Goal: Task Accomplishment & Management: Manage account settings

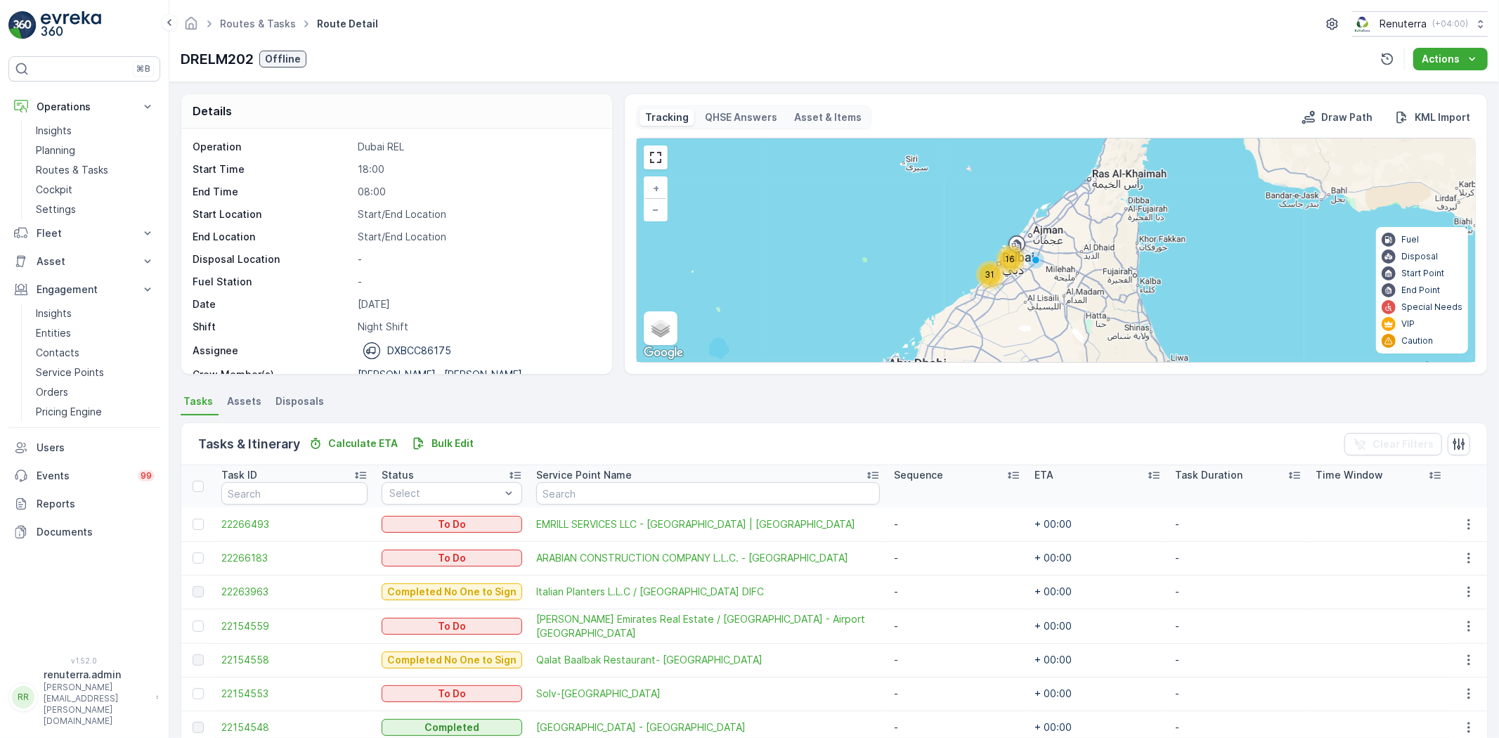
scroll to position [402, 0]
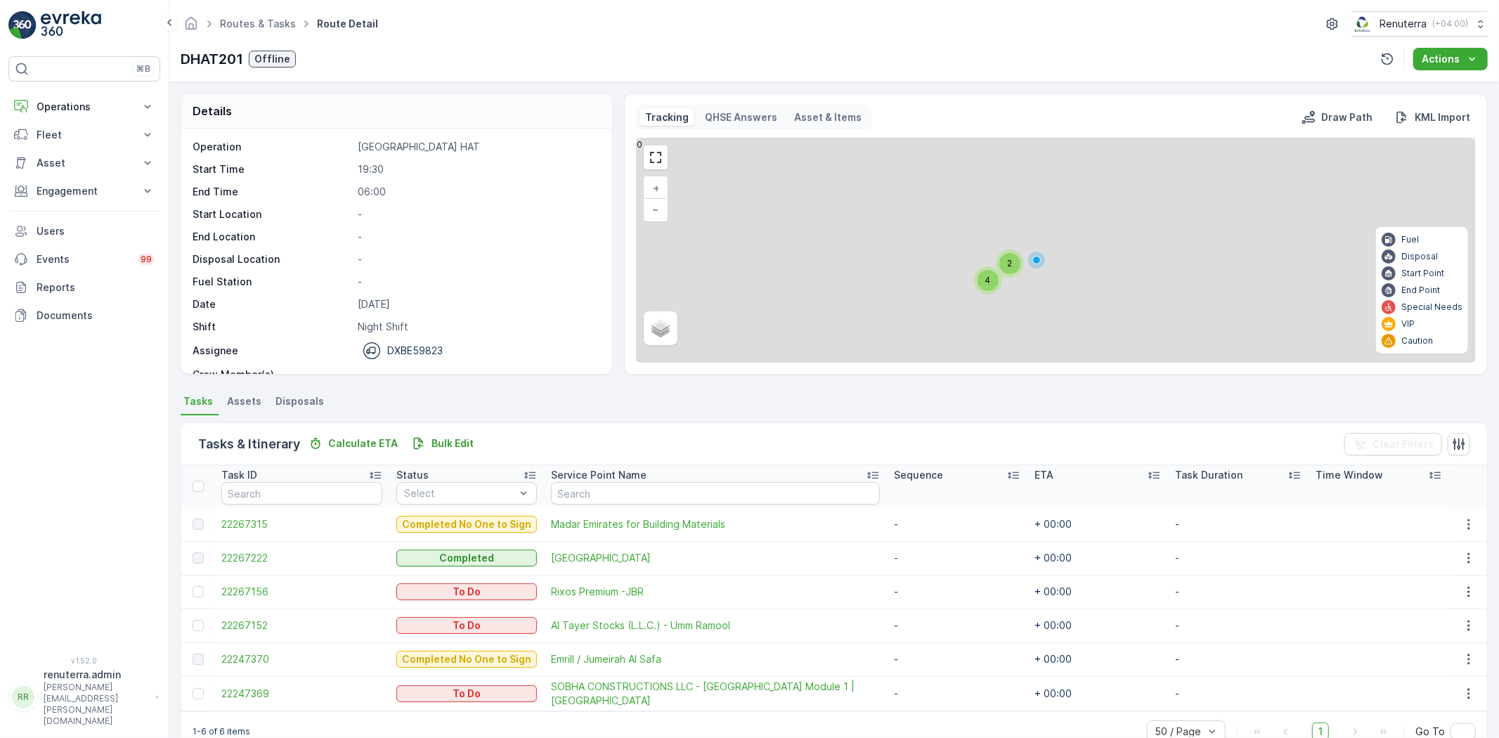
scroll to position [32, 0]
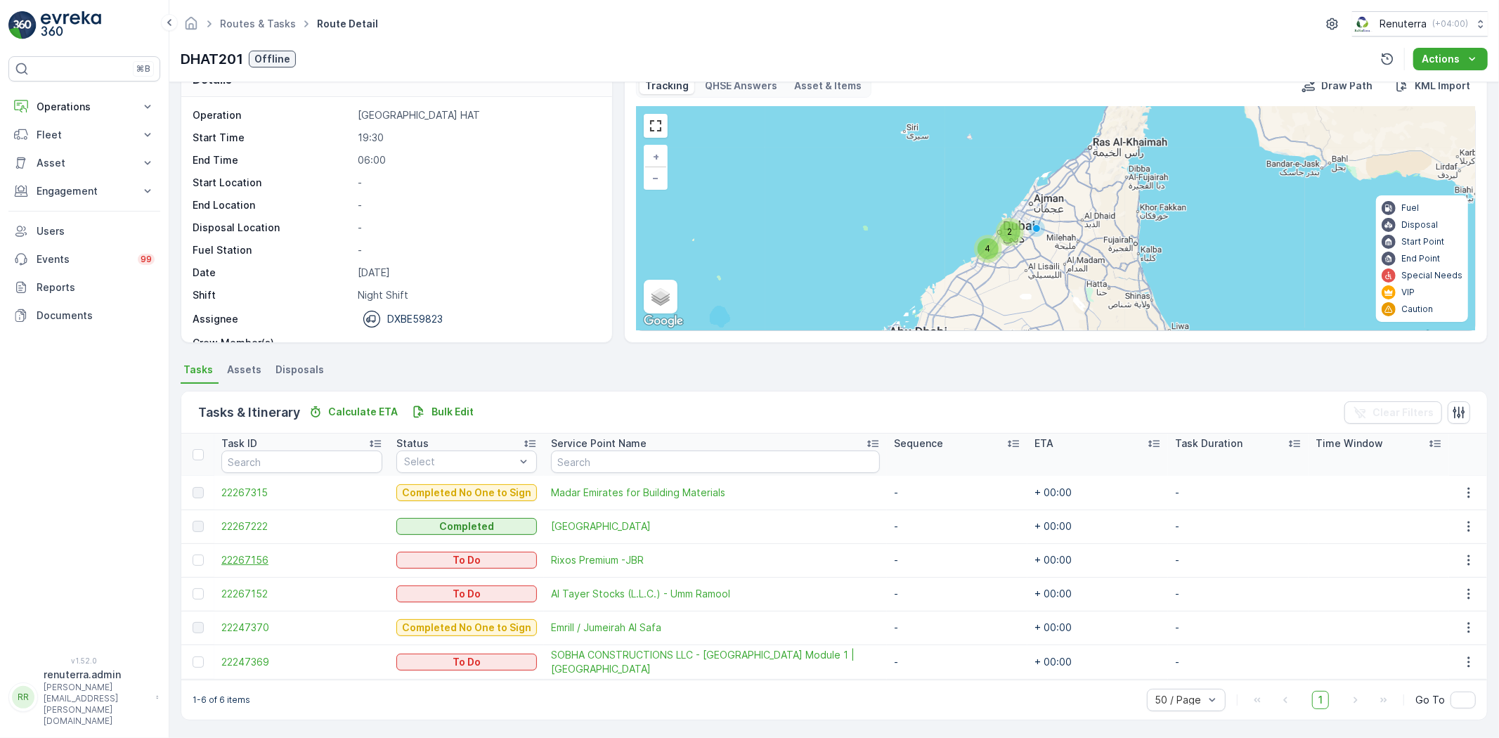
click at [247, 555] on span "22267156" at bounding box center [301, 560] width 161 height 14
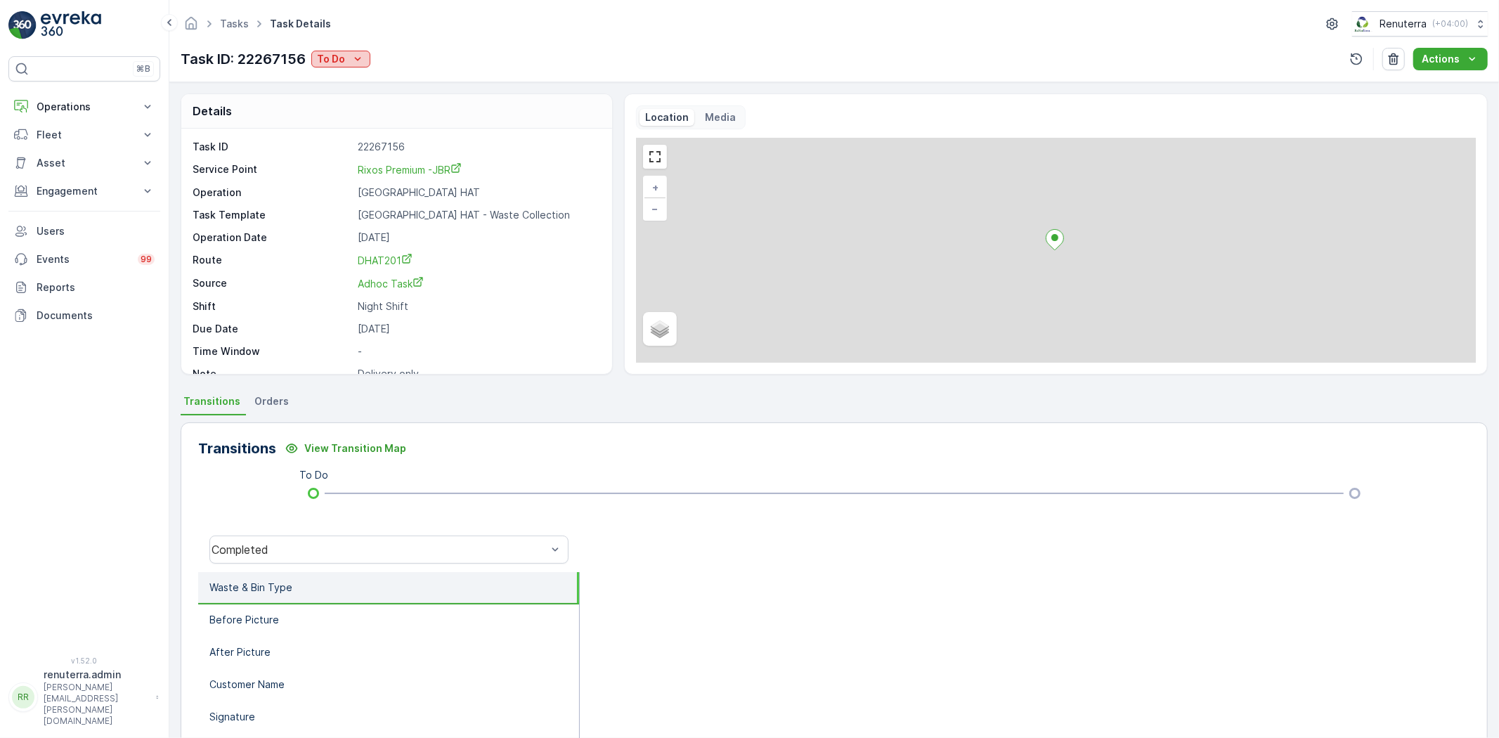
click at [339, 53] on p "To Do" at bounding box center [331, 59] width 28 height 14
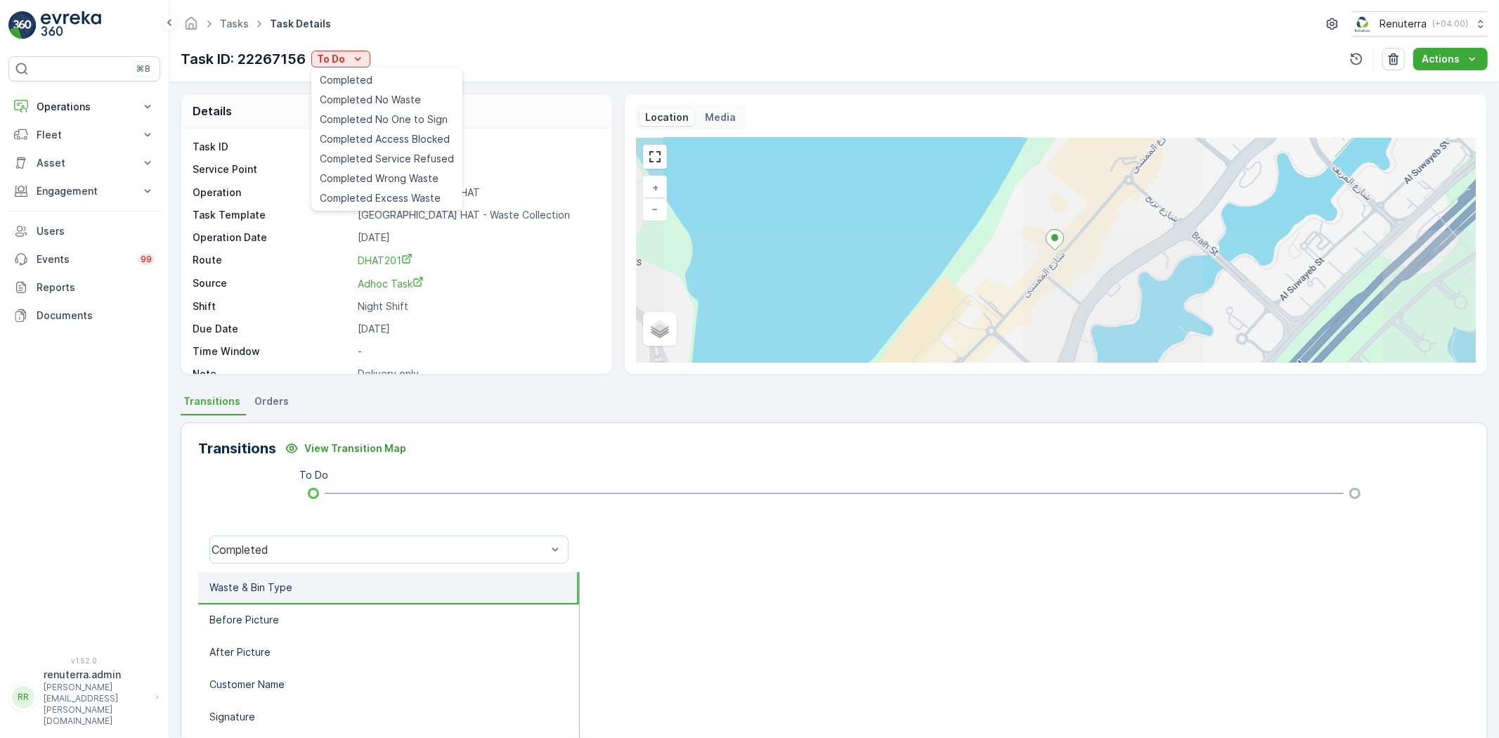
click at [339, 69] on ul "Completed Completed No Waste Completed No One to Sign Completed Access Blocked …" at bounding box center [386, 138] width 151 height 143
click at [339, 79] on span "Completed" at bounding box center [346, 80] width 53 height 14
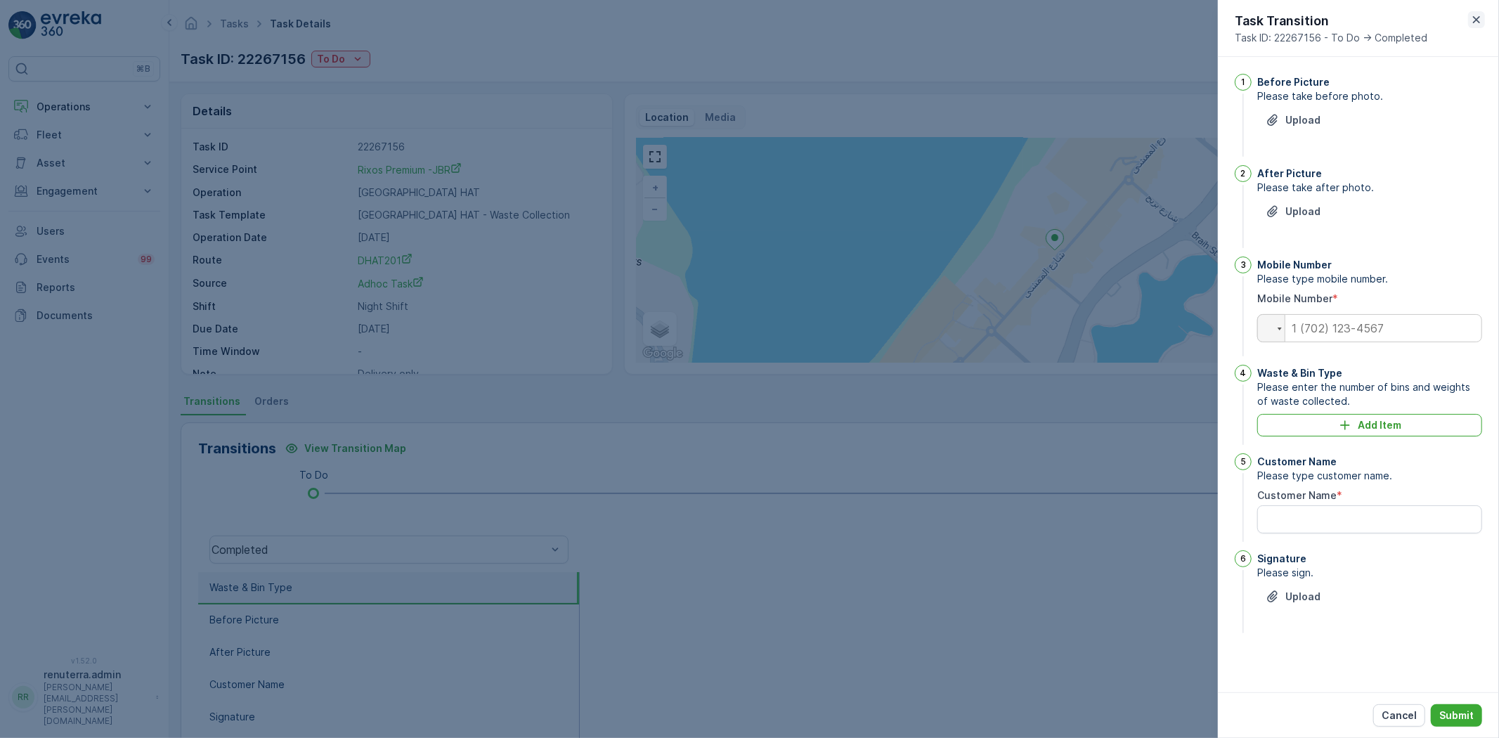
click at [1472, 22] on icon "button" at bounding box center [1477, 20] width 14 height 14
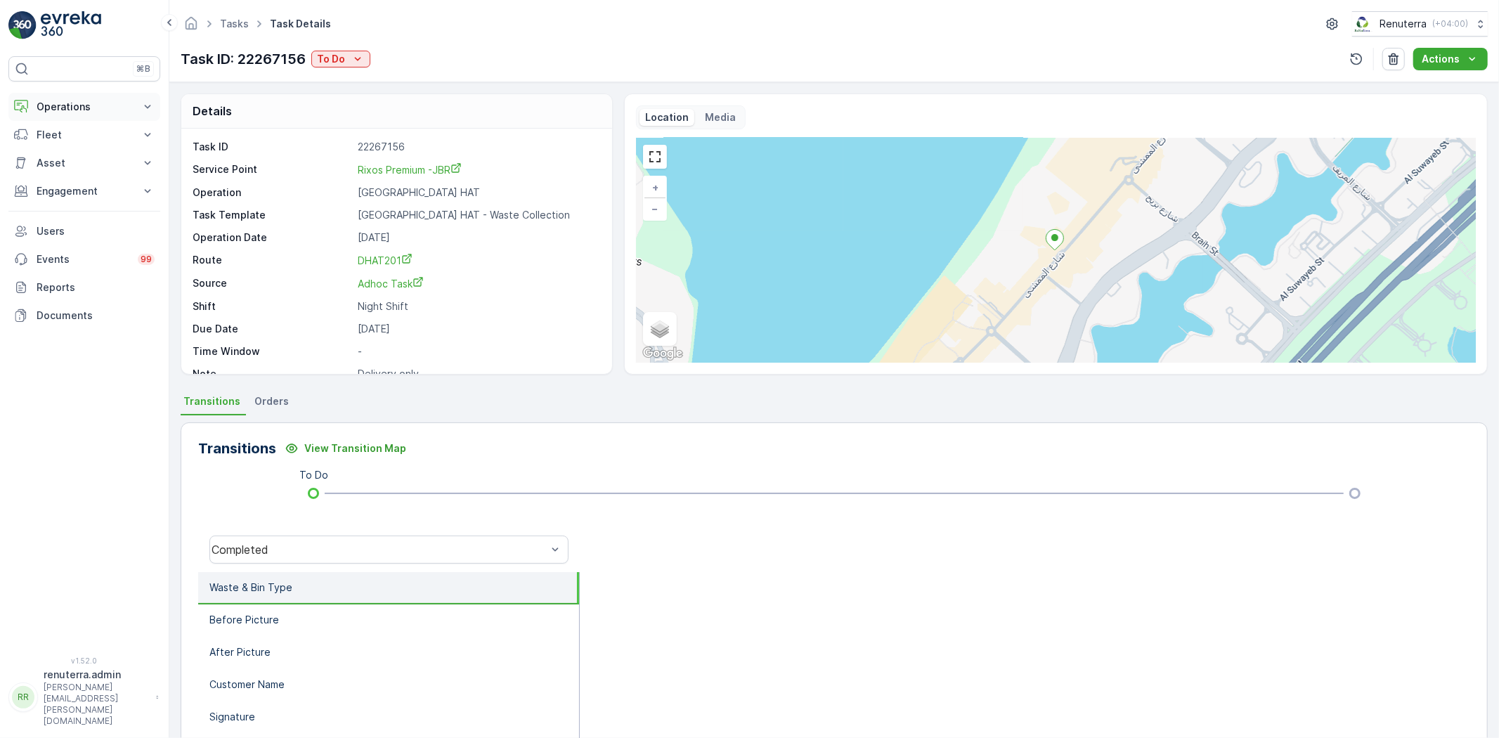
click at [76, 114] on p "Operations" at bounding box center [85, 107] width 96 height 14
click at [72, 166] on p "Routes & Tasks" at bounding box center [72, 170] width 72 height 14
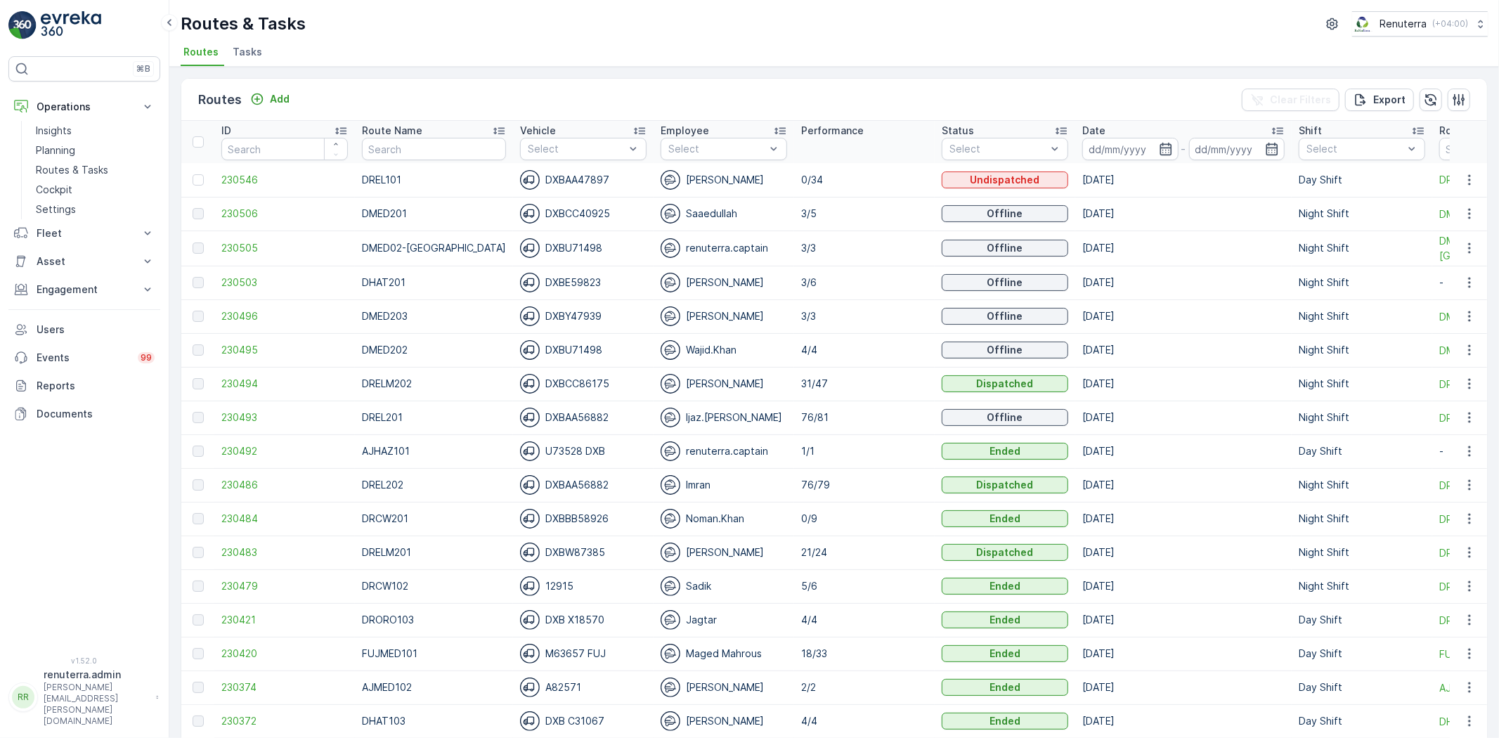
click at [245, 41] on div "Routes & Tasks Renuterra ( +04:00 ) Routes Tasks" at bounding box center [834, 33] width 1330 height 67
click at [242, 46] on span "Tasks" at bounding box center [248, 52] width 30 height 14
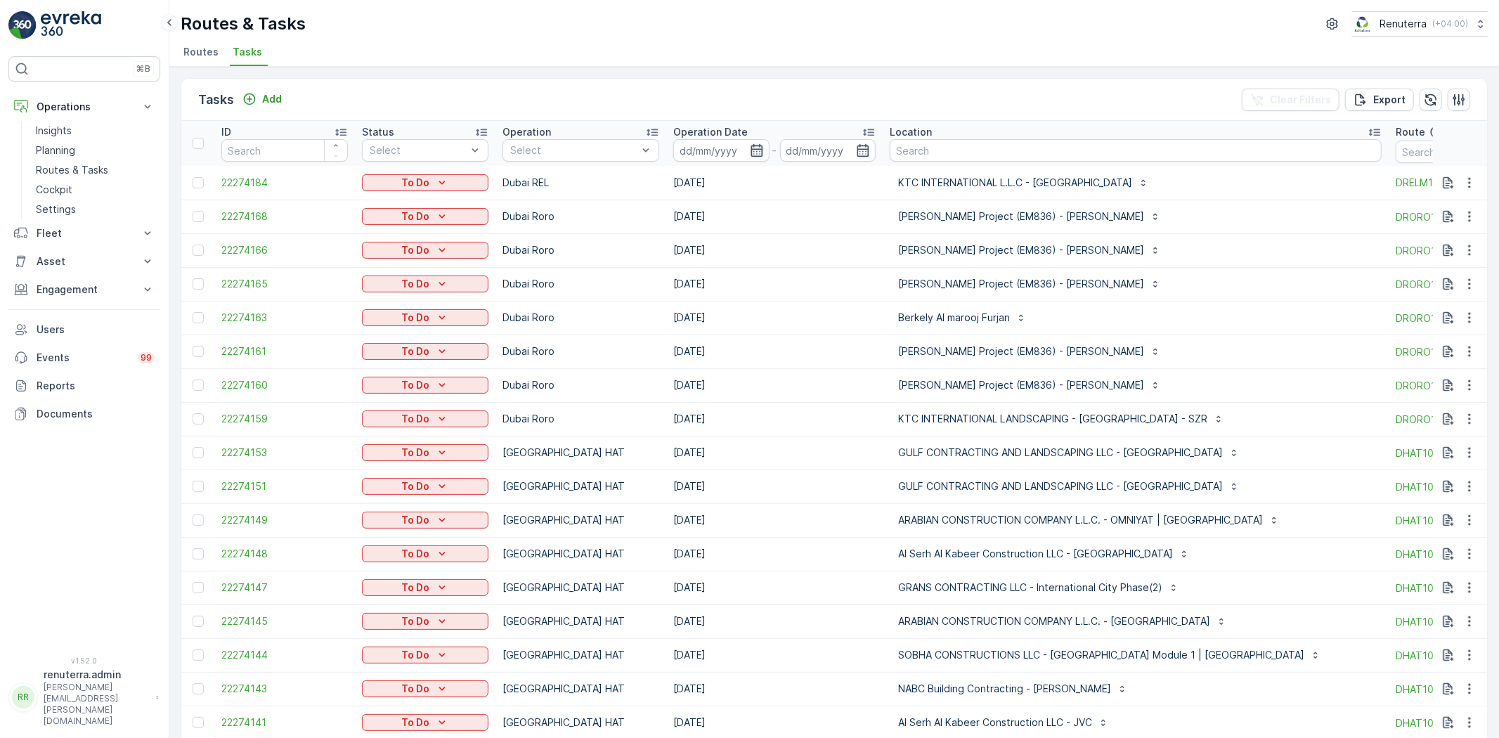
click at [763, 153] on icon "button" at bounding box center [757, 150] width 12 height 13
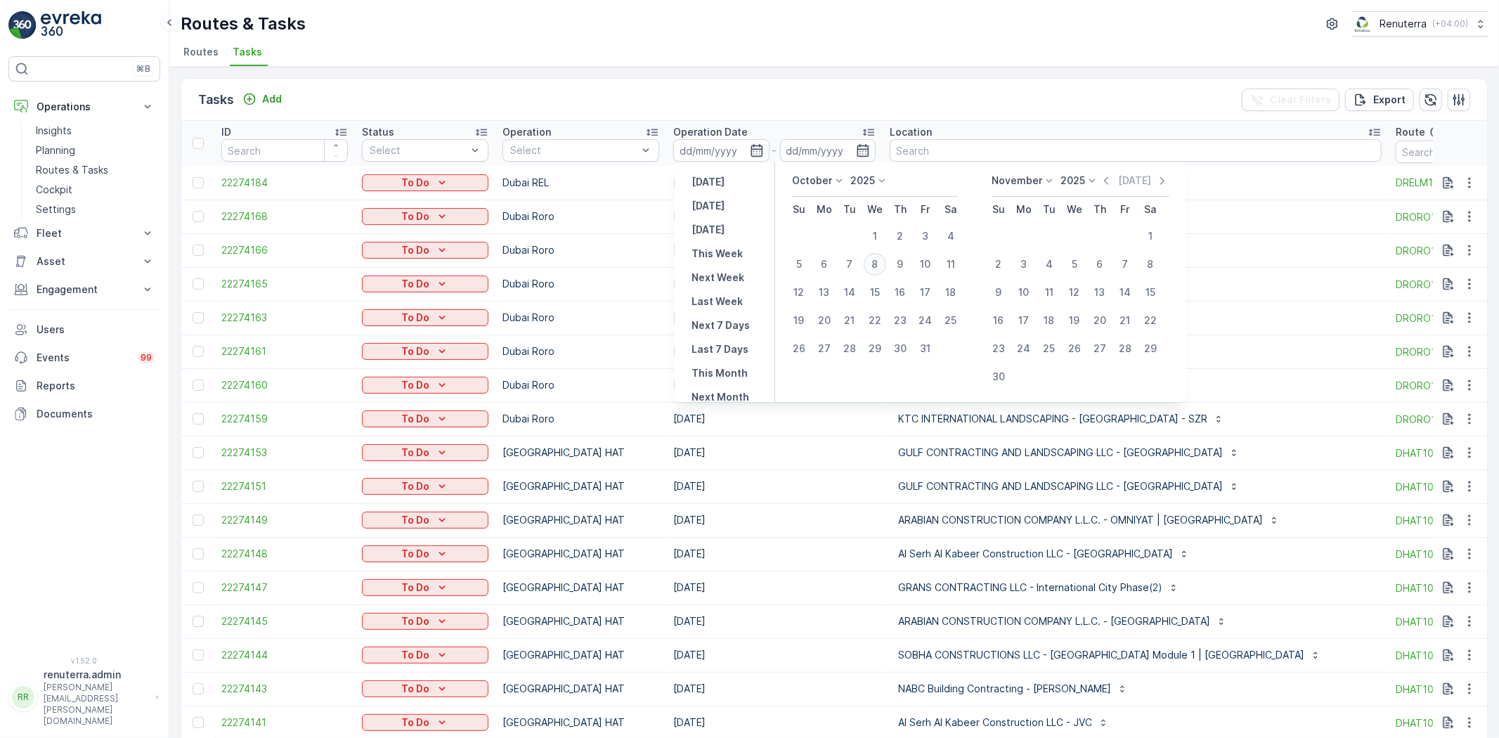
click at [881, 268] on div "8" at bounding box center [875, 264] width 22 height 22
type input "08.10.2025"
click at [881, 268] on div "8" at bounding box center [875, 264] width 22 height 22
type input "08.10.2025"
click at [881, 268] on div "8" at bounding box center [875, 264] width 22 height 22
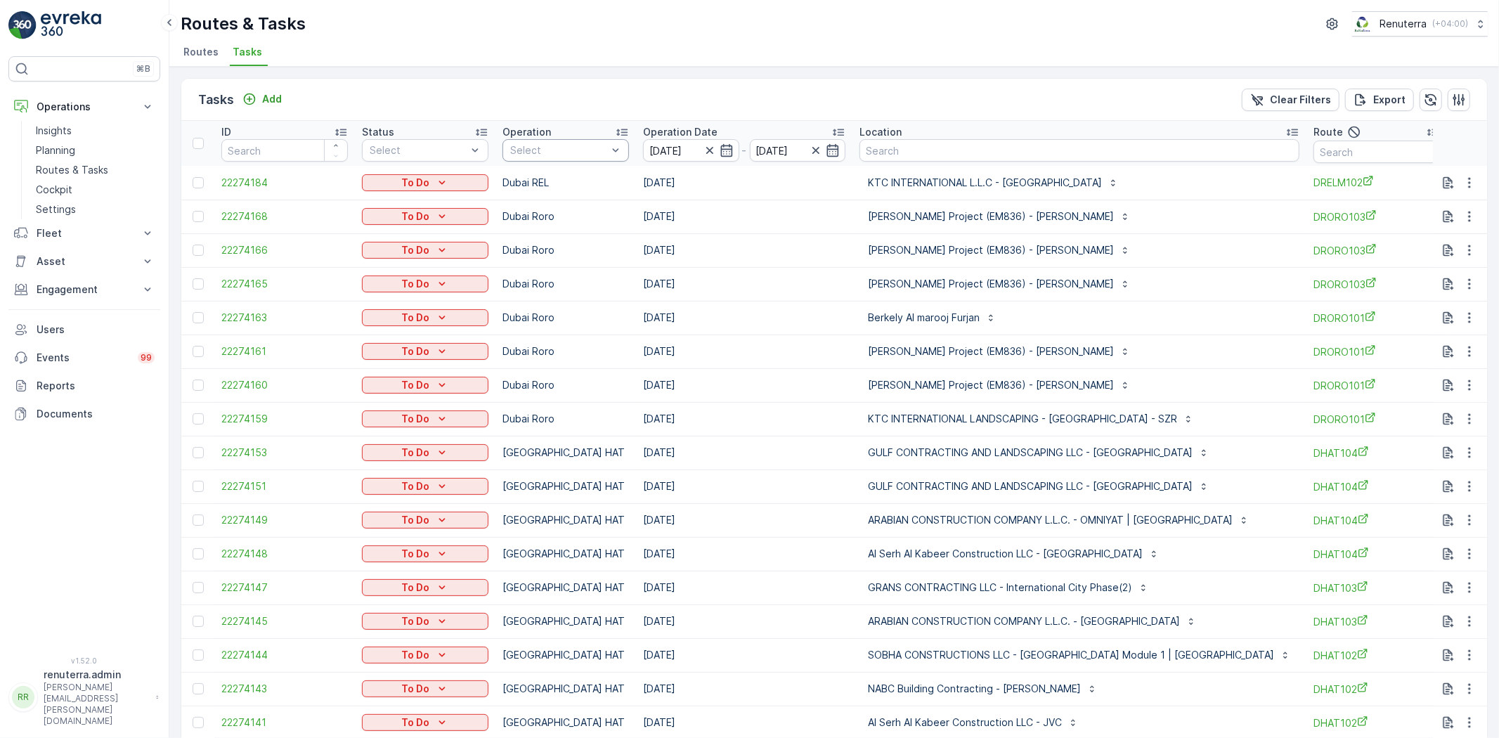
click at [511, 142] on div "Select" at bounding box center [565, 150] width 127 height 22
click at [567, 326] on p "Dubai REL" at bounding box center [550, 326] width 48 height 14
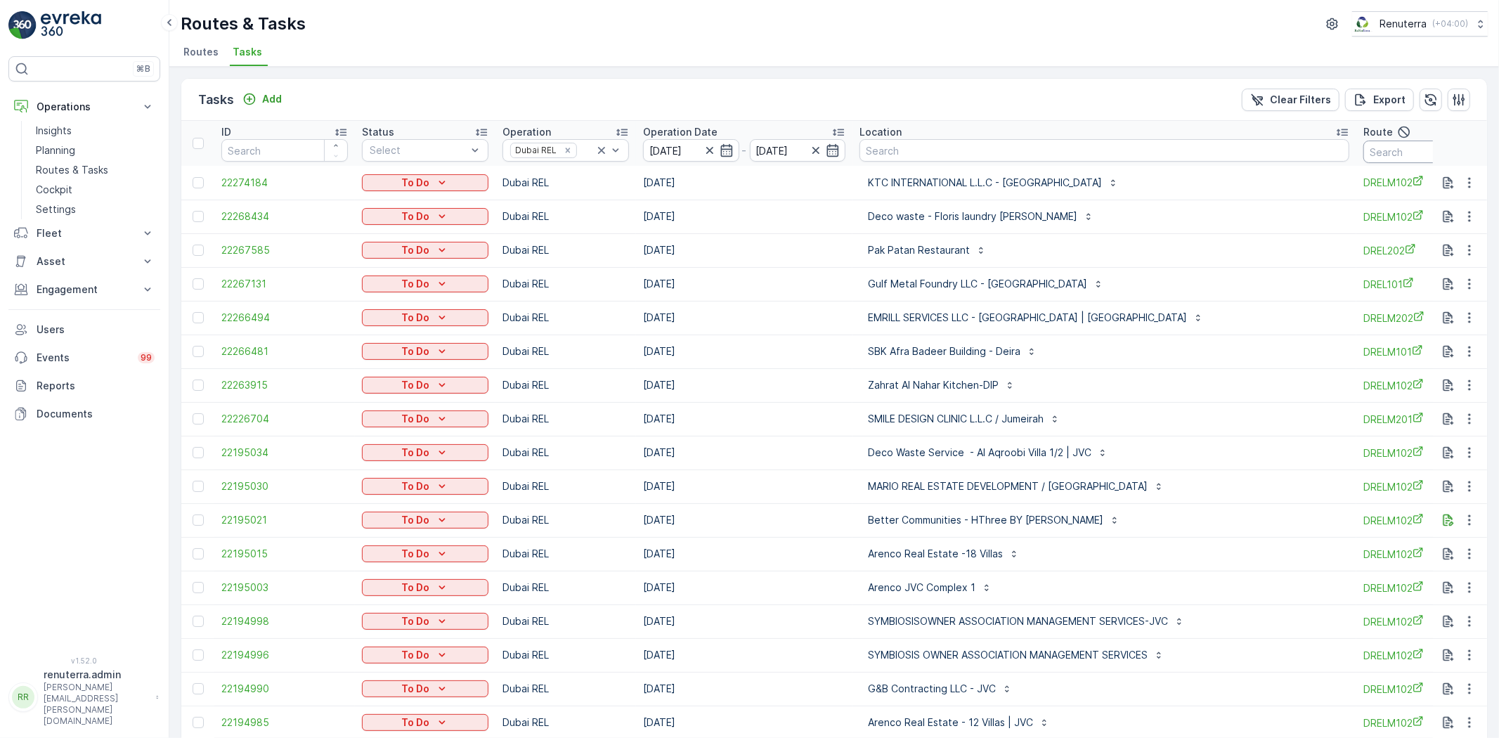
click at [1386, 152] on input "text" at bounding box center [1426, 152] width 127 height 22
type input "drelm1"
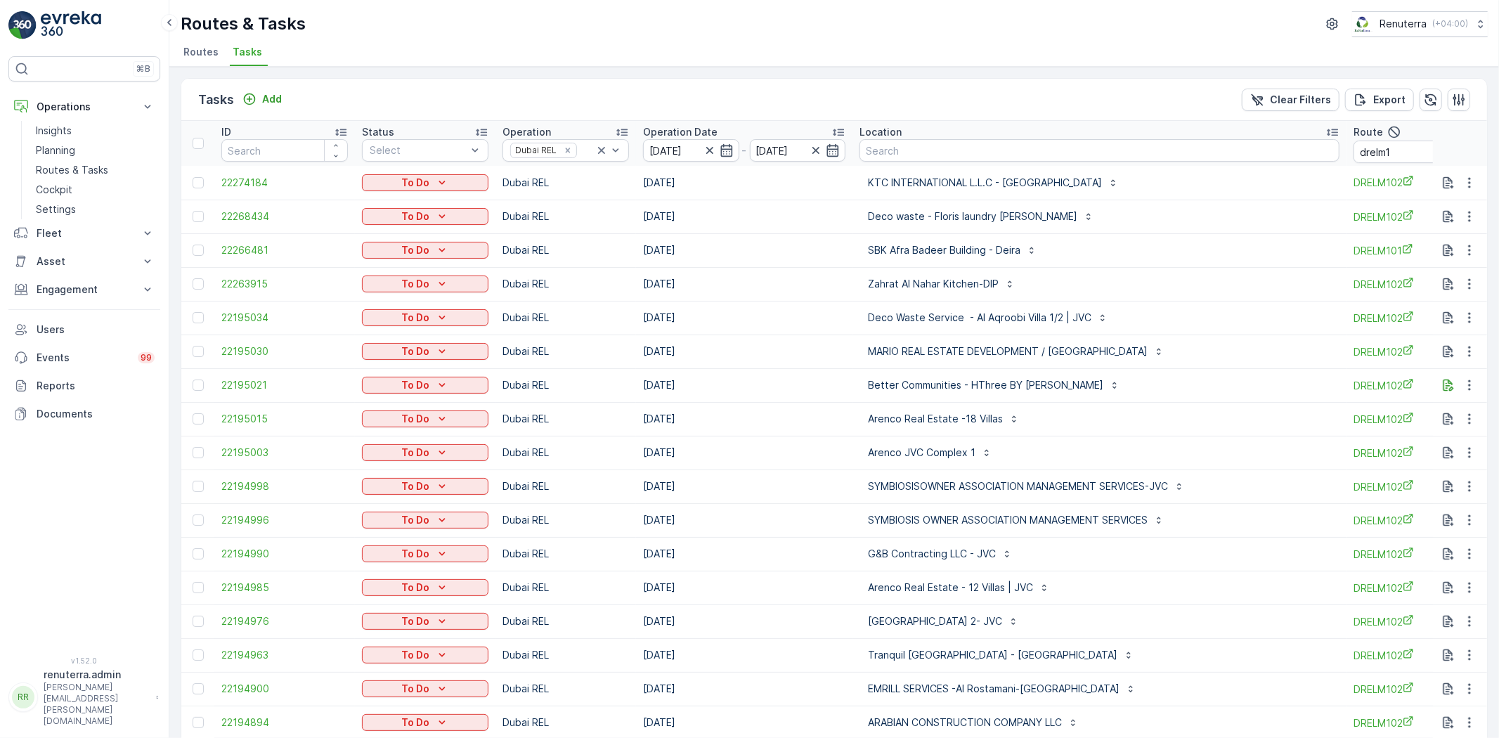
click at [1396, 153] on input "drelm1" at bounding box center [1417, 152] width 127 height 22
type input "drelm102"
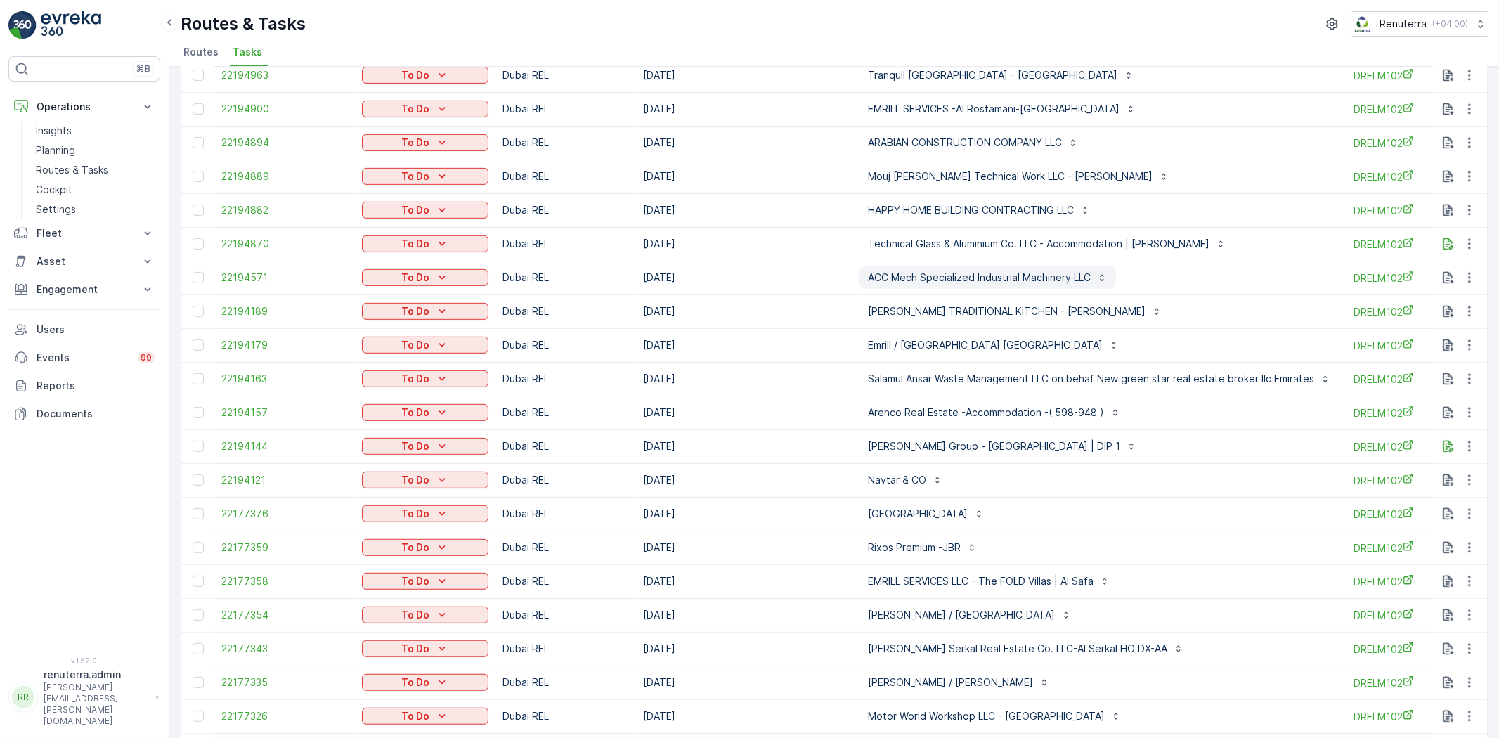
scroll to position [624, 0]
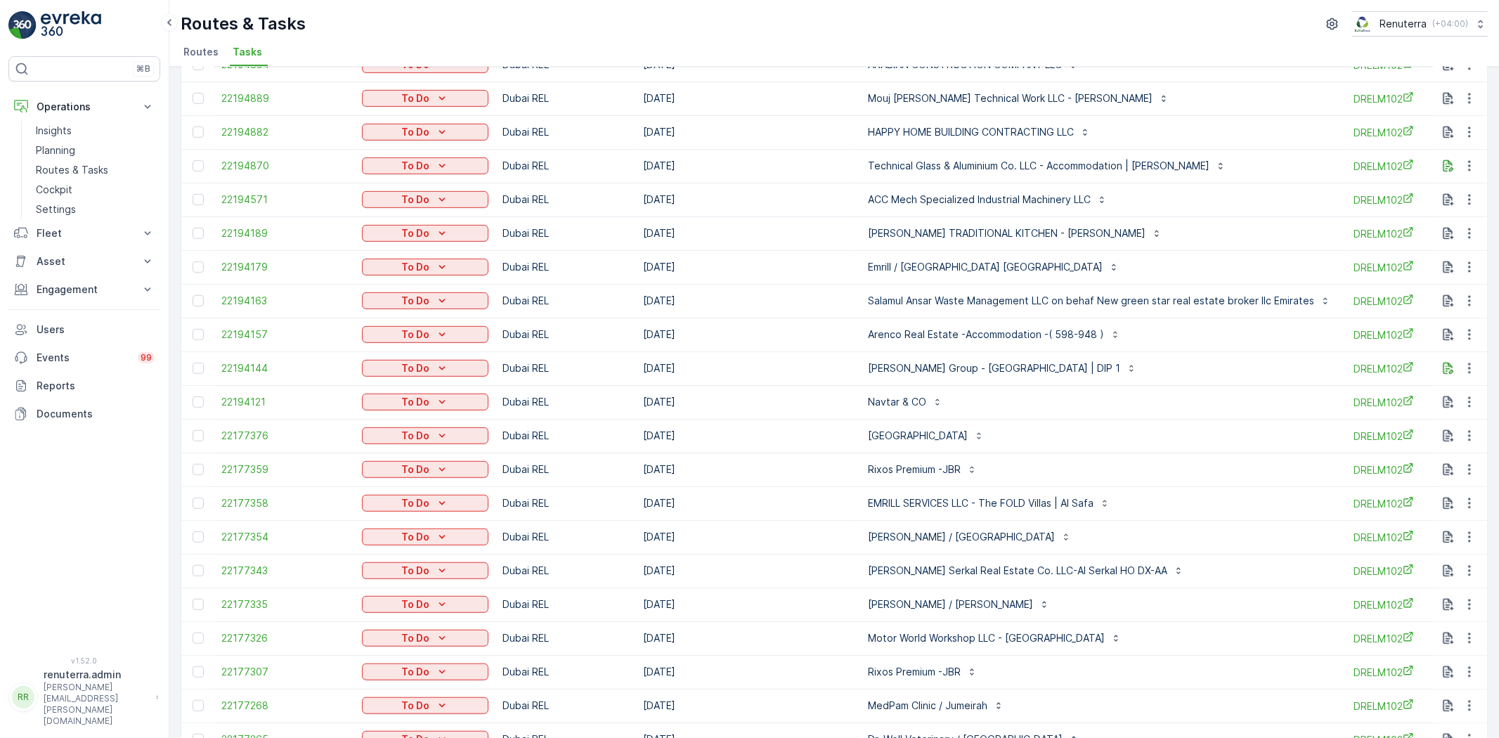
click at [205, 433] on div at bounding box center [200, 435] width 15 height 11
click at [193, 430] on input "checkbox" at bounding box center [193, 430] width 0 height 0
click at [190, 468] on td at bounding box center [197, 470] width 33 height 34
click at [201, 464] on div at bounding box center [198, 469] width 11 height 11
click at [193, 464] on input "checkbox" at bounding box center [193, 464] width 0 height 0
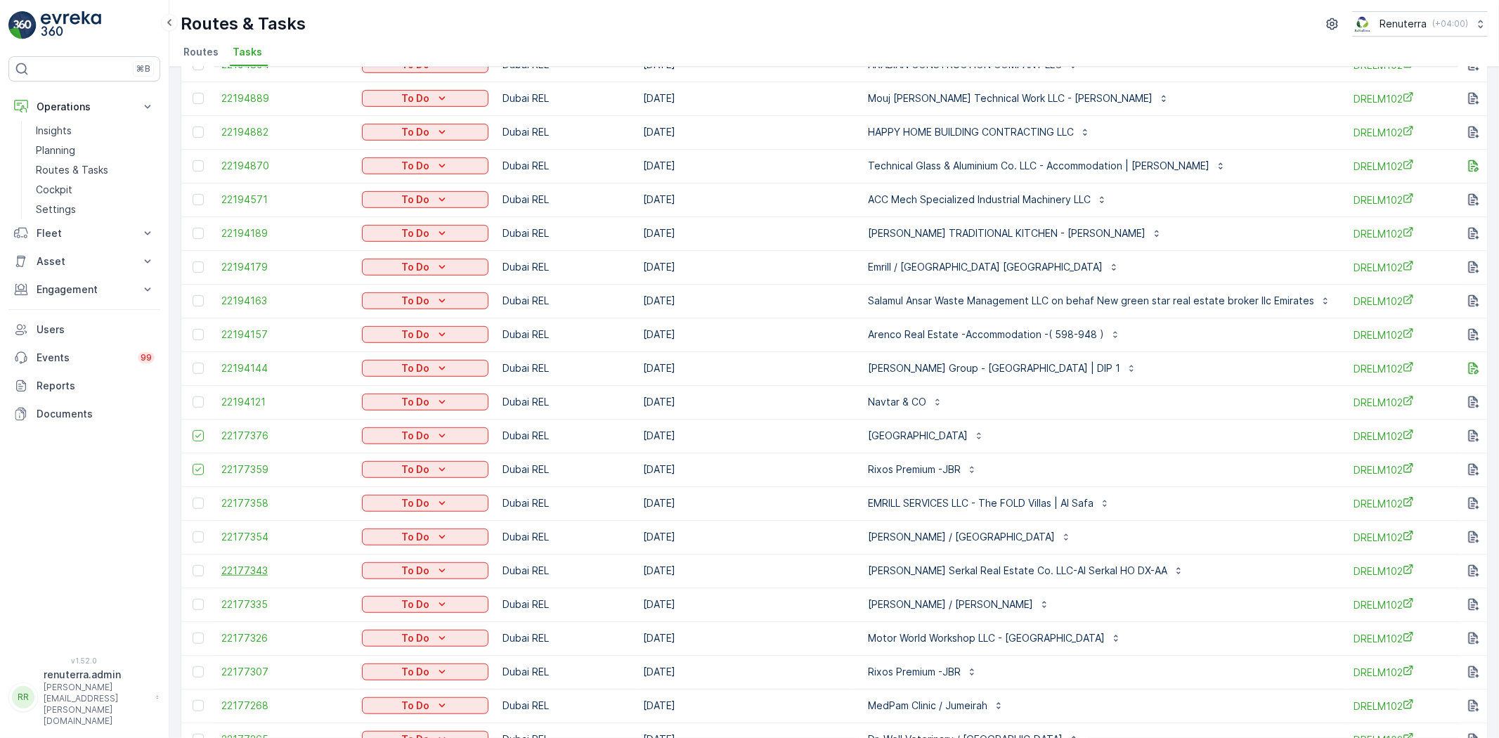
drag, startPoint x: 200, startPoint y: 573, endPoint x: 223, endPoint y: 572, distance: 22.5
click at [200, 573] on div at bounding box center [198, 570] width 11 height 11
click at [193, 565] on input "checkbox" at bounding box center [193, 565] width 0 height 0
click at [199, 602] on div at bounding box center [198, 604] width 11 height 11
click at [193, 599] on input "checkbox" at bounding box center [193, 599] width 0 height 0
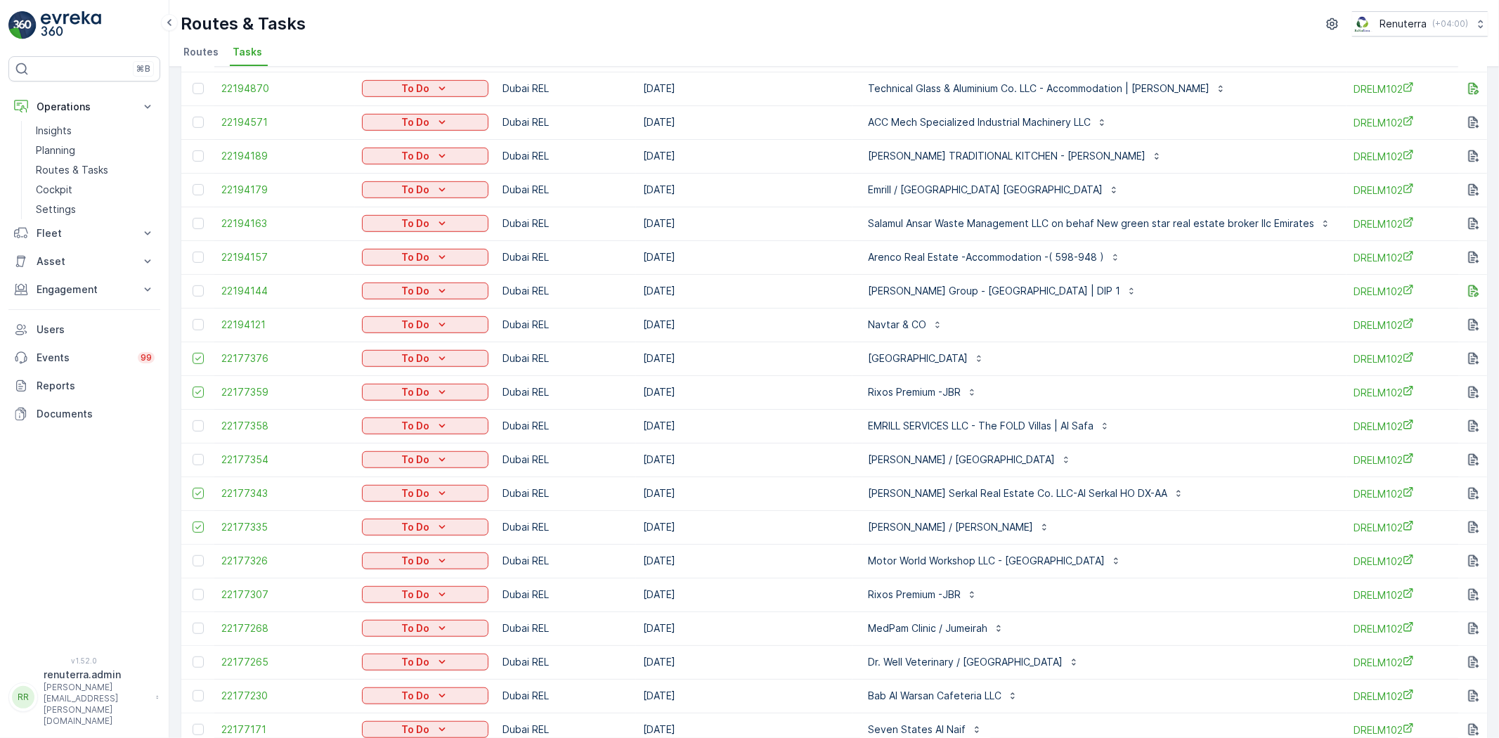
scroll to position [703, 0]
click at [202, 592] on div at bounding box center [198, 593] width 11 height 11
click at [193, 588] on input "checkbox" at bounding box center [193, 588] width 0 height 0
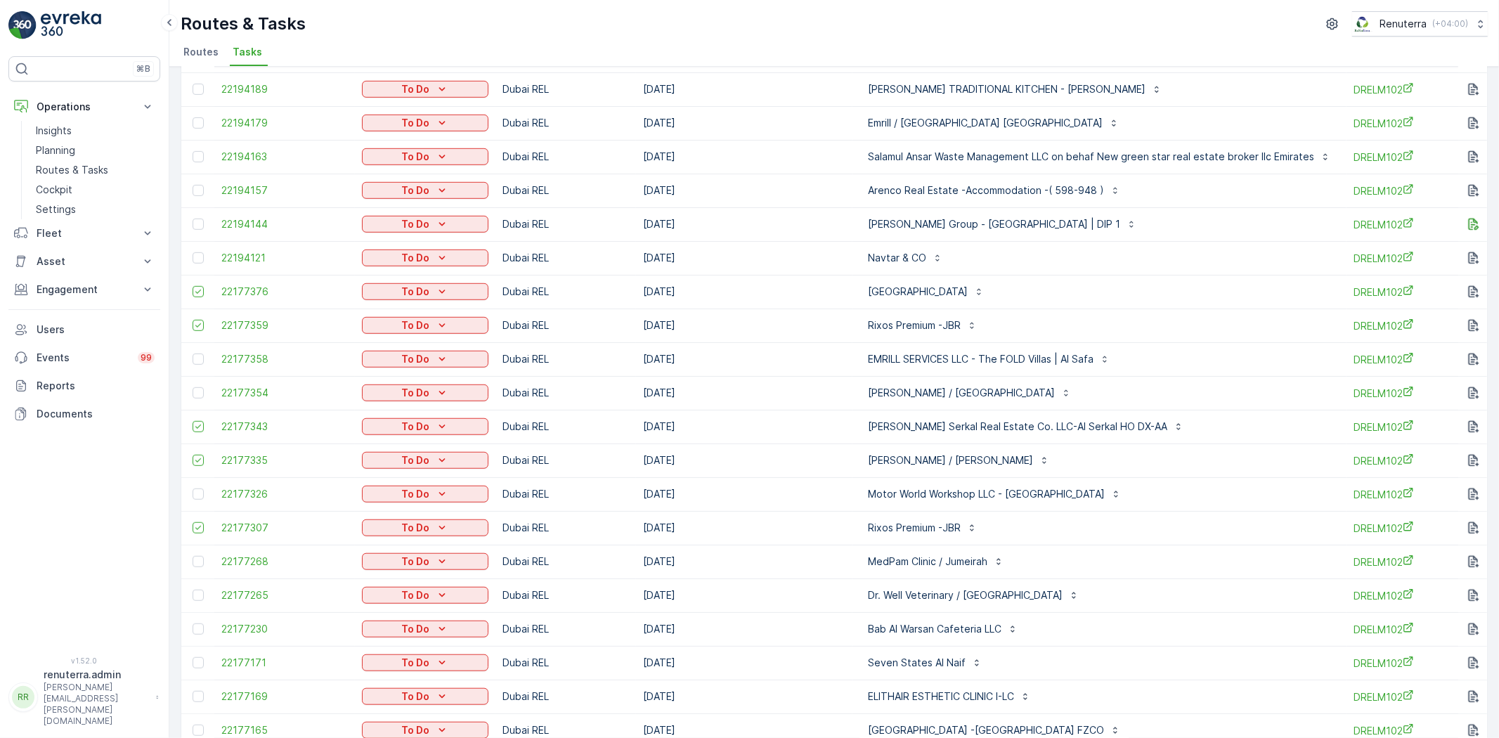
scroll to position [859, 0]
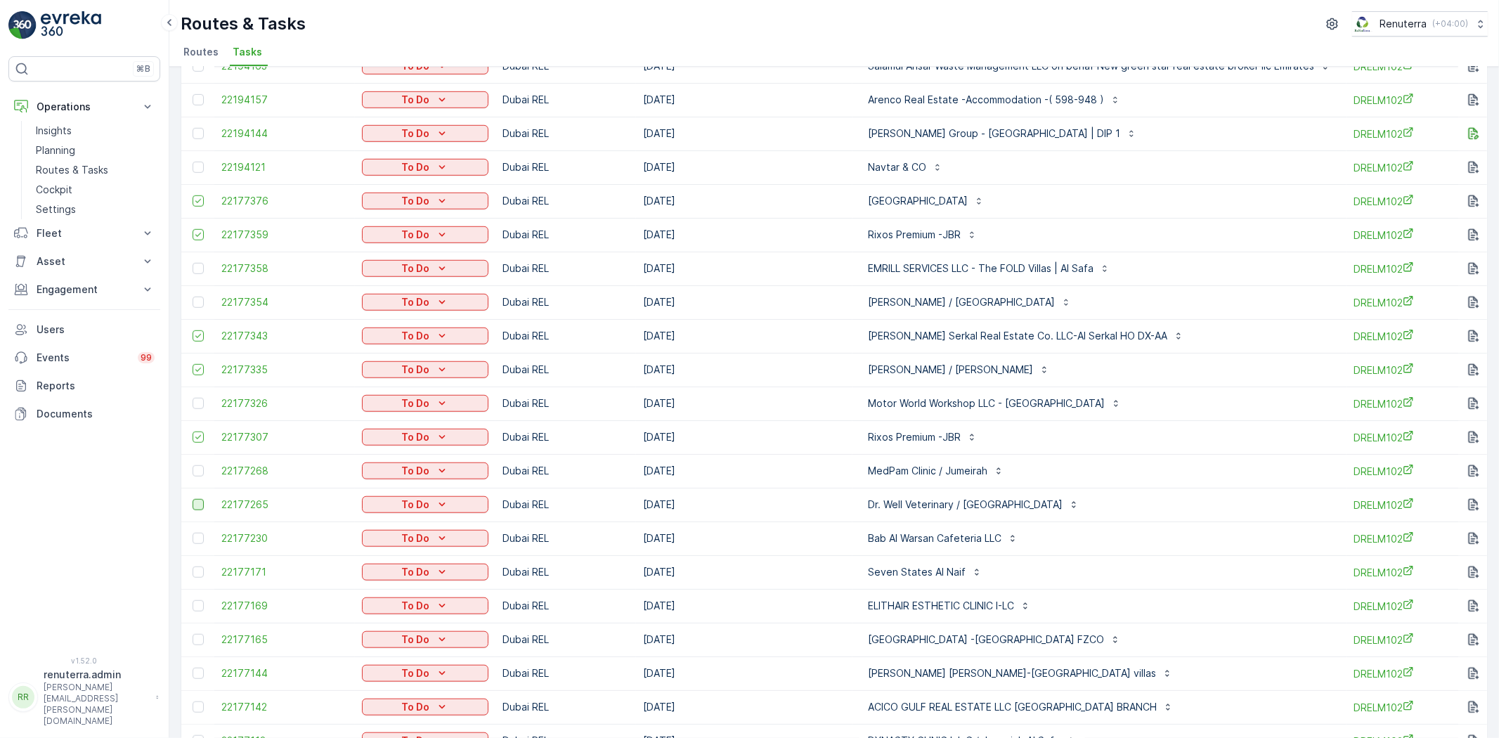
click at [200, 508] on div at bounding box center [198, 504] width 11 height 11
click at [193, 499] on input "checkbox" at bounding box center [193, 499] width 0 height 0
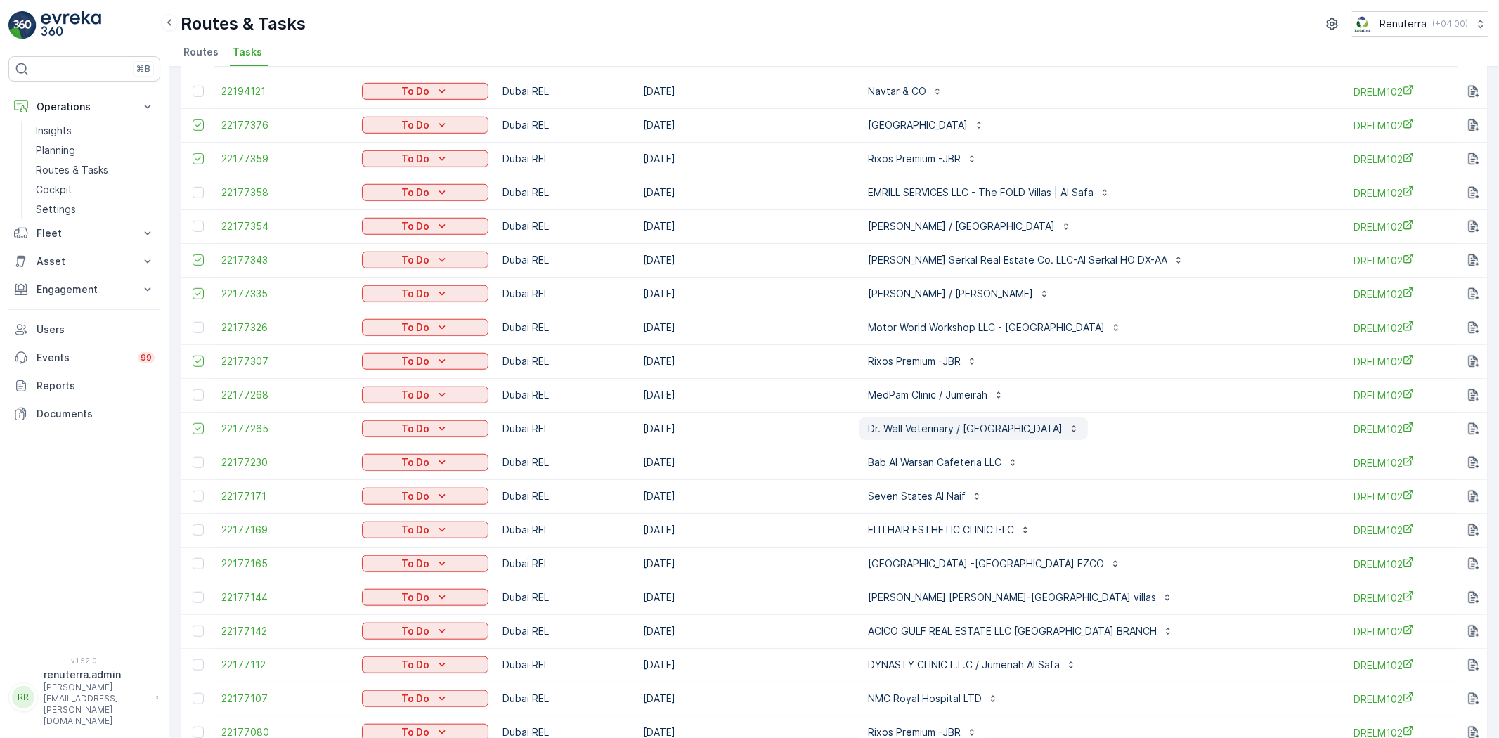
scroll to position [937, 0]
click at [193, 492] on div at bounding box center [198, 493] width 11 height 11
click at [193, 488] on input "checkbox" at bounding box center [193, 488] width 0 height 0
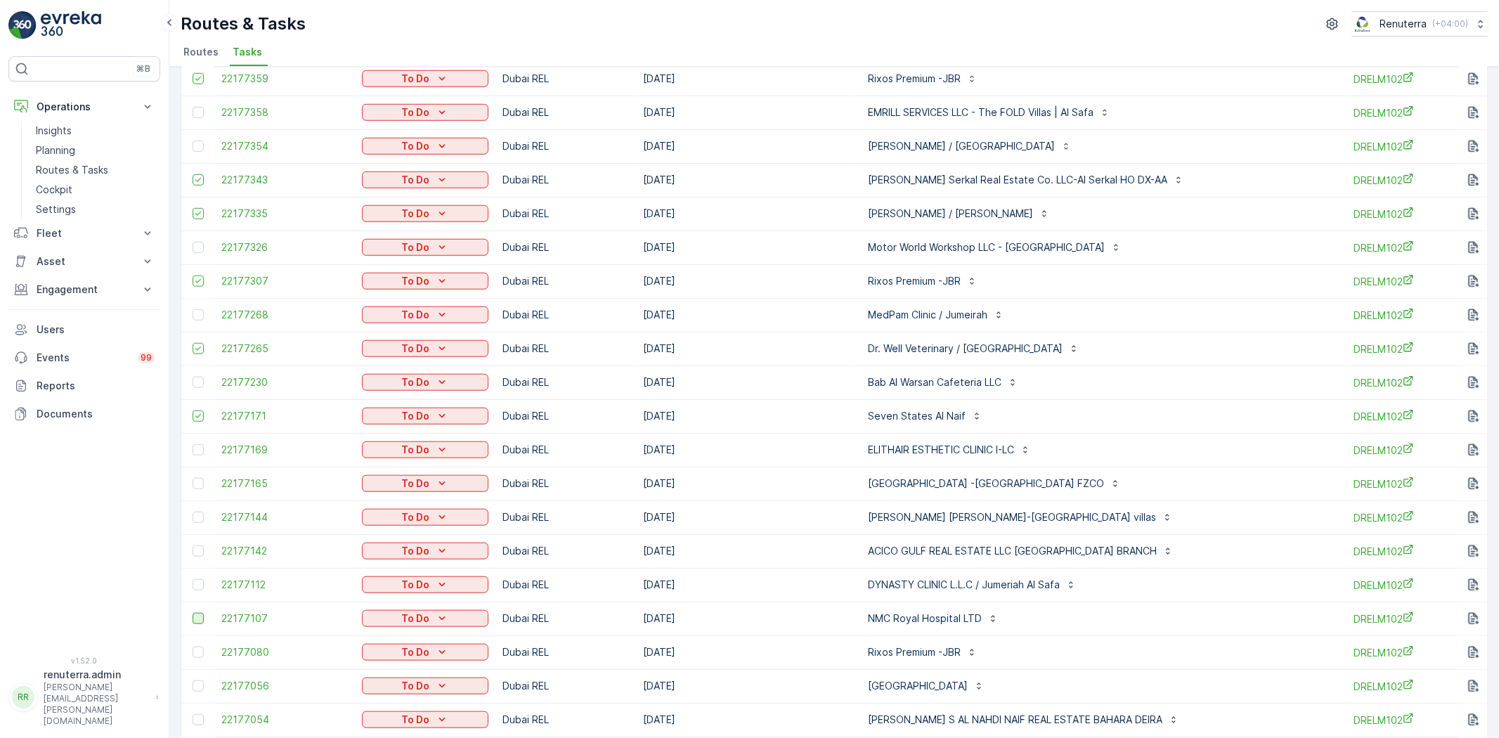
click at [199, 620] on div at bounding box center [198, 618] width 11 height 11
click at [193, 613] on input "checkbox" at bounding box center [193, 613] width 0 height 0
click at [197, 648] on div at bounding box center [198, 652] width 11 height 11
click at [193, 647] on input "checkbox" at bounding box center [193, 647] width 0 height 0
click at [193, 683] on div at bounding box center [198, 685] width 11 height 11
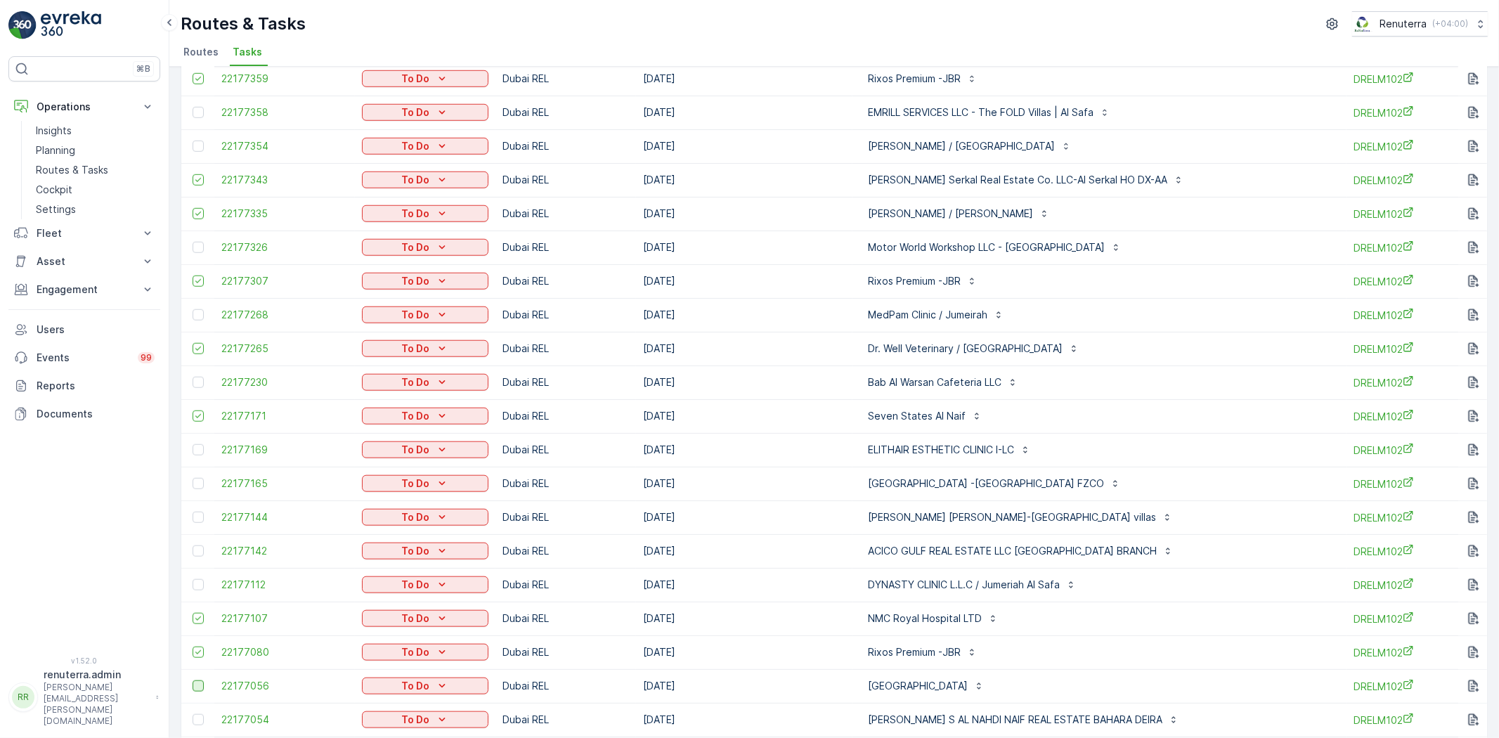
click at [193, 680] on input "checkbox" at bounding box center [193, 680] width 0 height 0
click at [197, 717] on div at bounding box center [198, 719] width 11 height 11
click at [193, 714] on input "checkbox" at bounding box center [193, 714] width 0 height 0
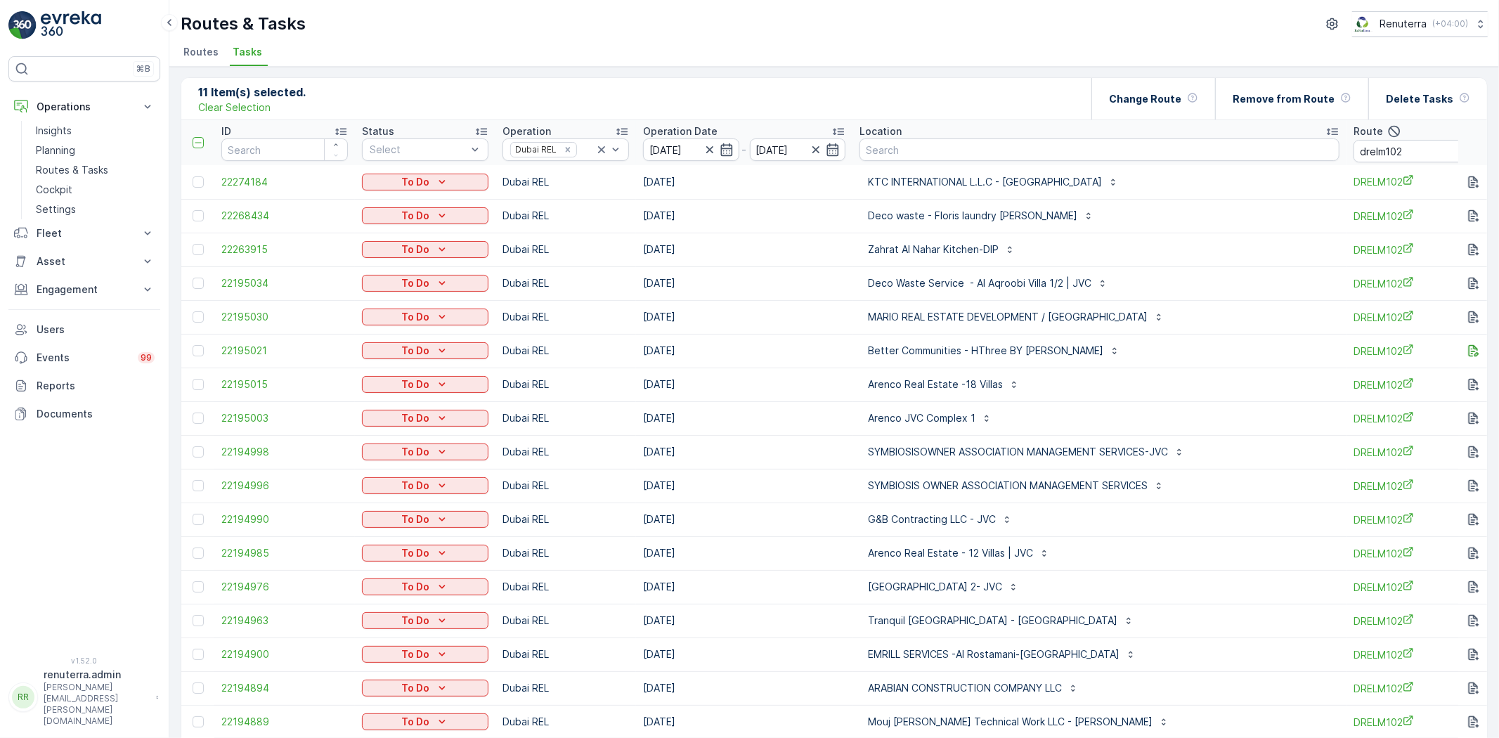
scroll to position [0, 0]
click at [1188, 112] on div "Change Route" at bounding box center [1153, 99] width 89 height 41
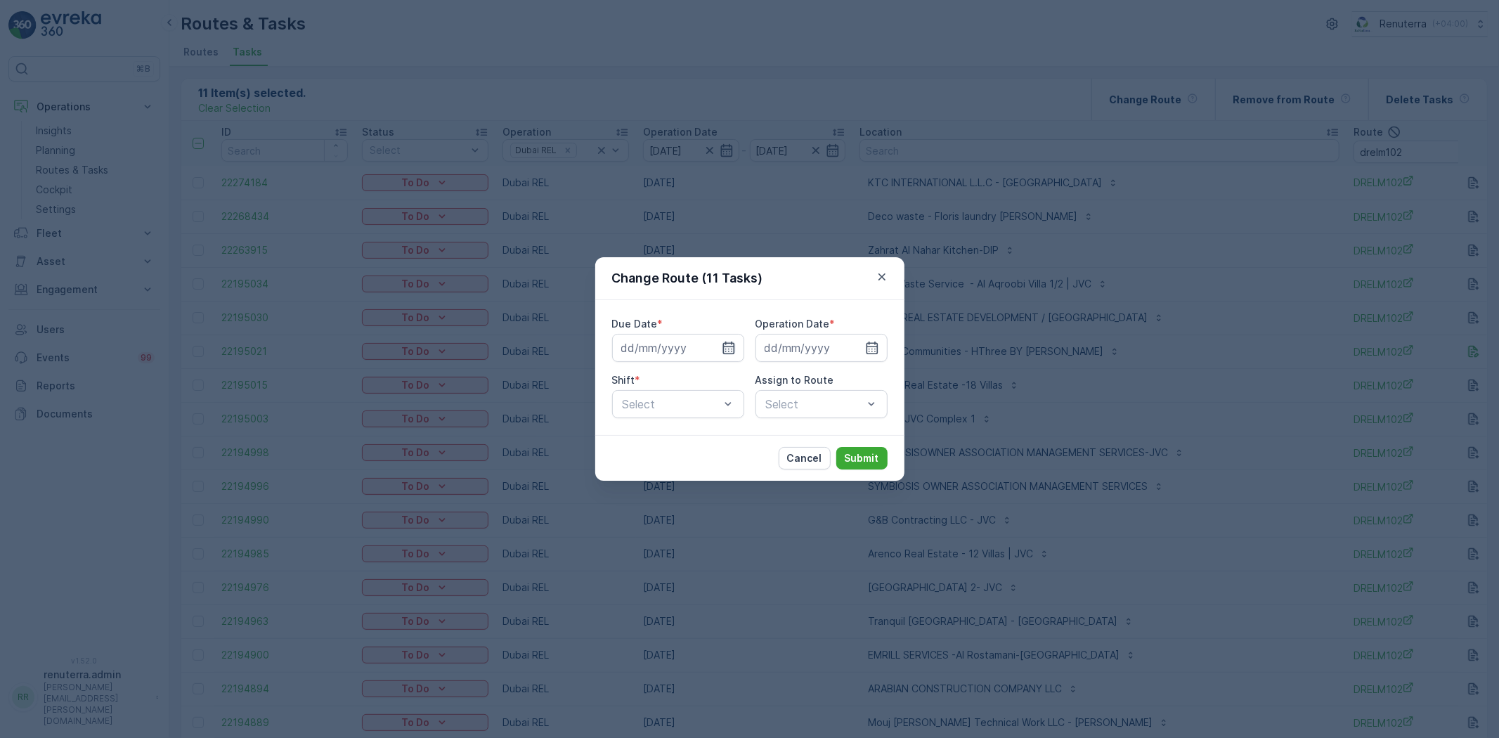
click at [724, 342] on icon "button" at bounding box center [729, 348] width 14 height 14
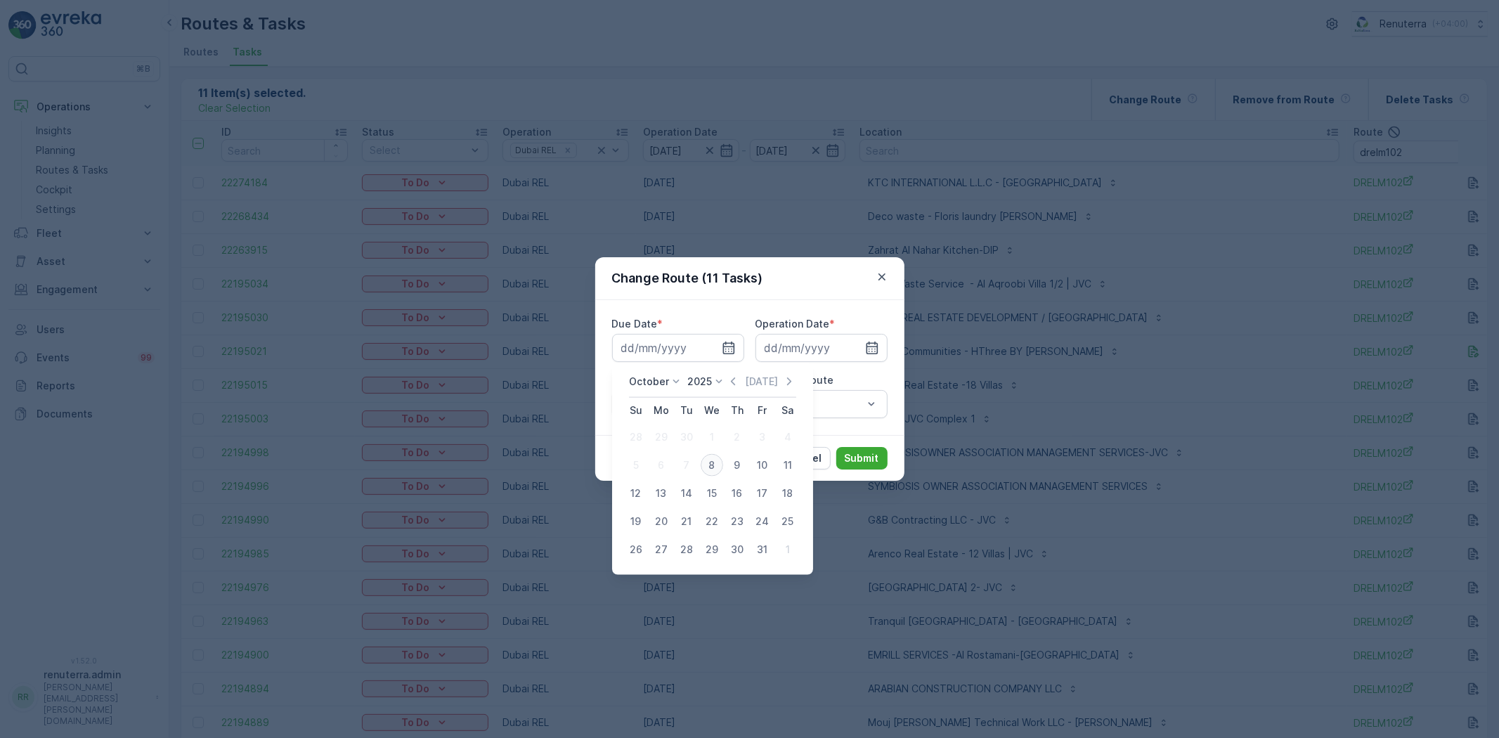
click at [711, 469] on div "8" at bounding box center [712, 465] width 22 height 22
type input "08.10.2025"
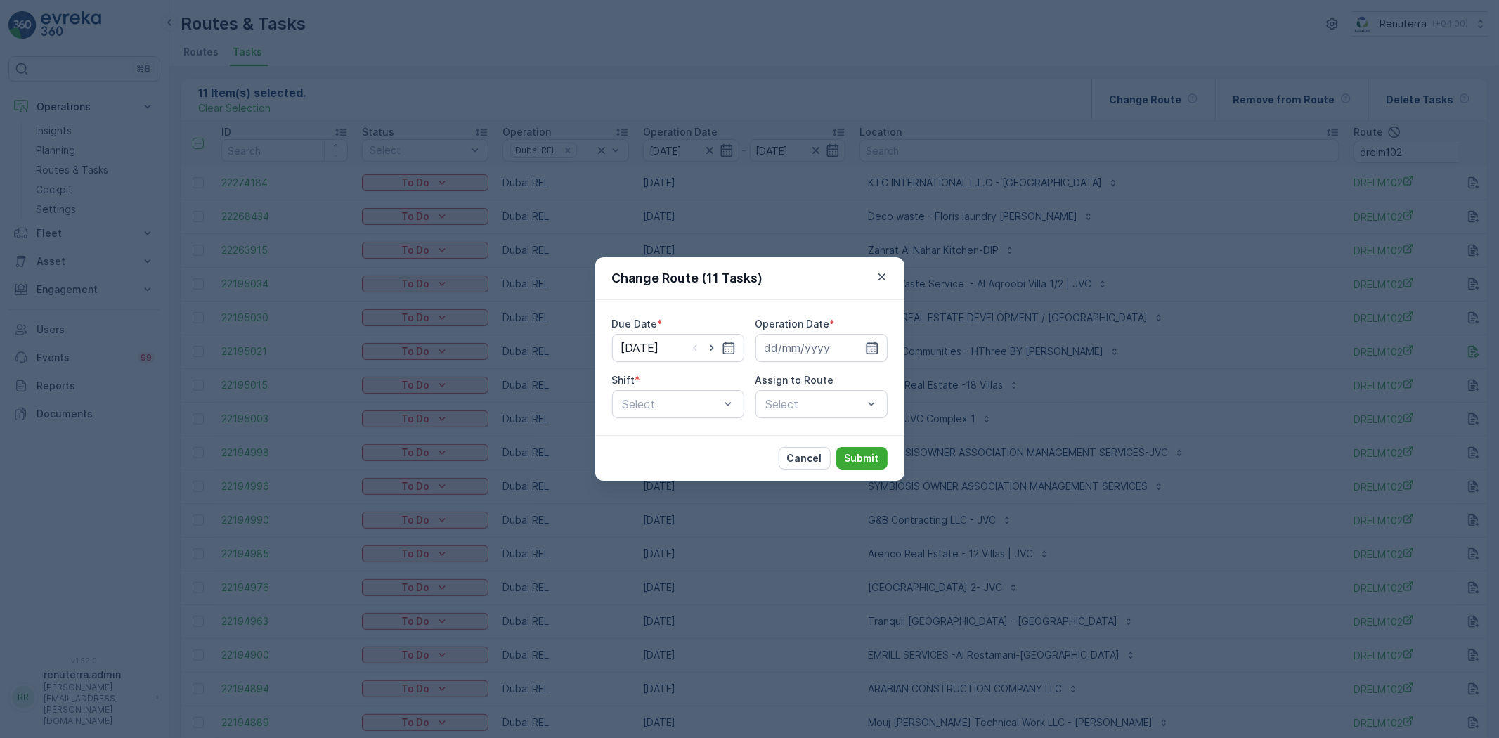
click at [874, 342] on icon "button" at bounding box center [872, 348] width 14 height 14
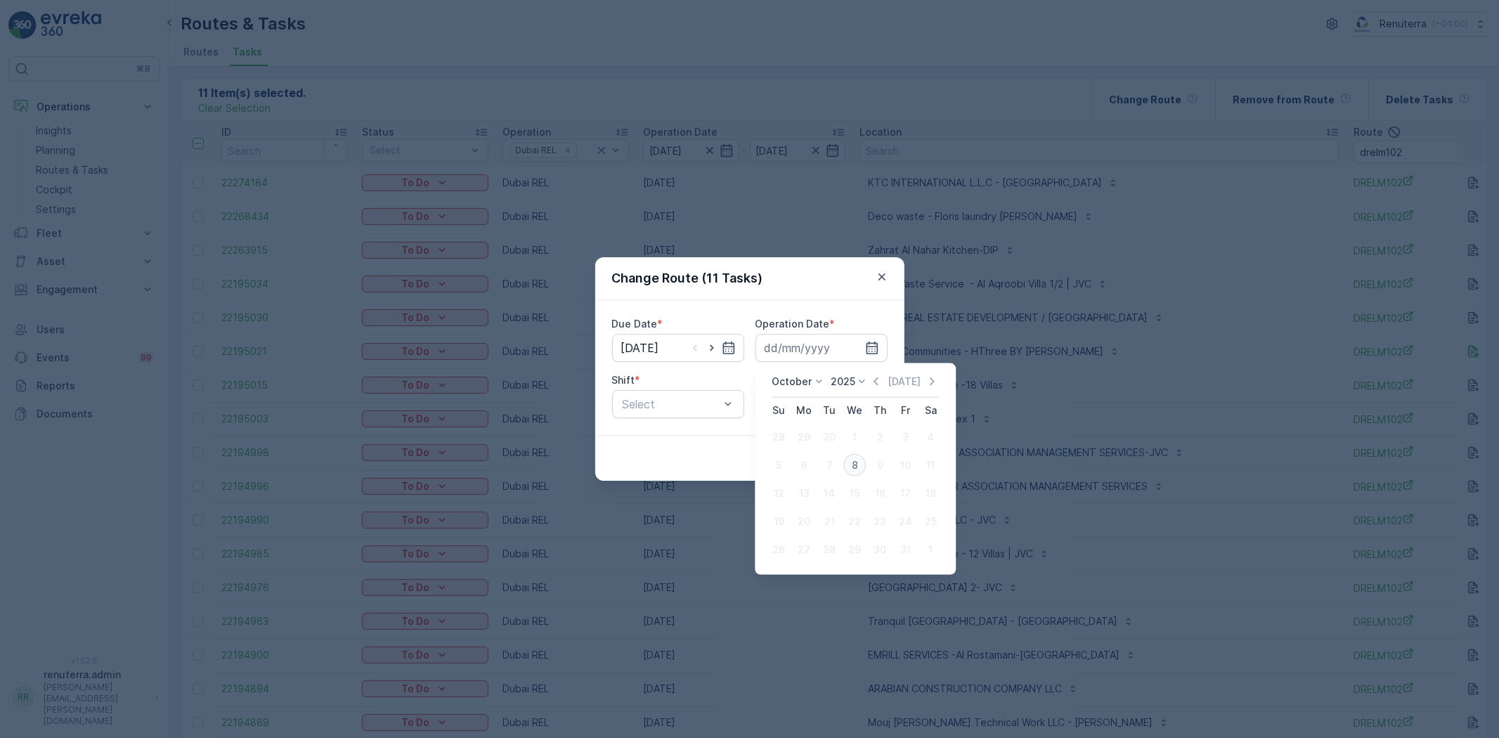
click at [856, 466] on div "8" at bounding box center [854, 465] width 22 height 22
type input "08.10.2025"
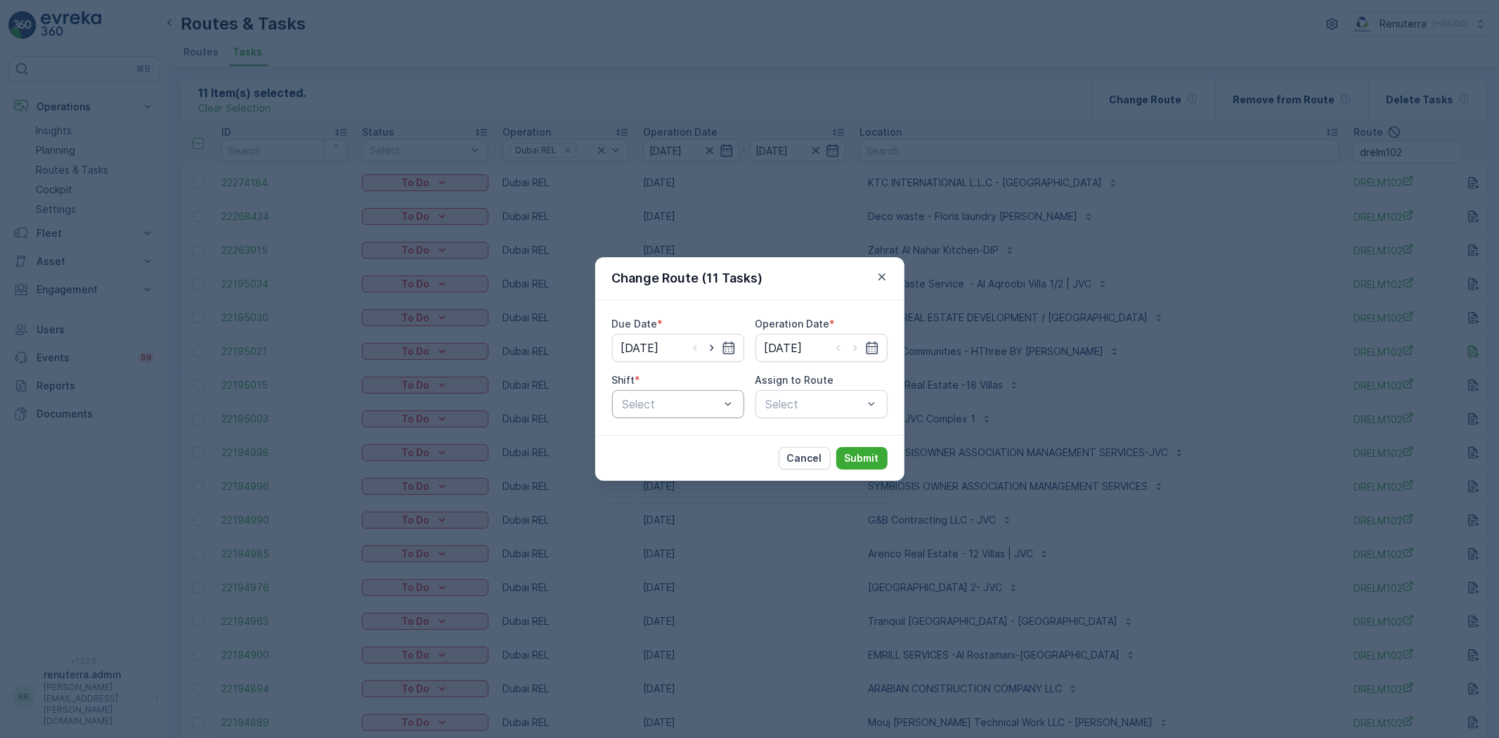
click at [677, 392] on div "Select" at bounding box center [678, 404] width 132 height 28
click at [668, 432] on span "Day Shift" at bounding box center [646, 438] width 50 height 13
click at [782, 415] on div "Select" at bounding box center [822, 404] width 132 height 28
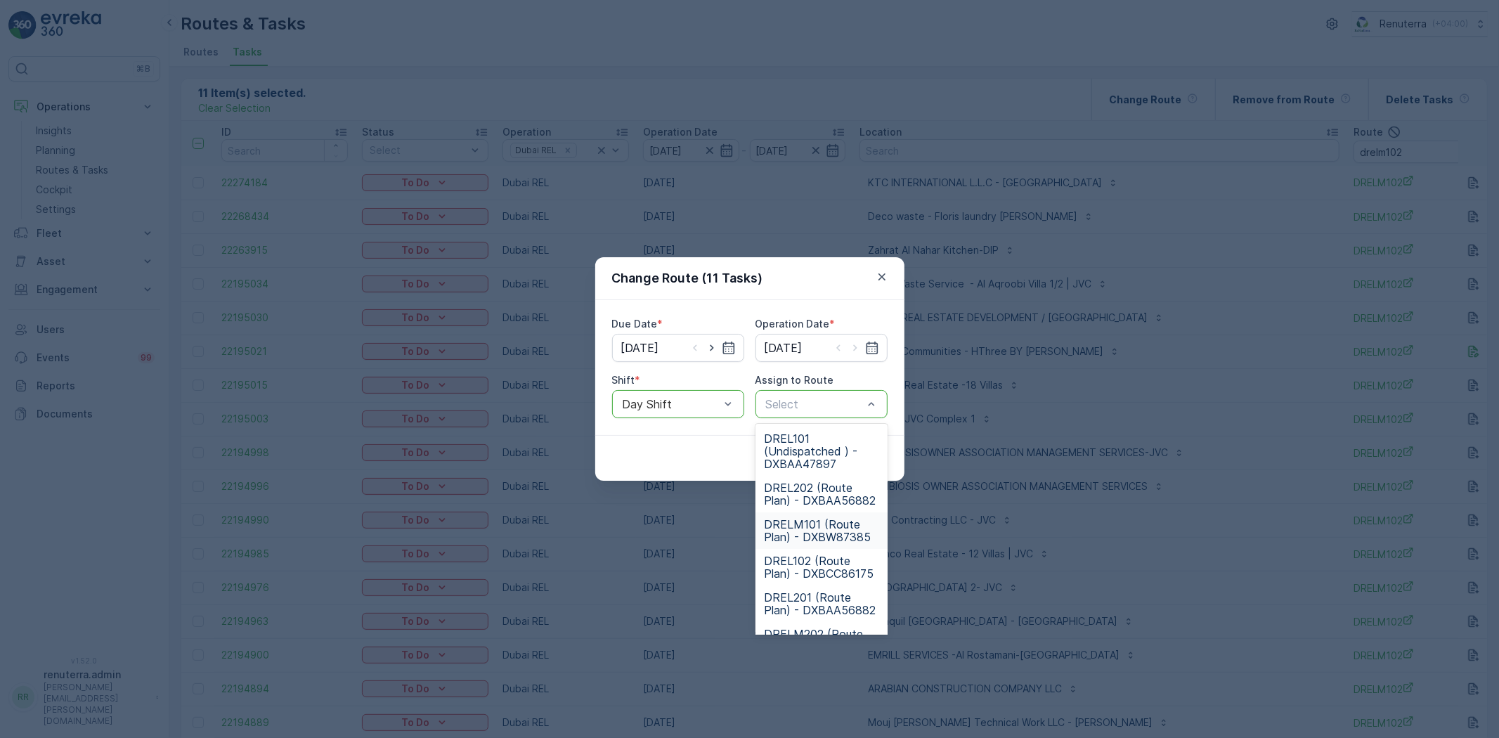
click at [794, 524] on span "DRELM101 (Route Plan) - DXBW87385" at bounding box center [821, 530] width 115 height 25
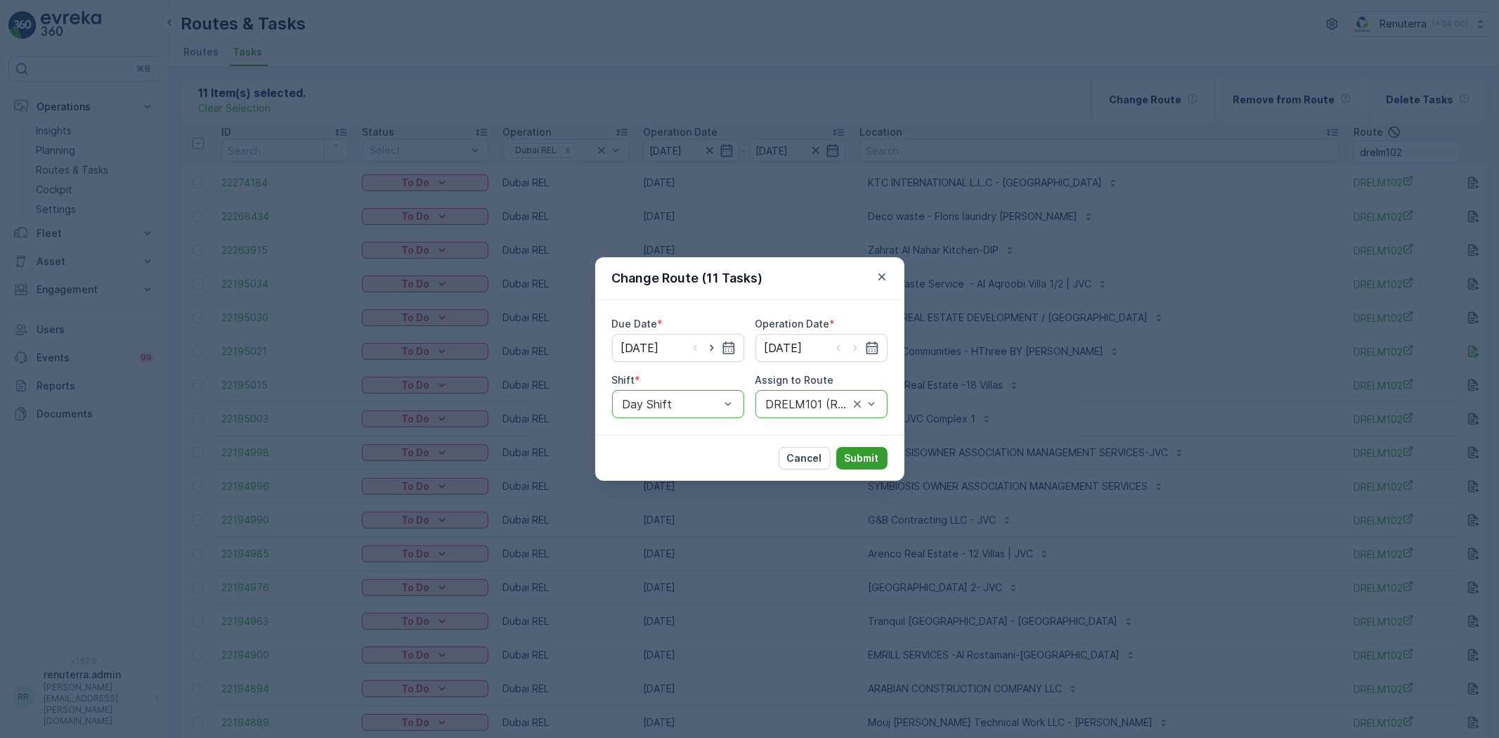
click at [859, 462] on p "Submit" at bounding box center [862, 458] width 34 height 14
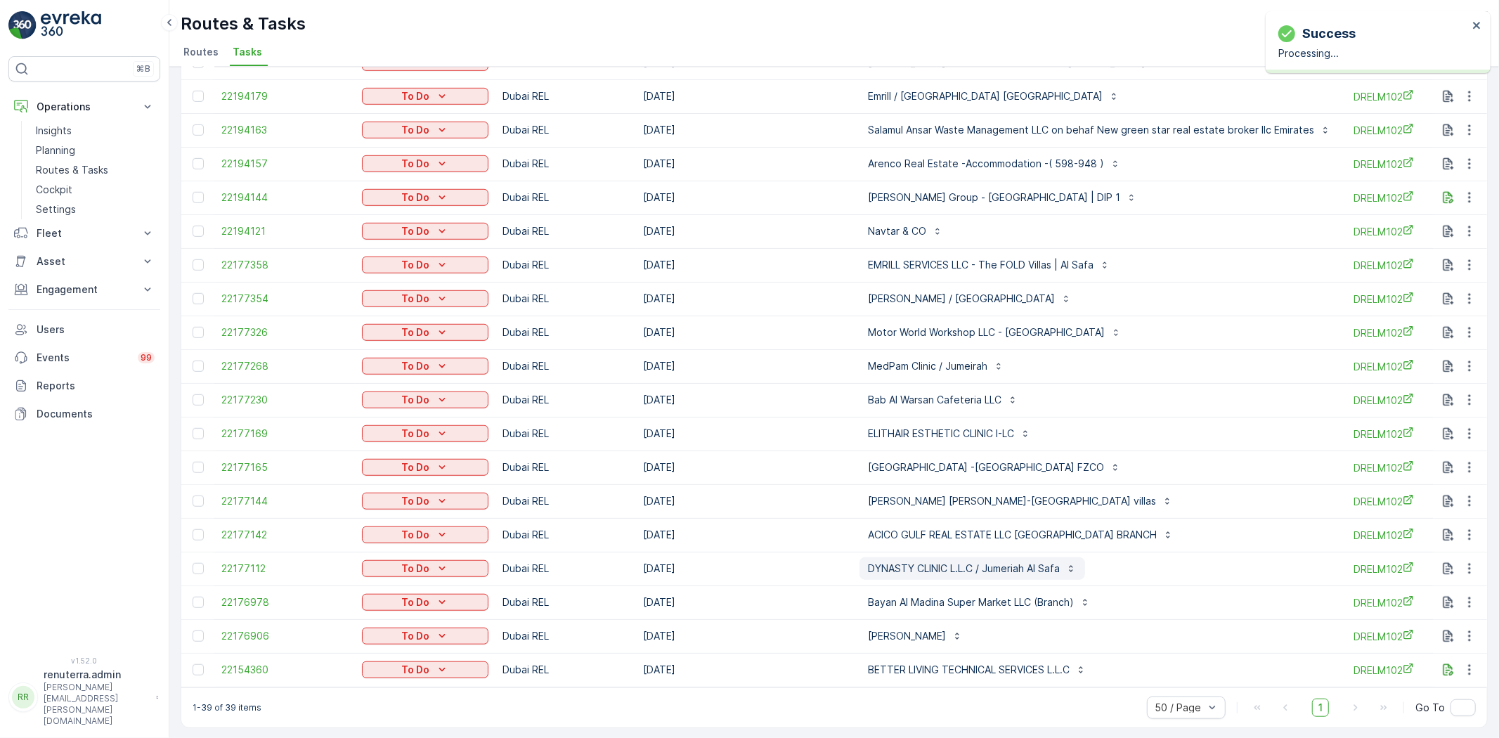
scroll to position [803, 0]
drag, startPoint x: 910, startPoint y: 656, endPoint x: 879, endPoint y: 664, distance: 31.9
click at [911, 661] on p "BETTER LIVING TECHNICAL SERVICES L.L.C" at bounding box center [969, 668] width 202 height 14
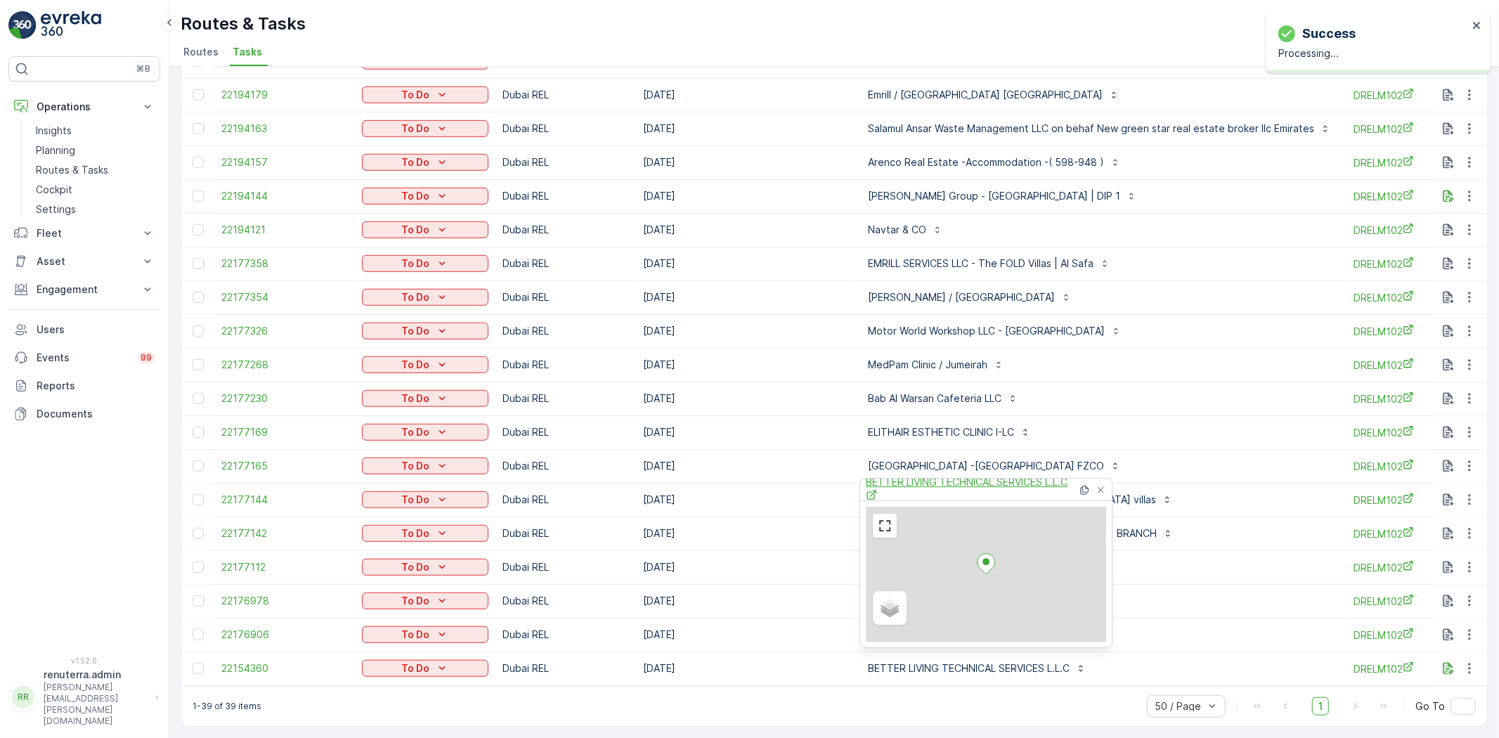
click at [940, 488] on span "BETTER LIVING TECHNICAL SERVICES L.L.C" at bounding box center [972, 489] width 212 height 29
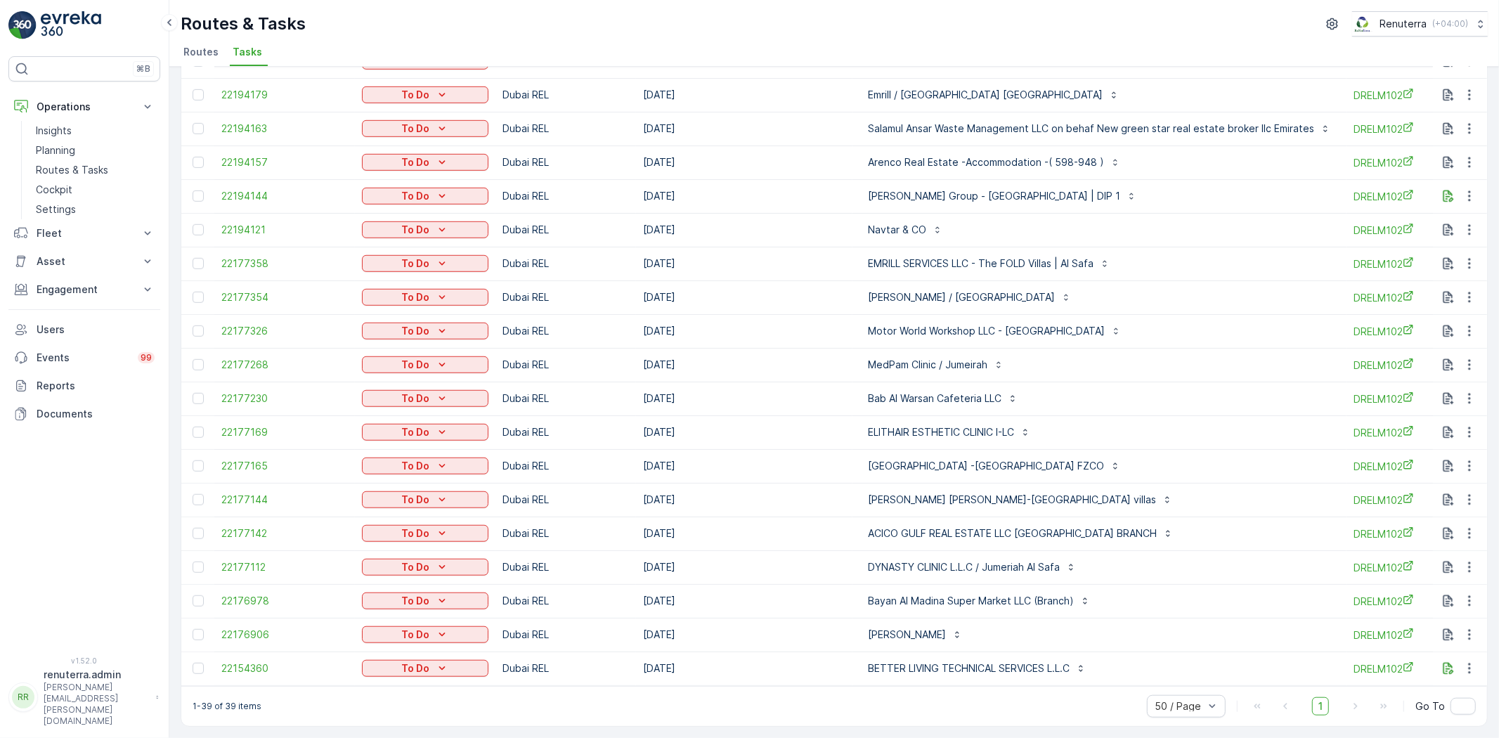
click at [839, 693] on div "1-39 of 39 items 50 / Page 1 Go To" at bounding box center [834, 706] width 1306 height 40
click at [907, 594] on p "Bayan Al Madina Super Market LLC (Branch)" at bounding box center [971, 601] width 206 height 14
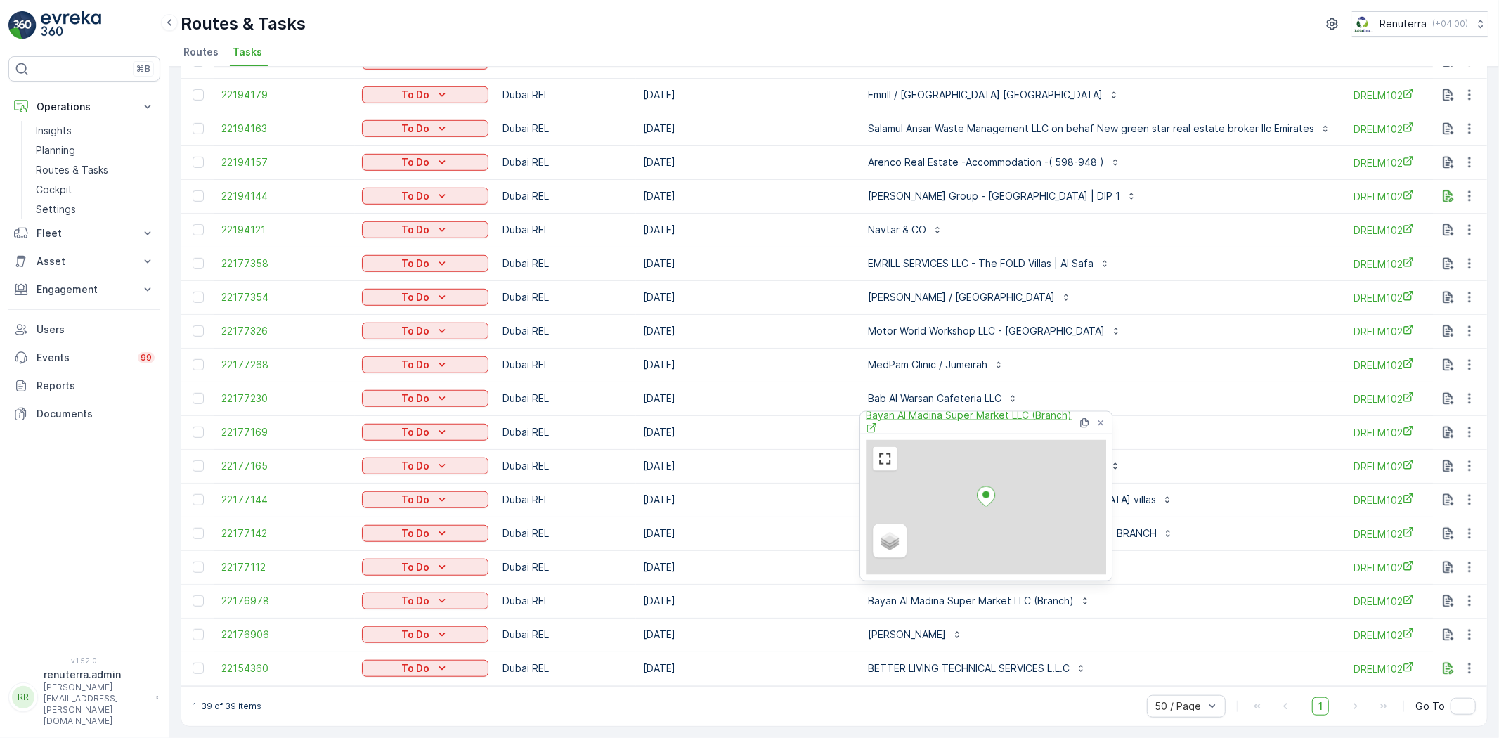
click at [894, 415] on span "Bayan Al Madina Super Market LLC (Branch)" at bounding box center [972, 422] width 212 height 29
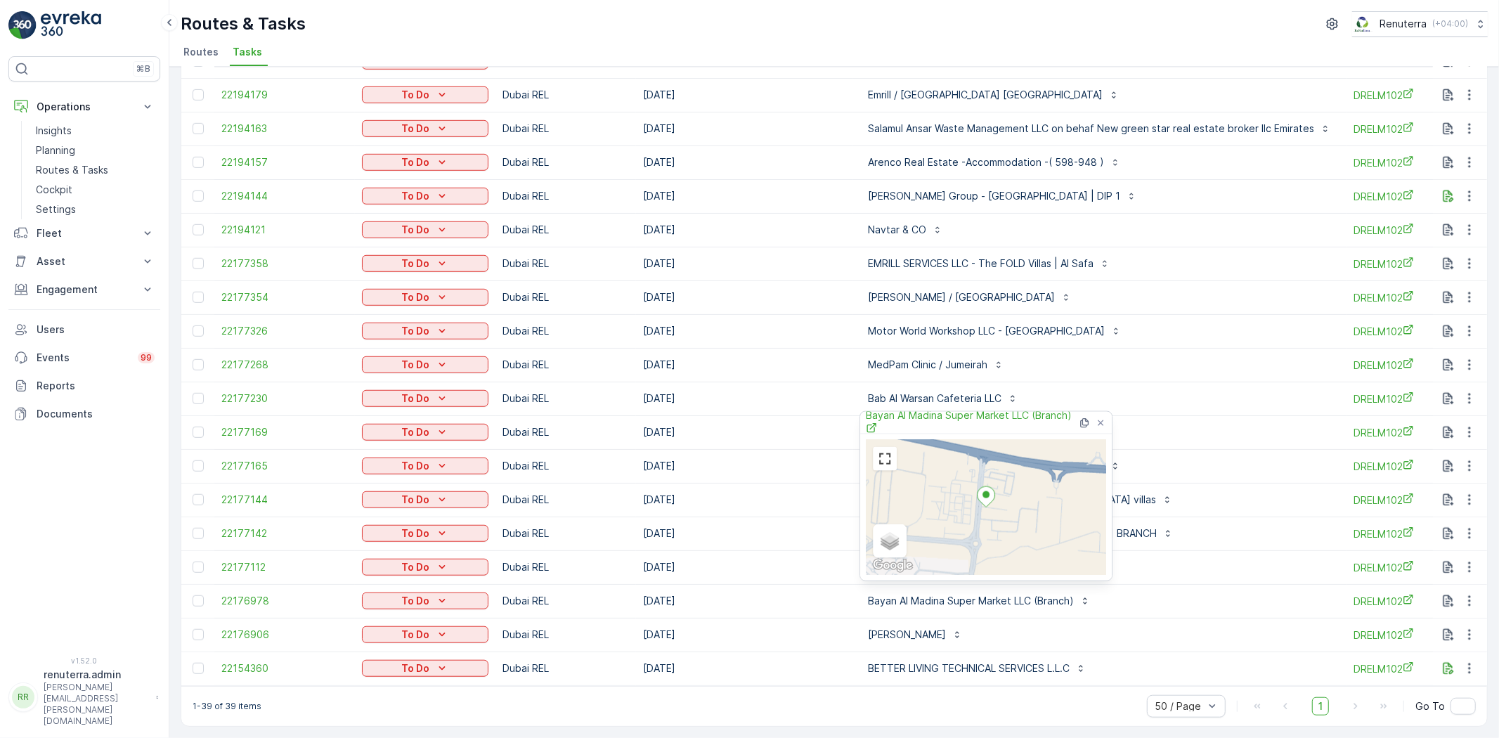
click at [1240, 252] on div "EMRILL SERVICES LLC - The FOLD Villas | Al Safa" at bounding box center [1100, 263] width 480 height 22
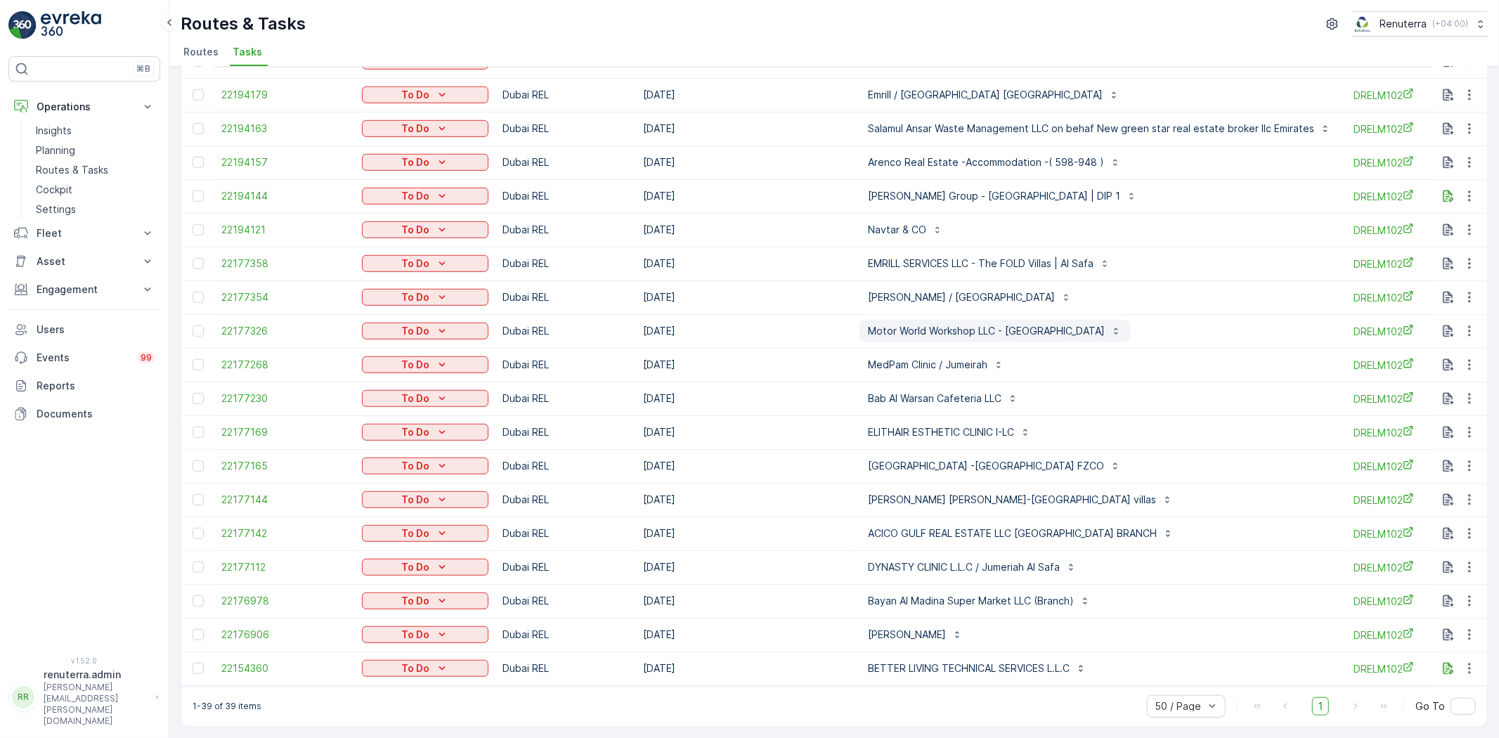
click at [907, 327] on p "Motor World Workshop LLC - Deira" at bounding box center [986, 331] width 237 height 14
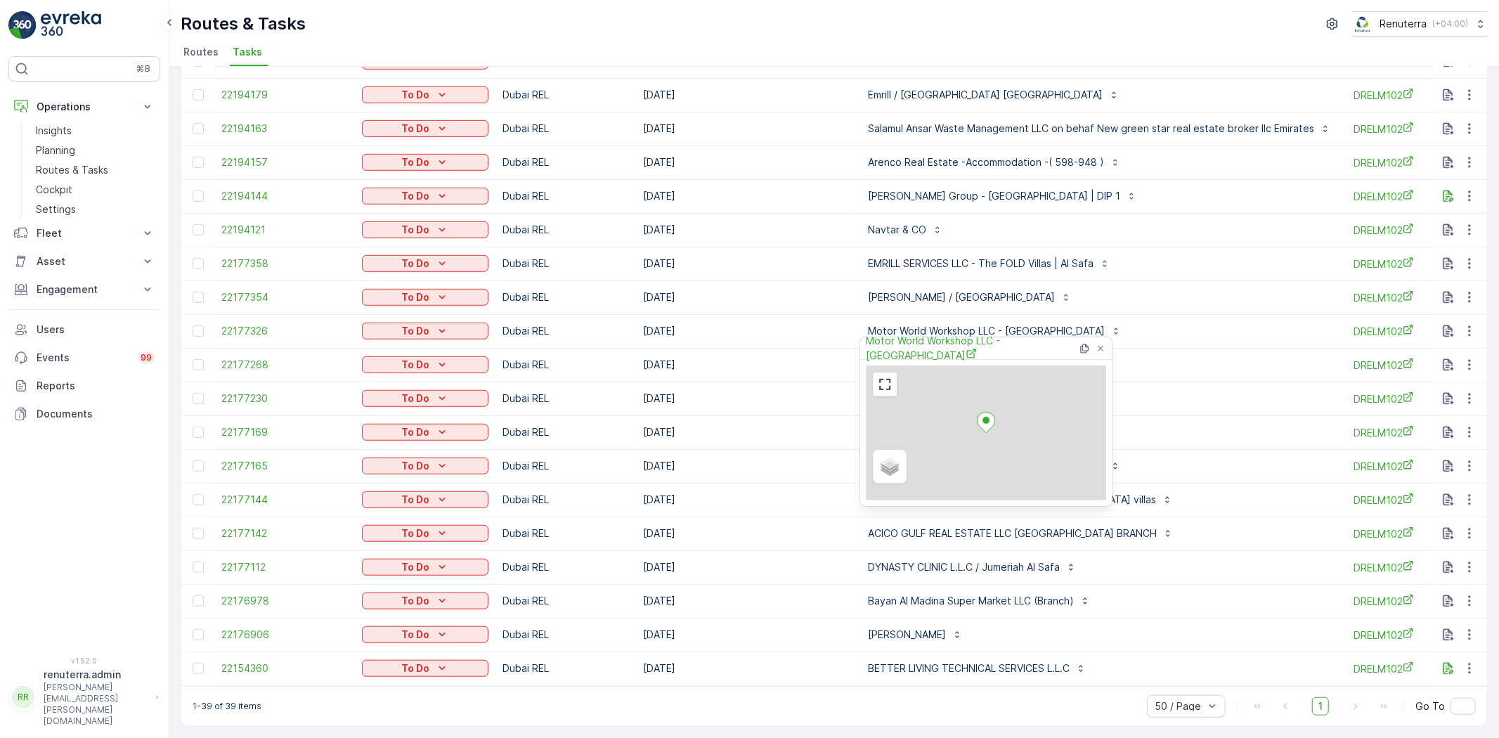
click at [900, 357] on div "Motor World Workshop LLC - Deira" at bounding box center [988, 348] width 244 height 22
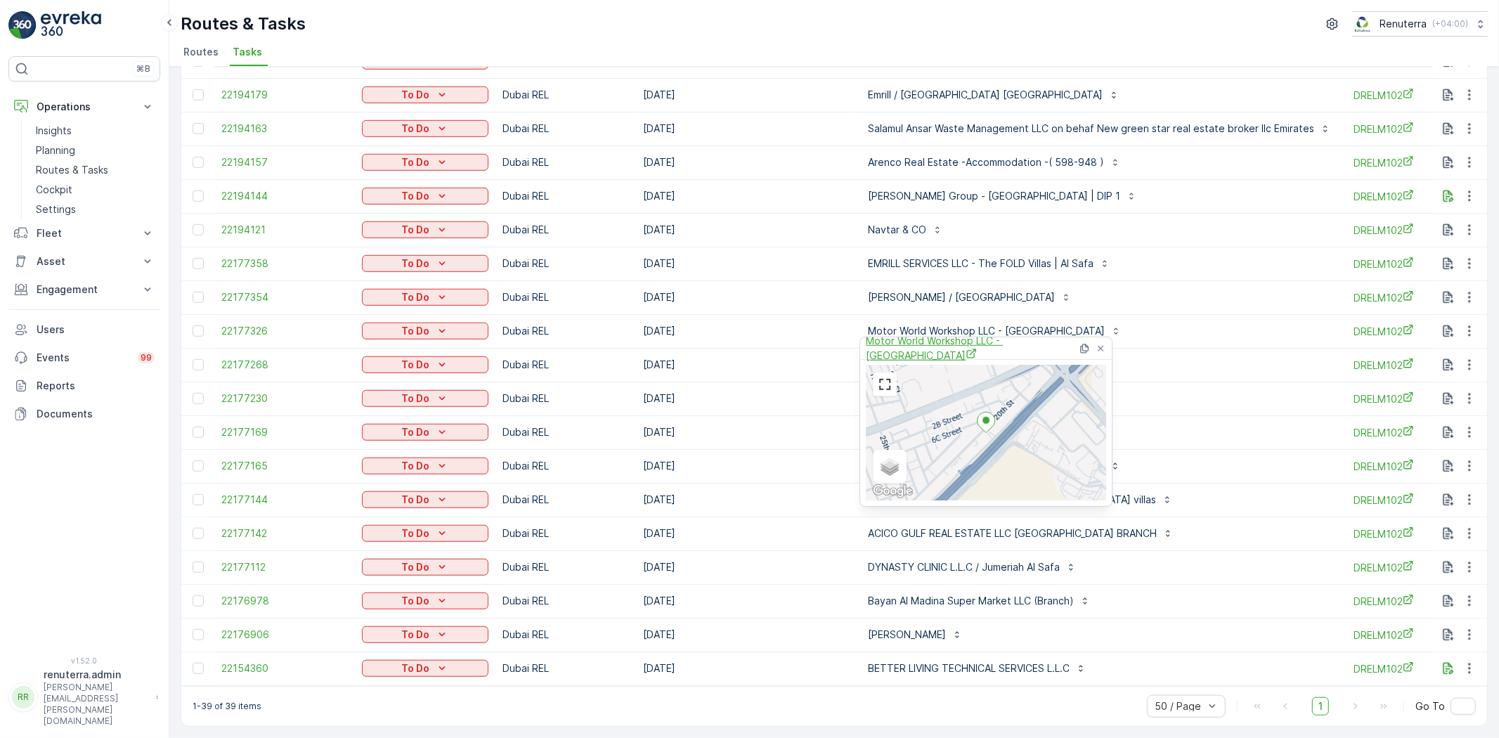
click at [902, 346] on span "Motor World Workshop LLC - Deira" at bounding box center [972, 348] width 212 height 29
click at [834, 352] on td "08.10.2025" at bounding box center [744, 365] width 216 height 34
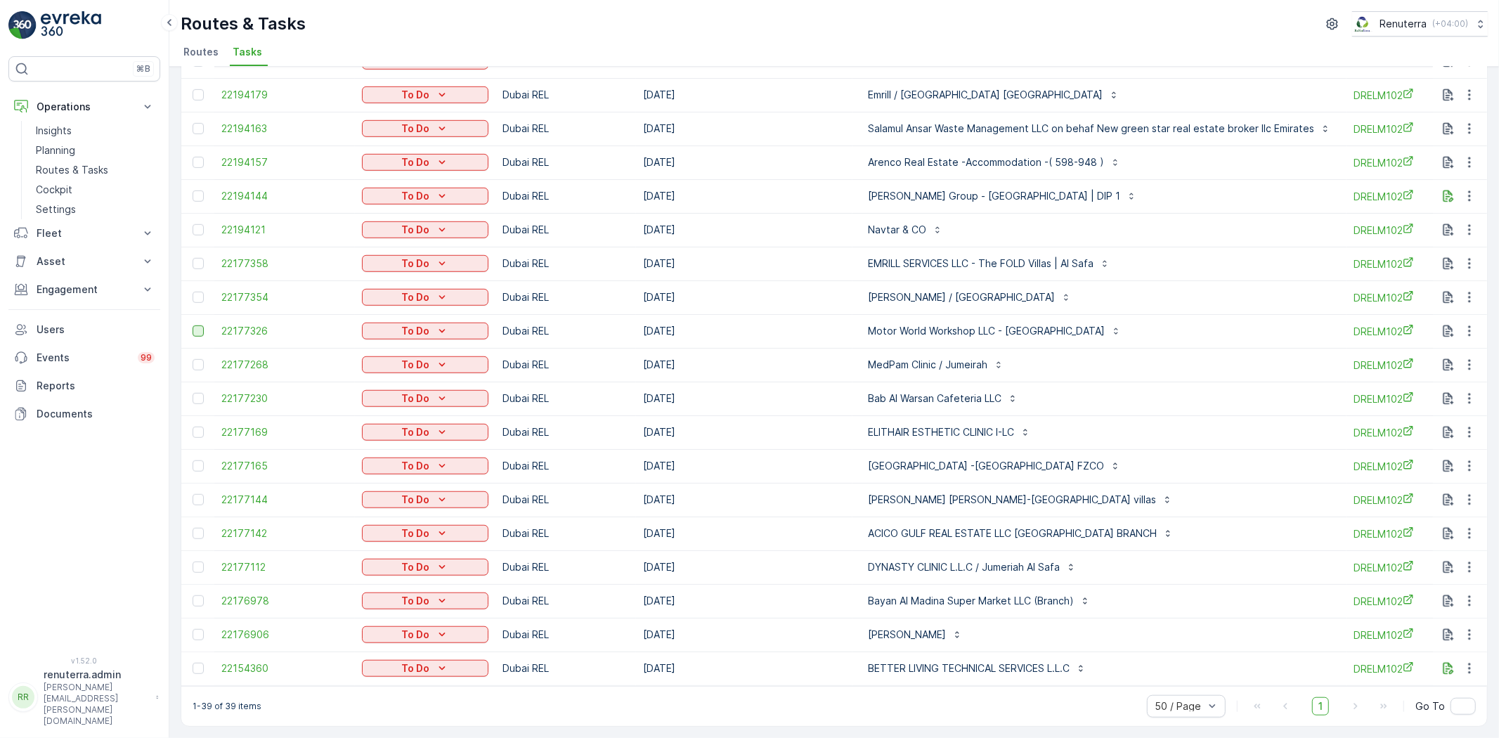
click at [197, 325] on div at bounding box center [198, 330] width 11 height 11
click at [193, 325] on input "checkbox" at bounding box center [193, 325] width 0 height 0
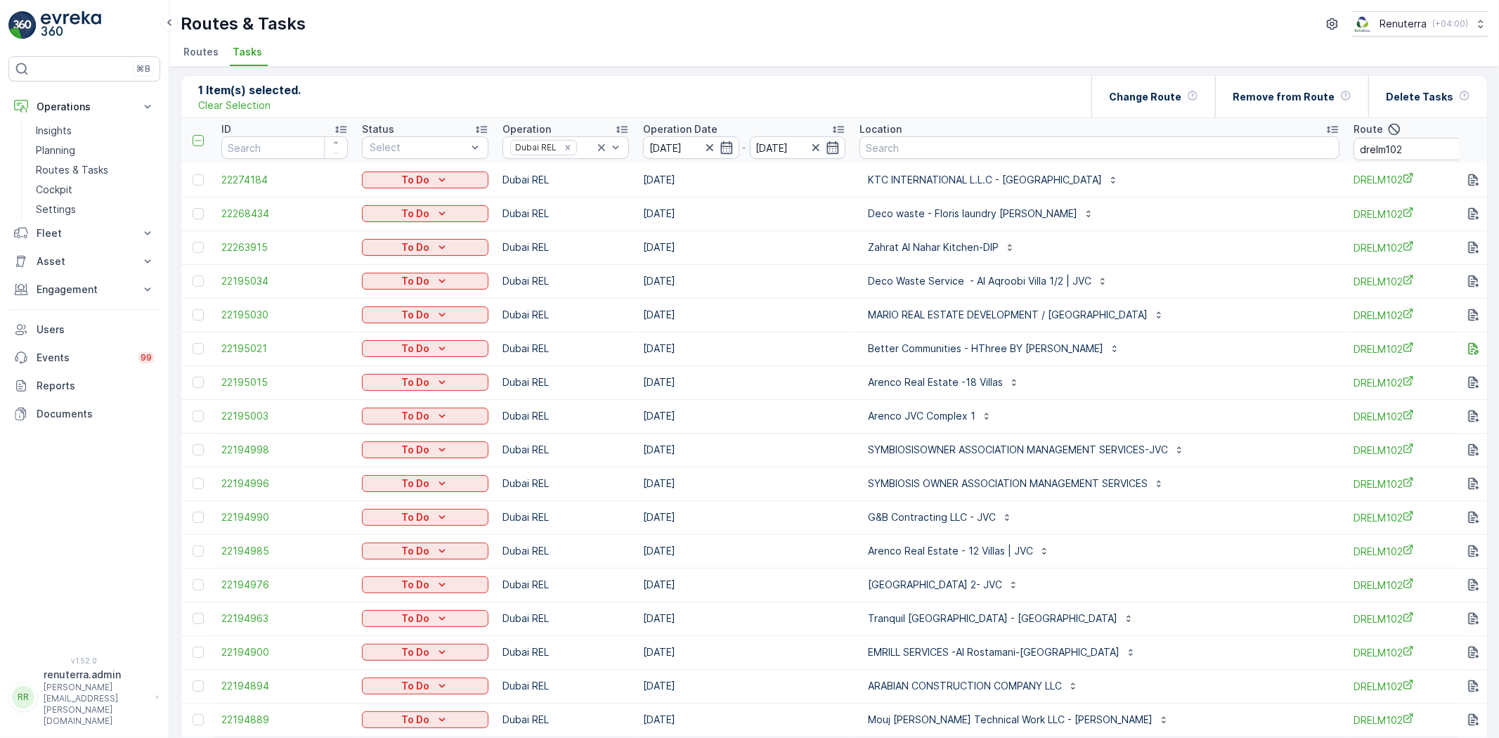
scroll to position [0, 0]
click at [1171, 95] on p "Change Route" at bounding box center [1145, 100] width 72 height 14
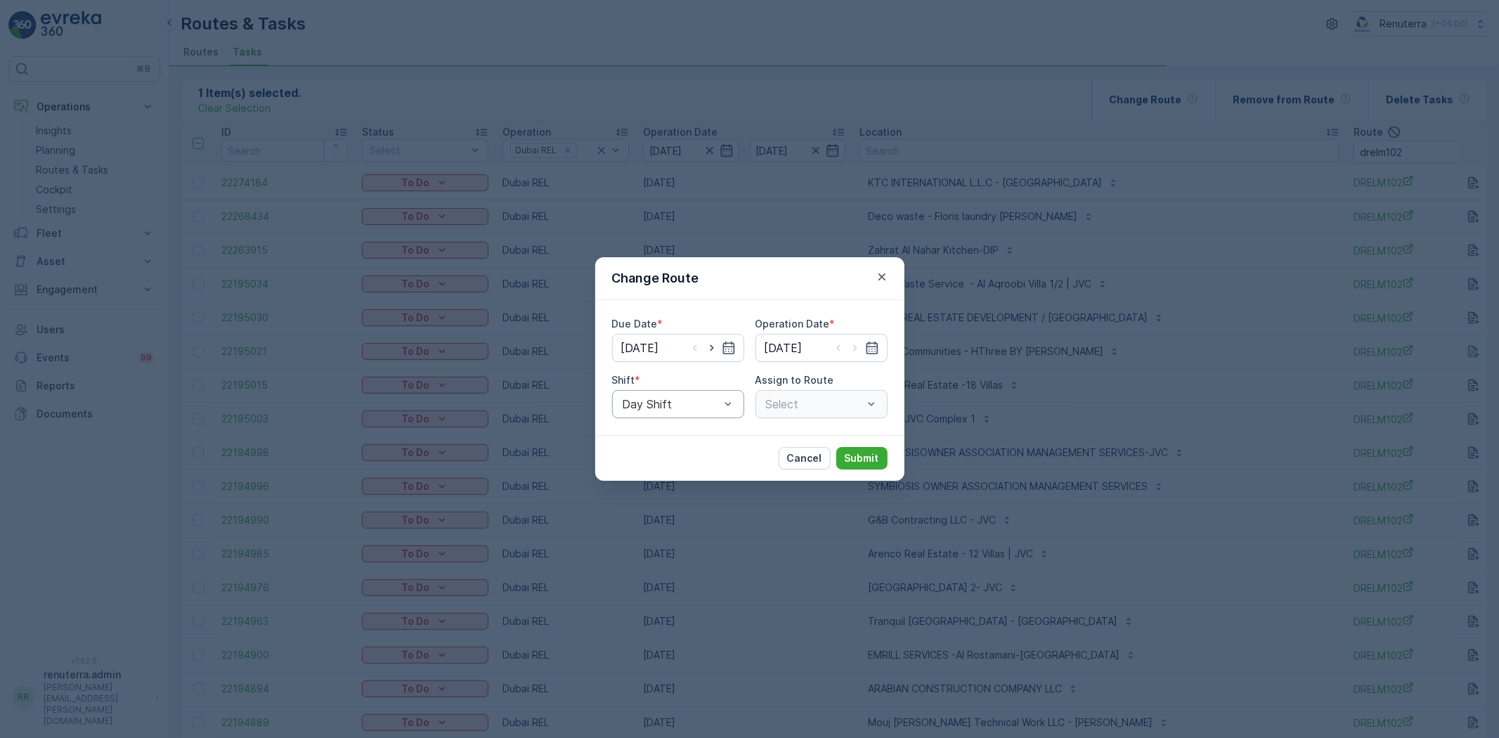
type input "08.10.2025"
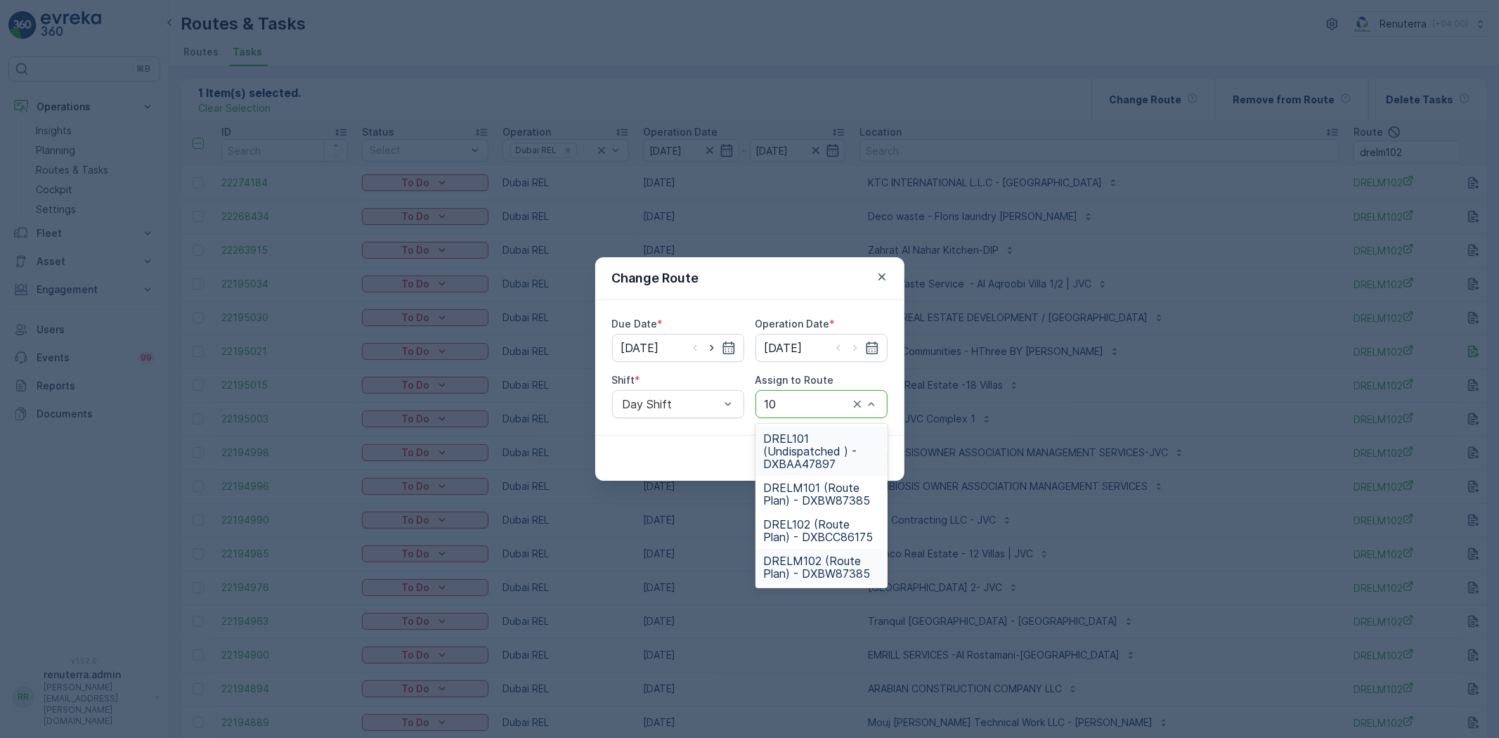
type input "101"
click at [830, 493] on span "DRELM101 (Route Plan) - DXBW87385" at bounding box center [821, 493] width 115 height 25
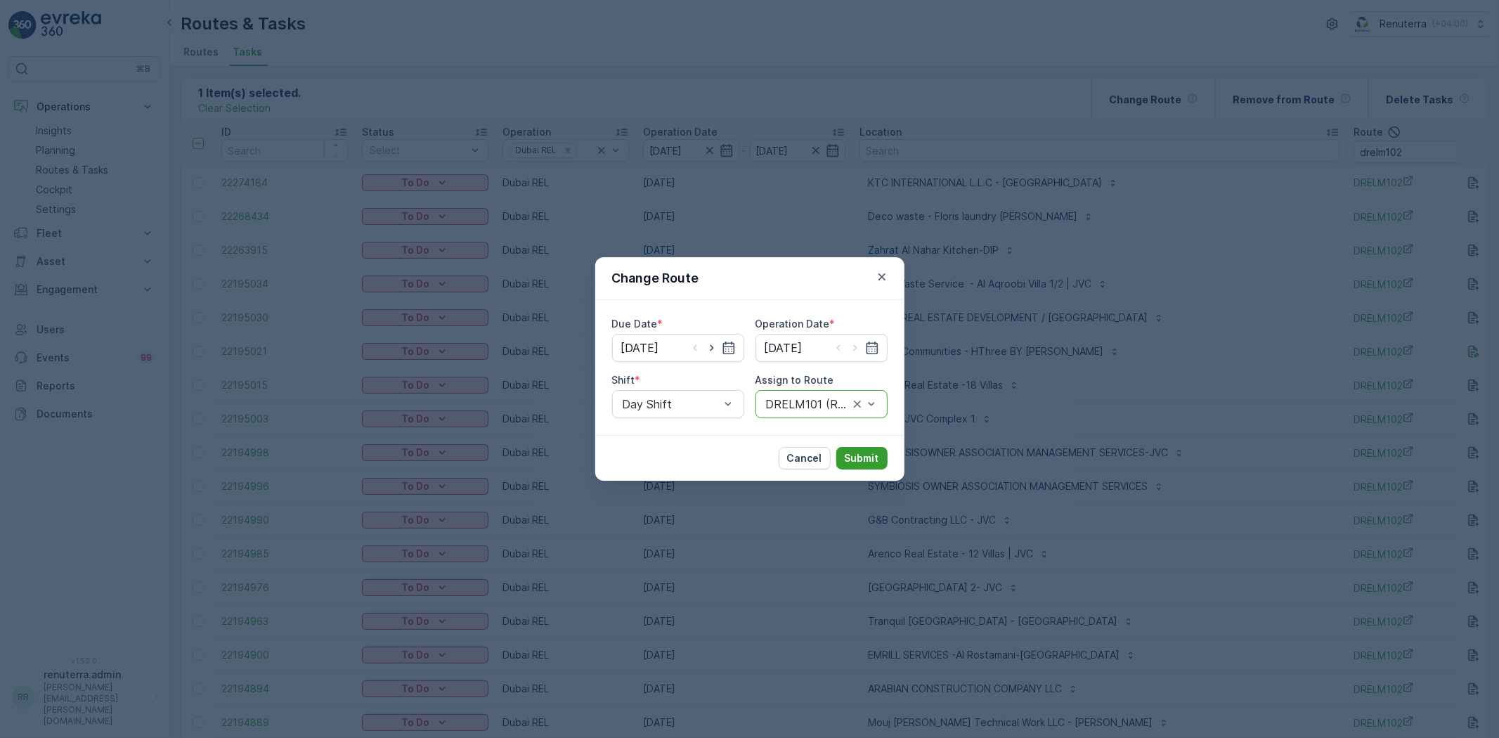
click at [872, 451] on p "Submit" at bounding box center [862, 458] width 34 height 14
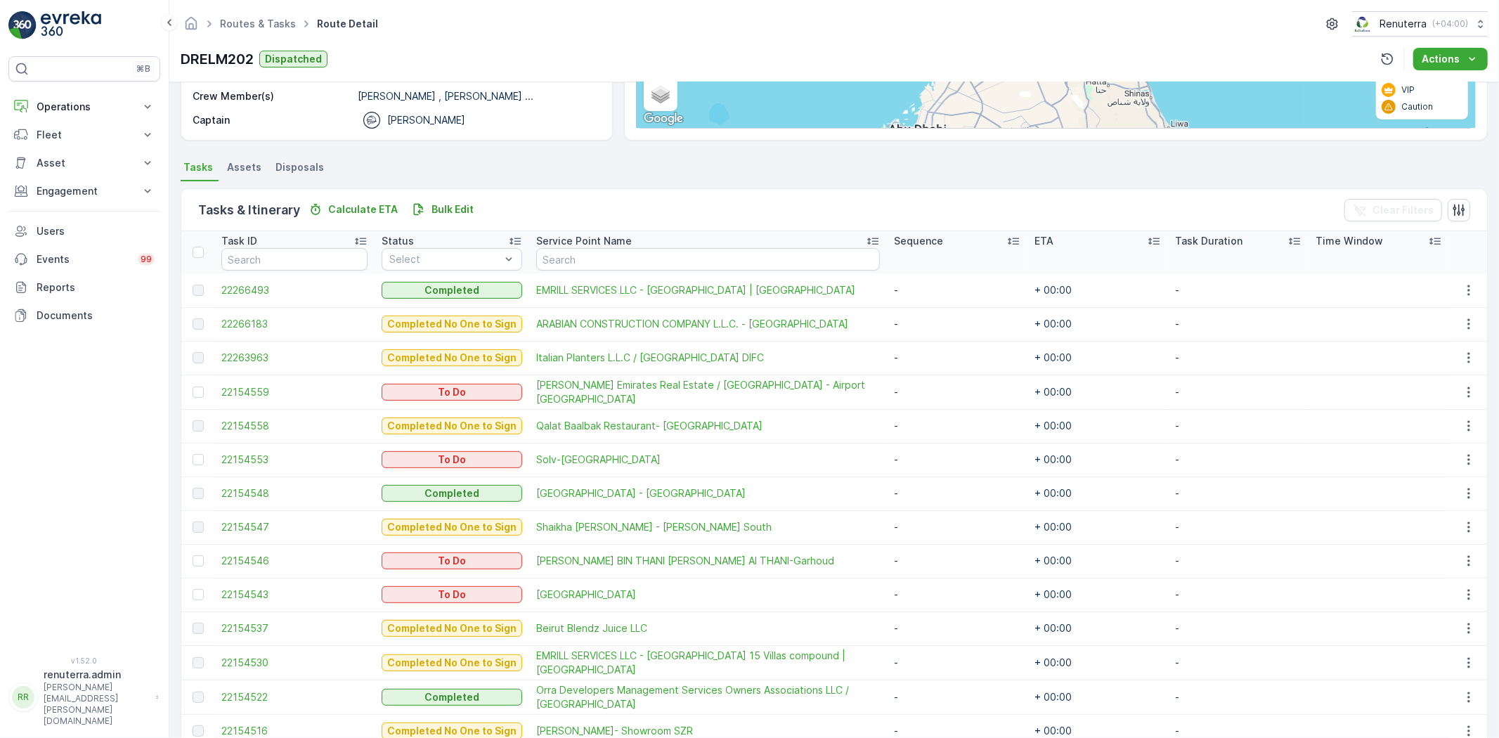
scroll to position [156, 0]
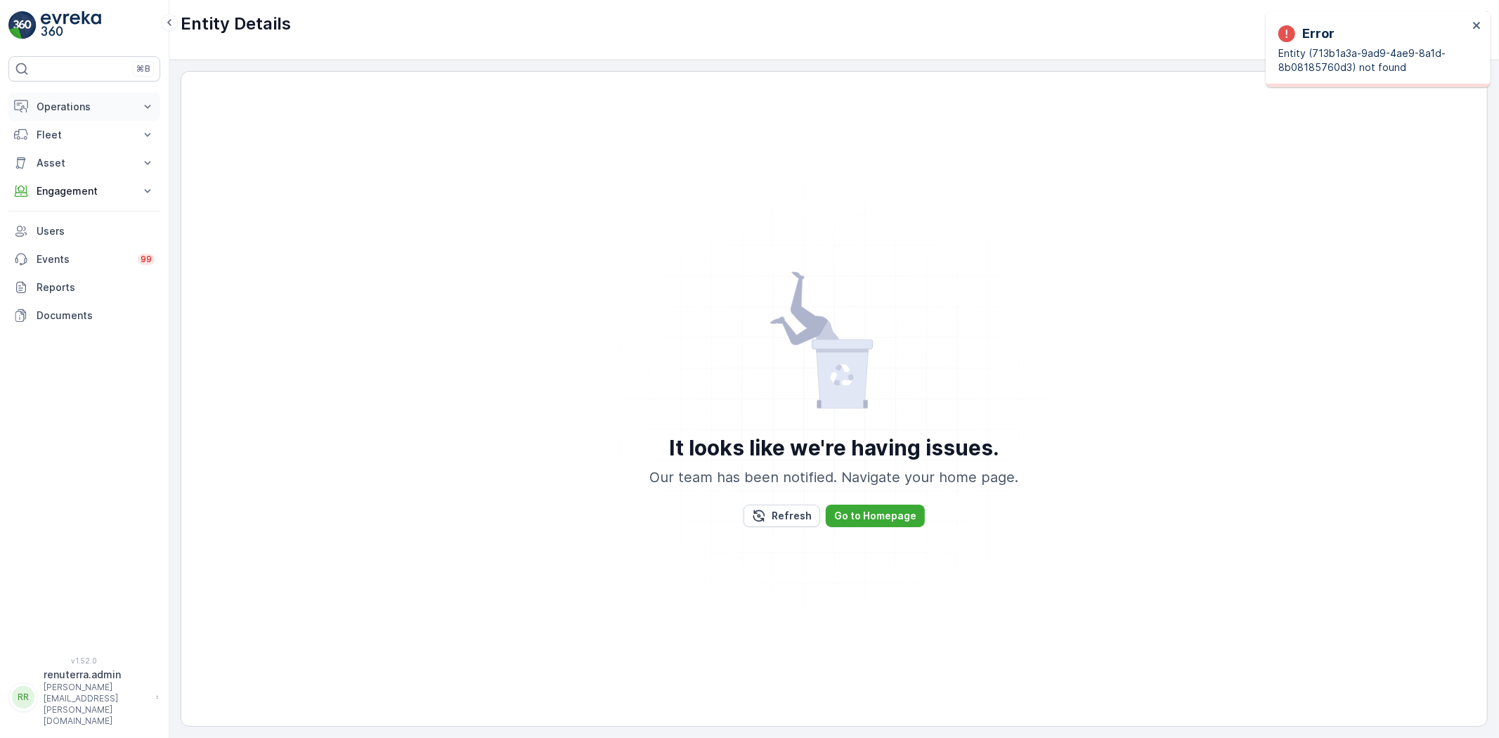
click at [57, 102] on p "Operations" at bounding box center [85, 107] width 96 height 14
click at [72, 176] on p "Routes & Tasks" at bounding box center [72, 170] width 72 height 14
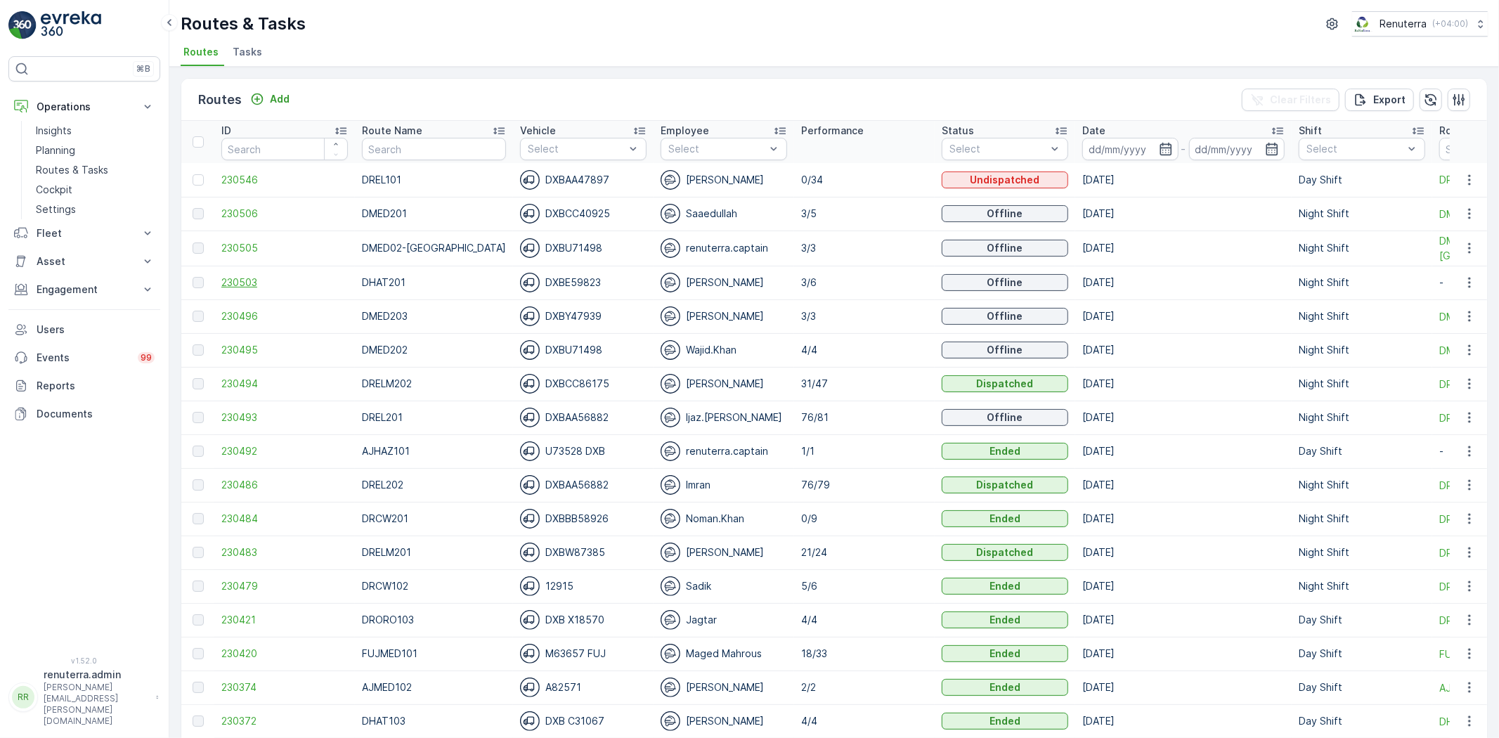
click at [244, 279] on span "230503" at bounding box center [284, 282] width 127 height 14
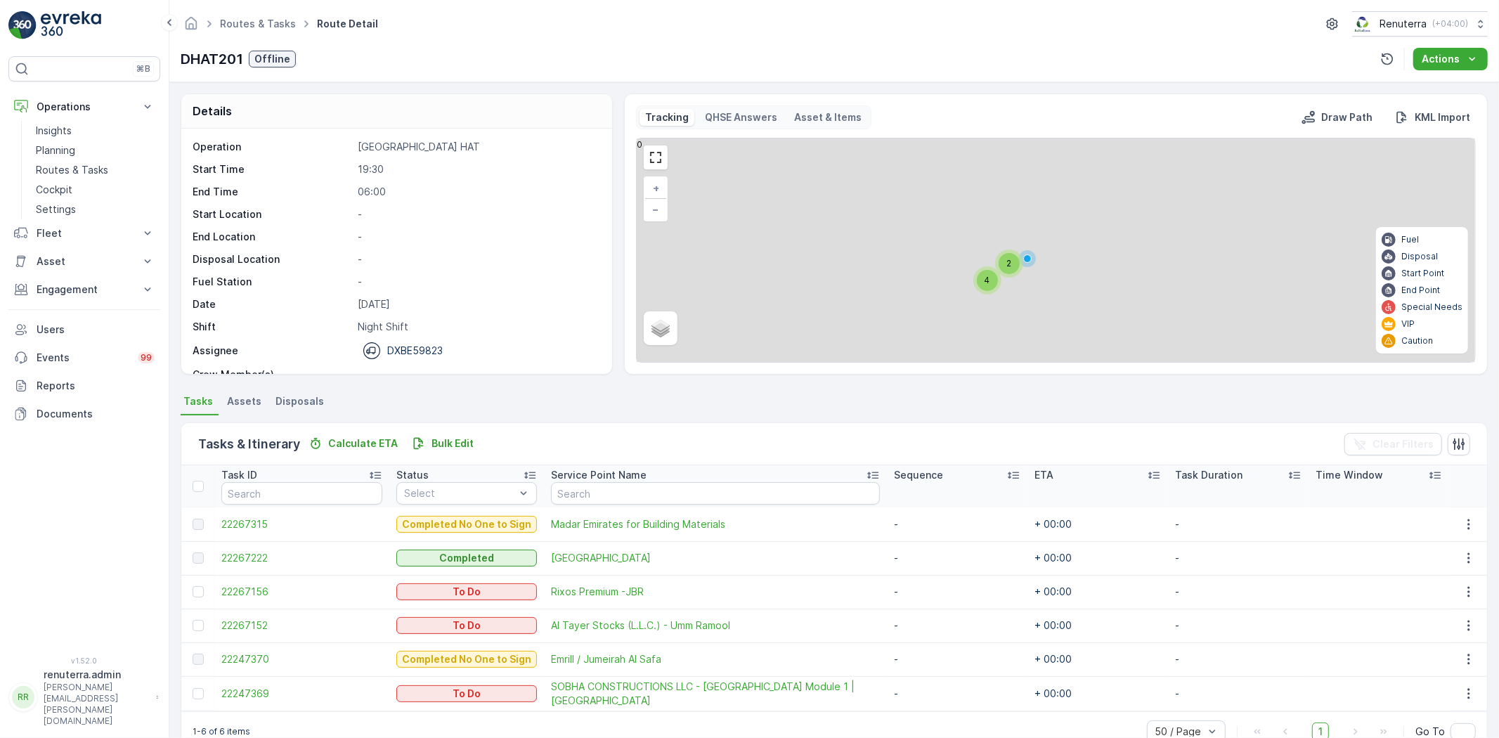
scroll to position [32, 0]
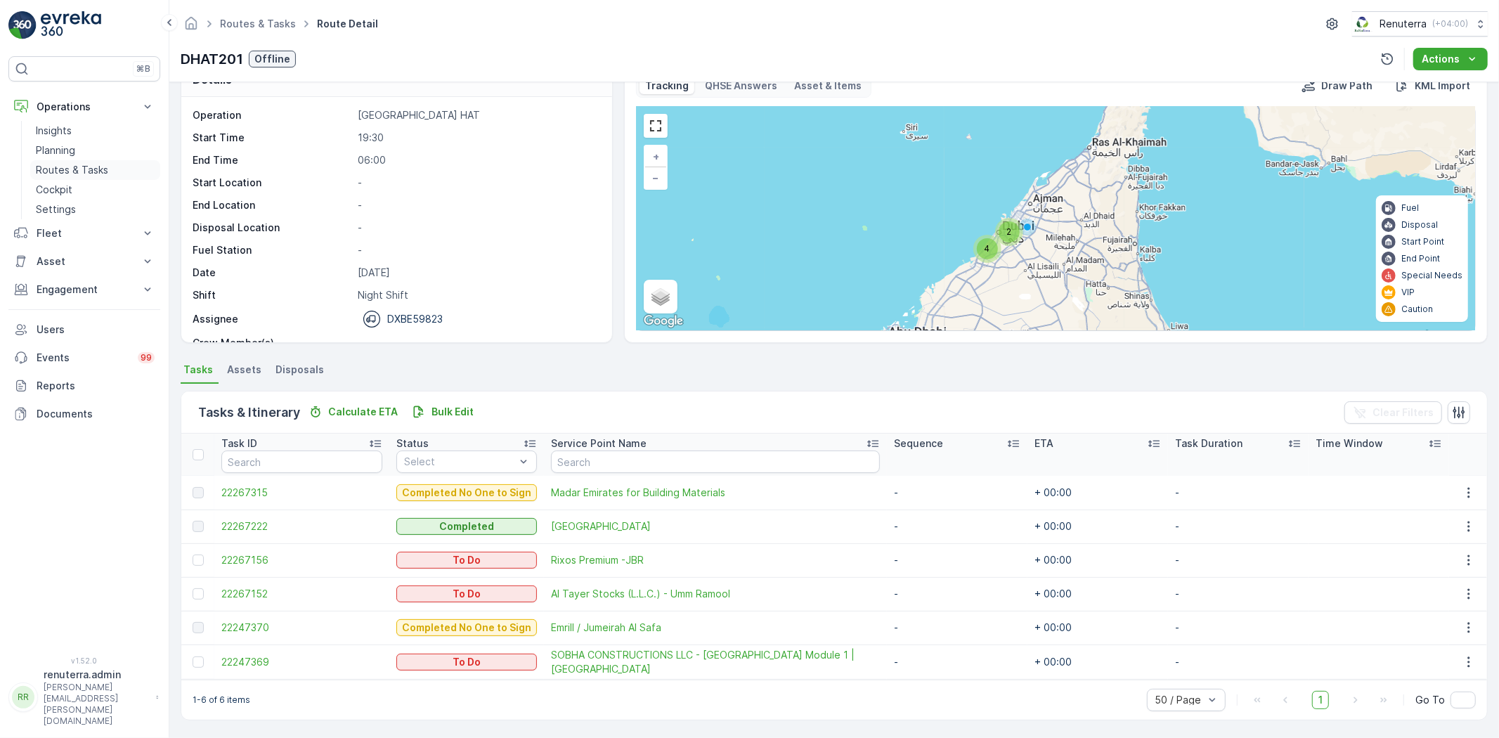
drag, startPoint x: 99, startPoint y: 164, endPoint x: 92, endPoint y: 169, distance: 8.6
click at [99, 164] on p "Routes & Tasks" at bounding box center [72, 170] width 72 height 14
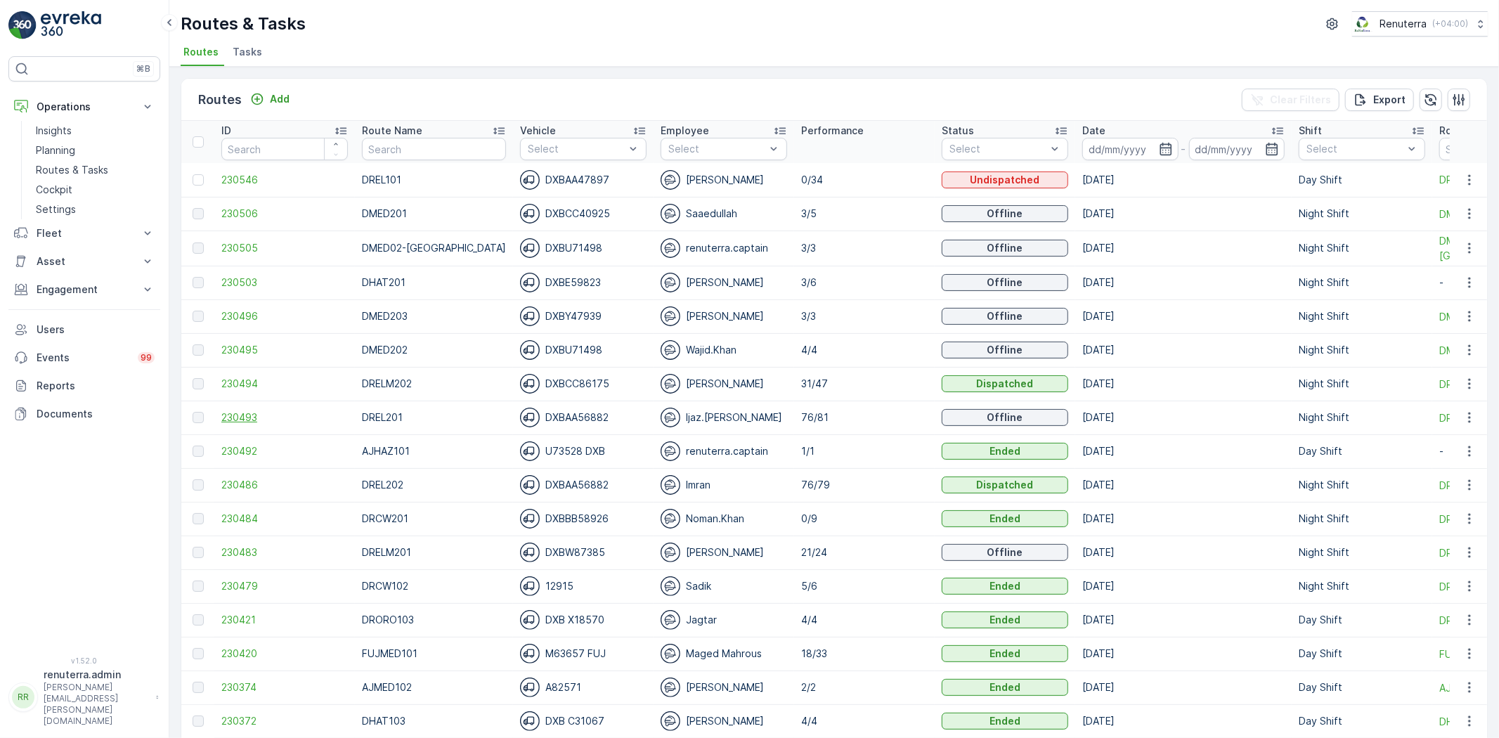
click at [240, 415] on span "230493" at bounding box center [284, 417] width 127 height 14
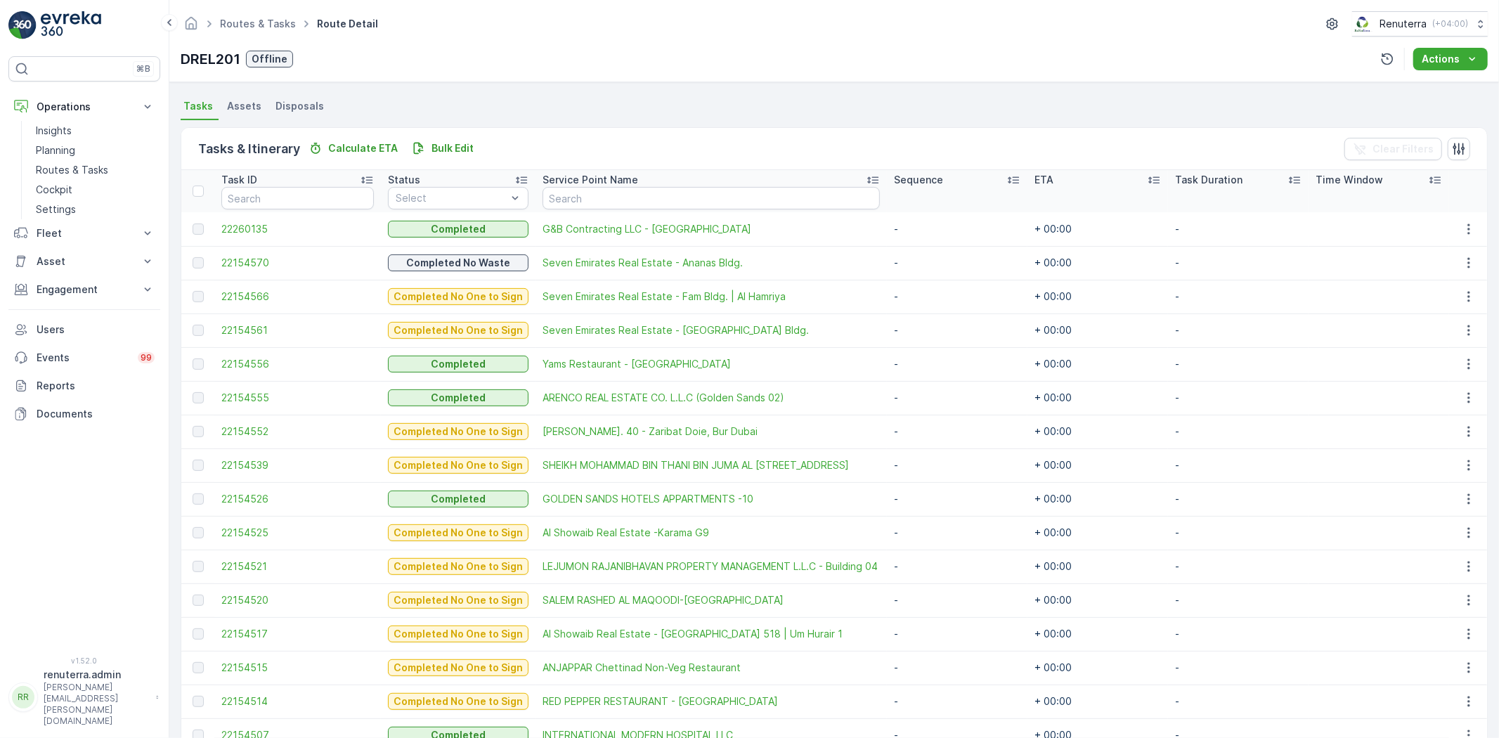
scroll to position [190, 0]
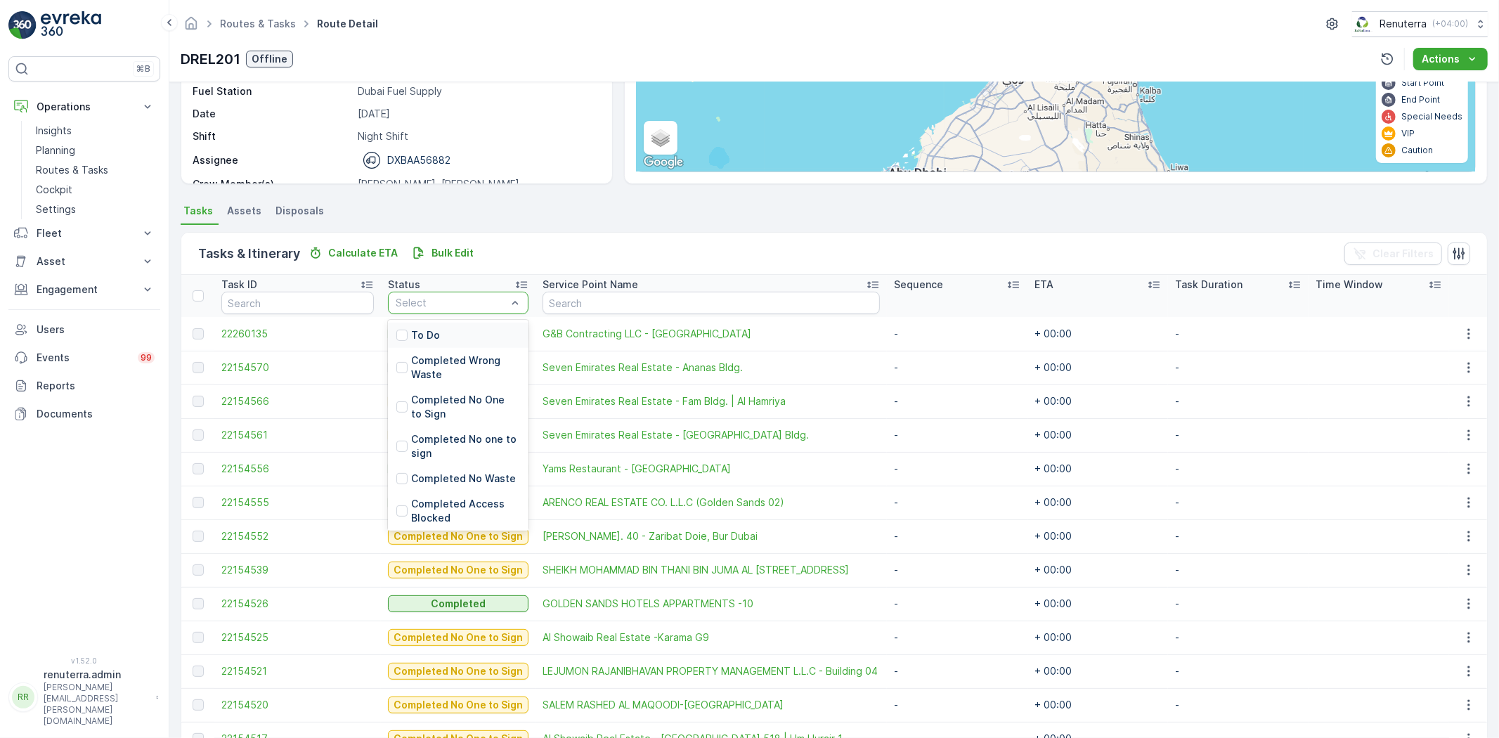
click at [424, 335] on p "To Do" at bounding box center [425, 335] width 29 height 14
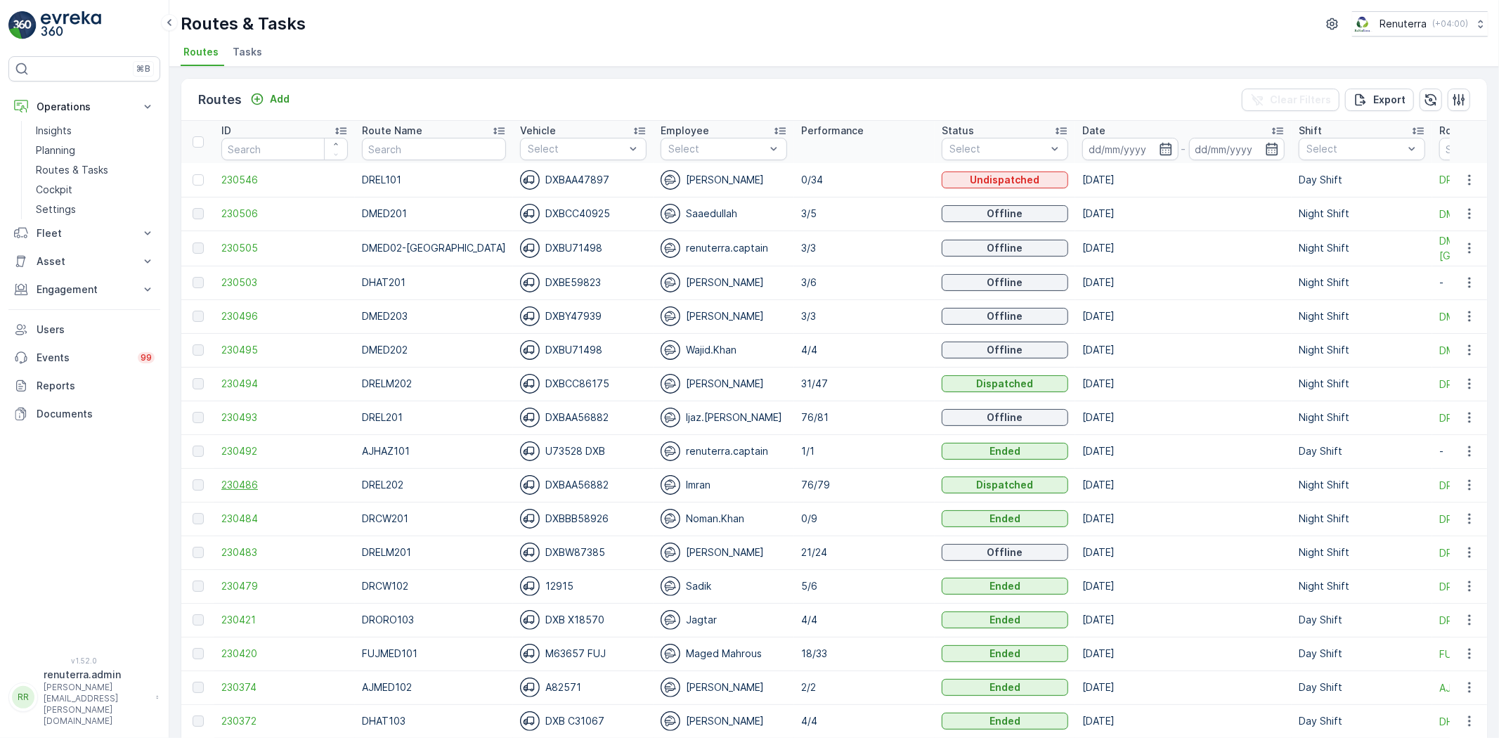
click at [236, 480] on span "230486" at bounding box center [284, 485] width 127 height 14
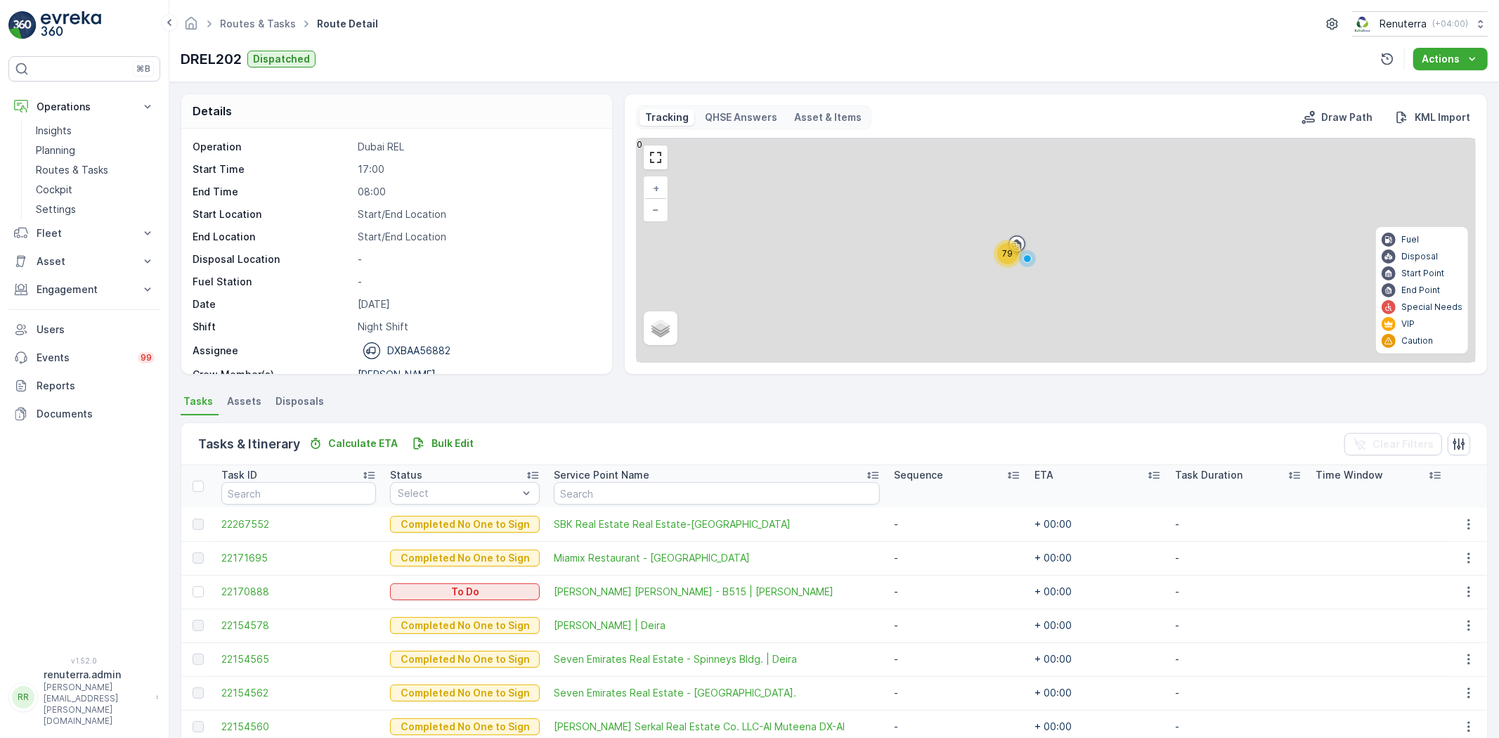
scroll to position [156, 0]
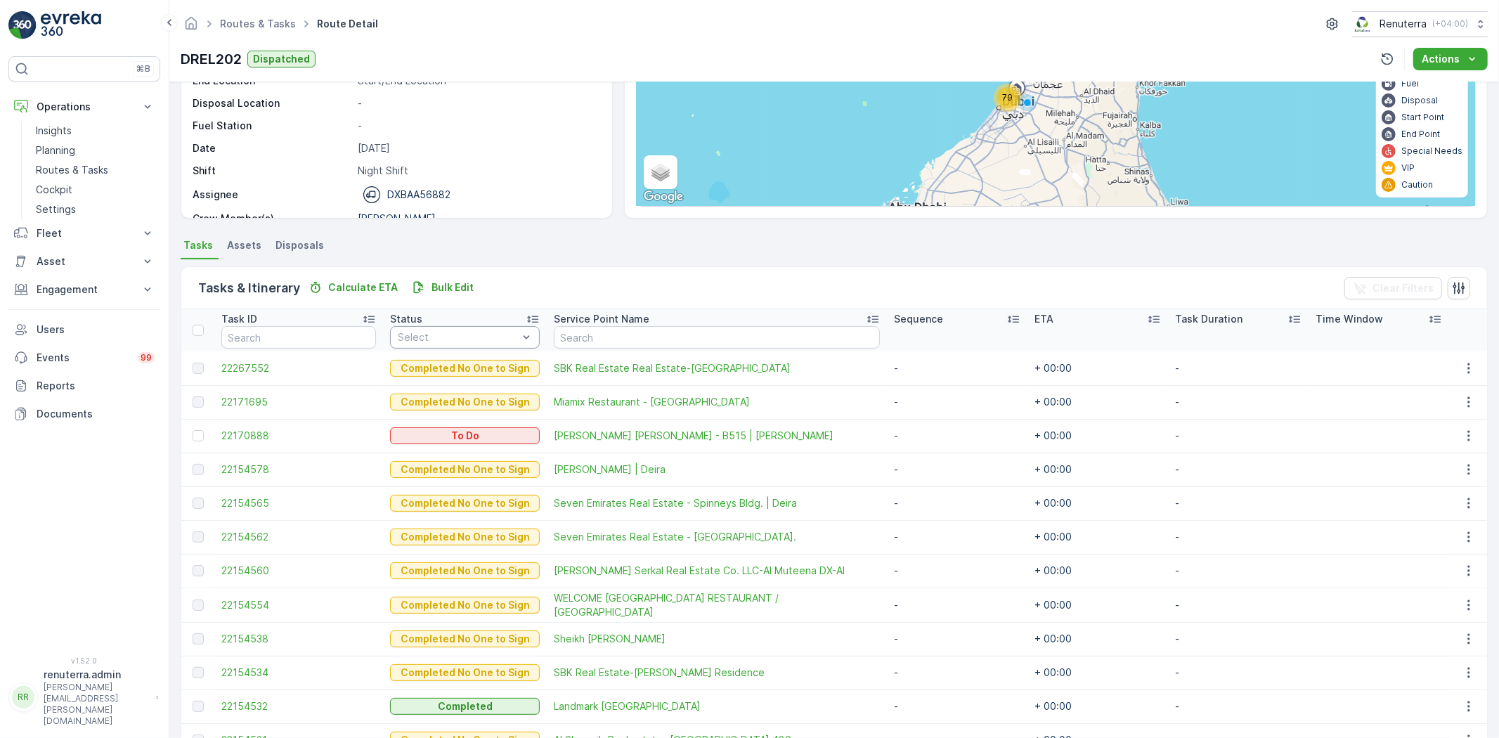
click at [472, 346] on div "Select" at bounding box center [465, 337] width 150 height 22
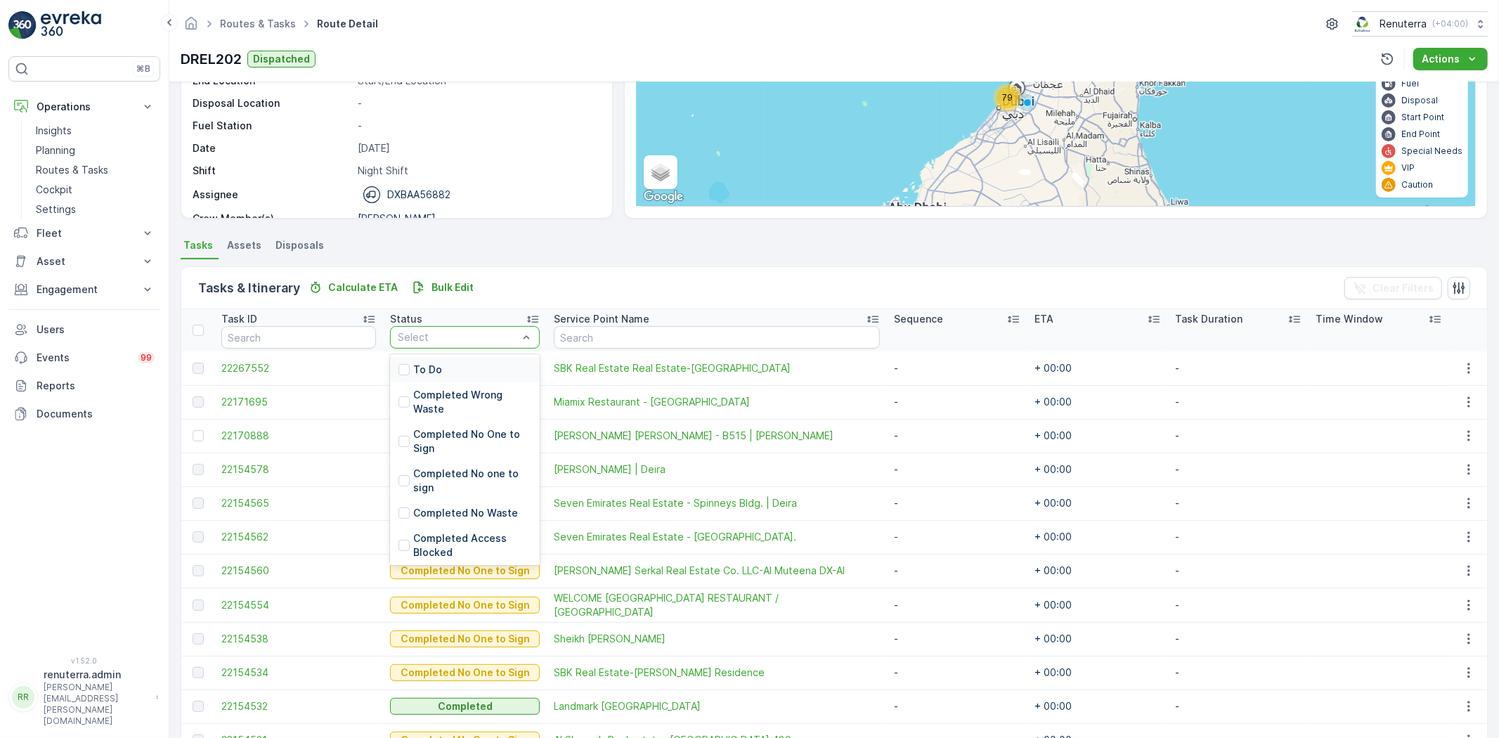
click at [458, 369] on div "To Do" at bounding box center [465, 369] width 150 height 25
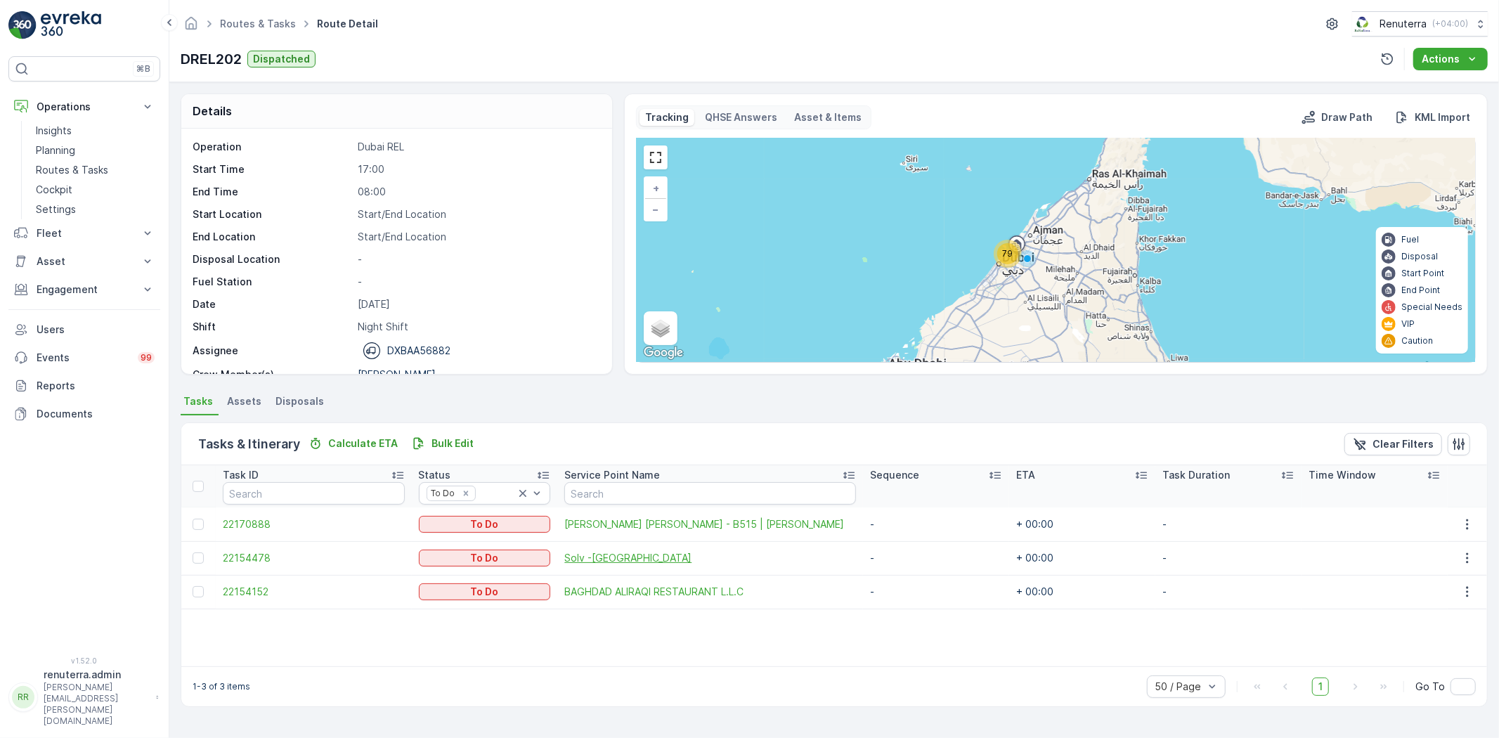
click at [637, 563] on span "Solv -Al Mamzar Park" at bounding box center [710, 558] width 292 height 14
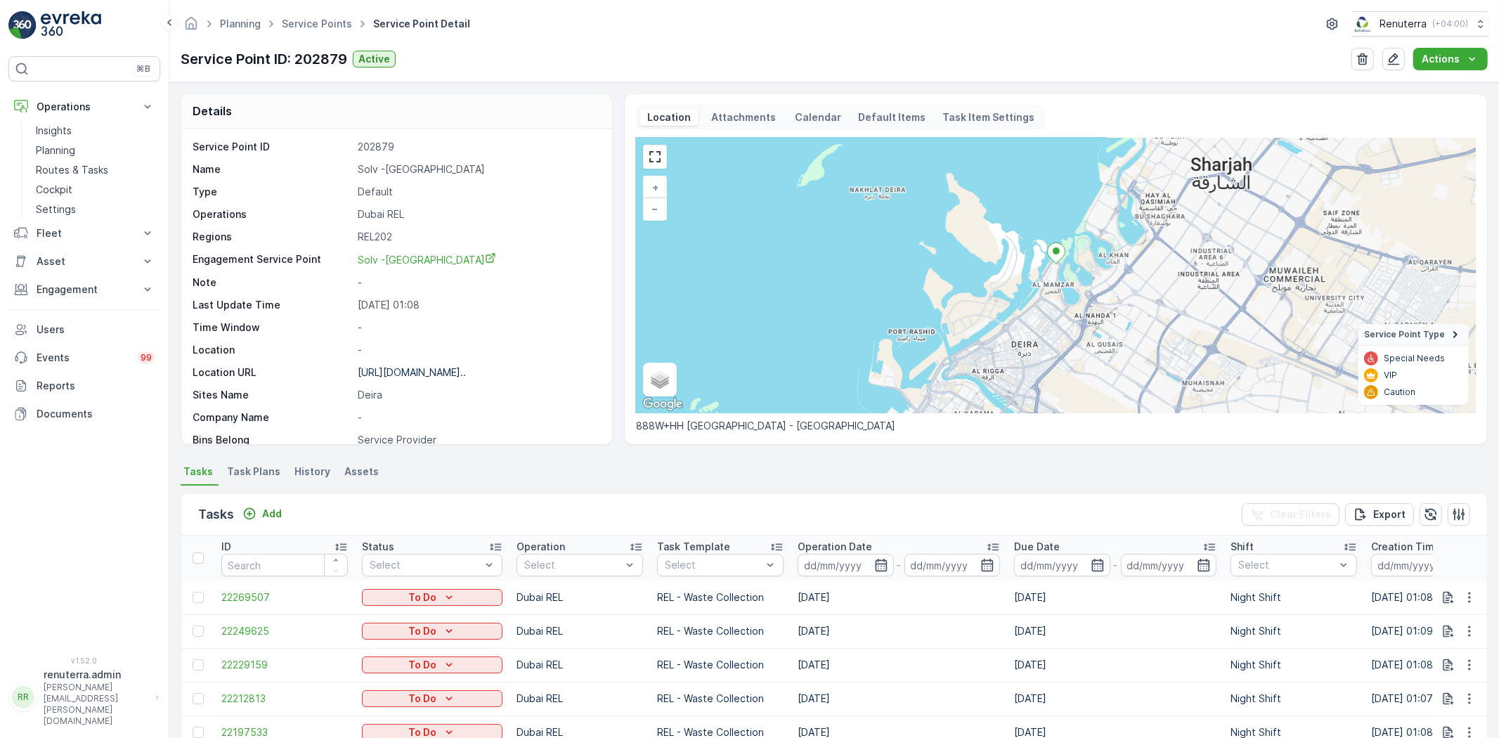
drag, startPoint x: 1039, startPoint y: 361, endPoint x: 1038, endPoint y: 320, distance: 40.8
click at [1038, 320] on div "+ − Satellite Roadmap Terrain Hybrid Leaflet Keyboard shortcuts Map Data Map da…" at bounding box center [1056, 275] width 840 height 275
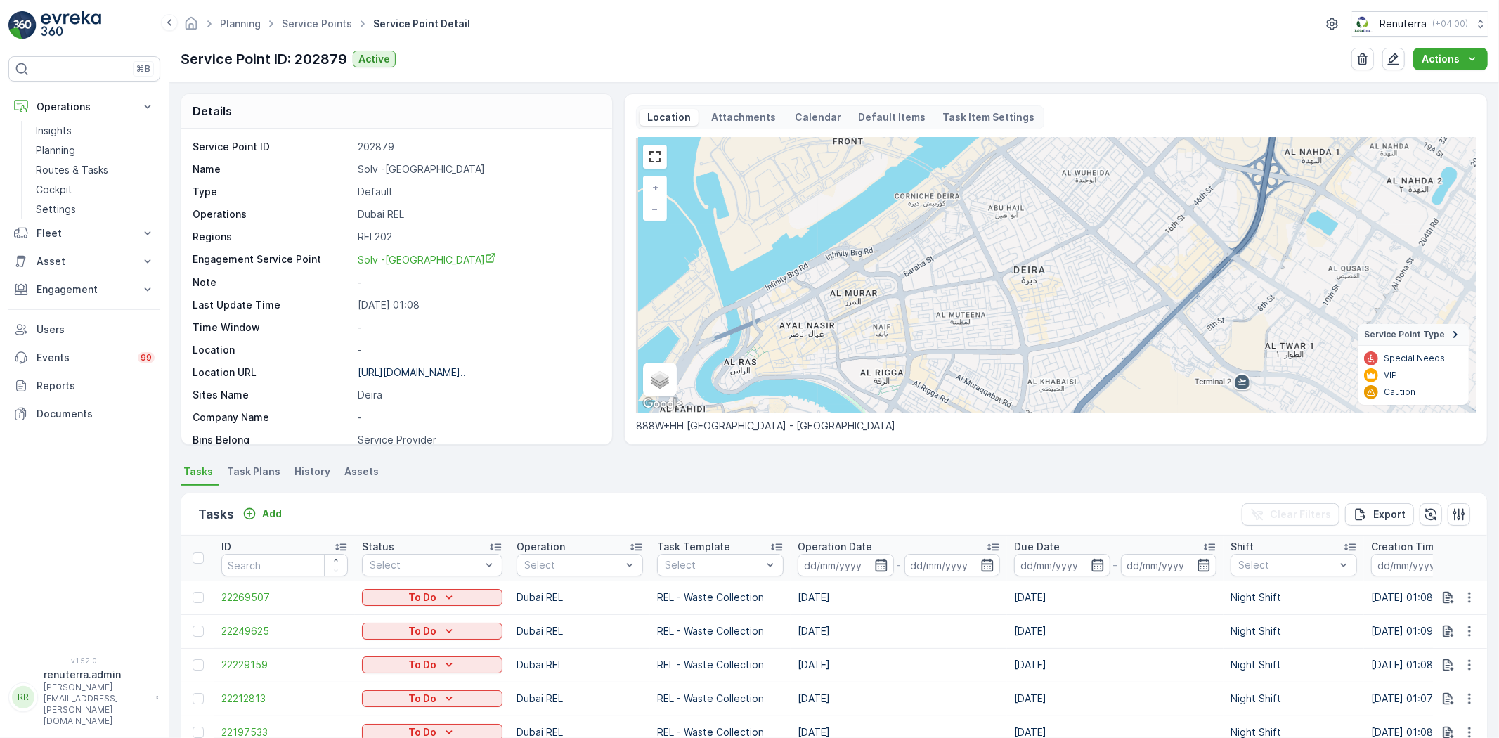
drag, startPoint x: 956, startPoint y: 260, endPoint x: 1013, endPoint y: 303, distance: 71.3
click at [989, 318] on div "+ − Satellite Roadmap Terrain Hybrid Leaflet Keyboard shortcuts Map Data Map da…" at bounding box center [1056, 275] width 840 height 275
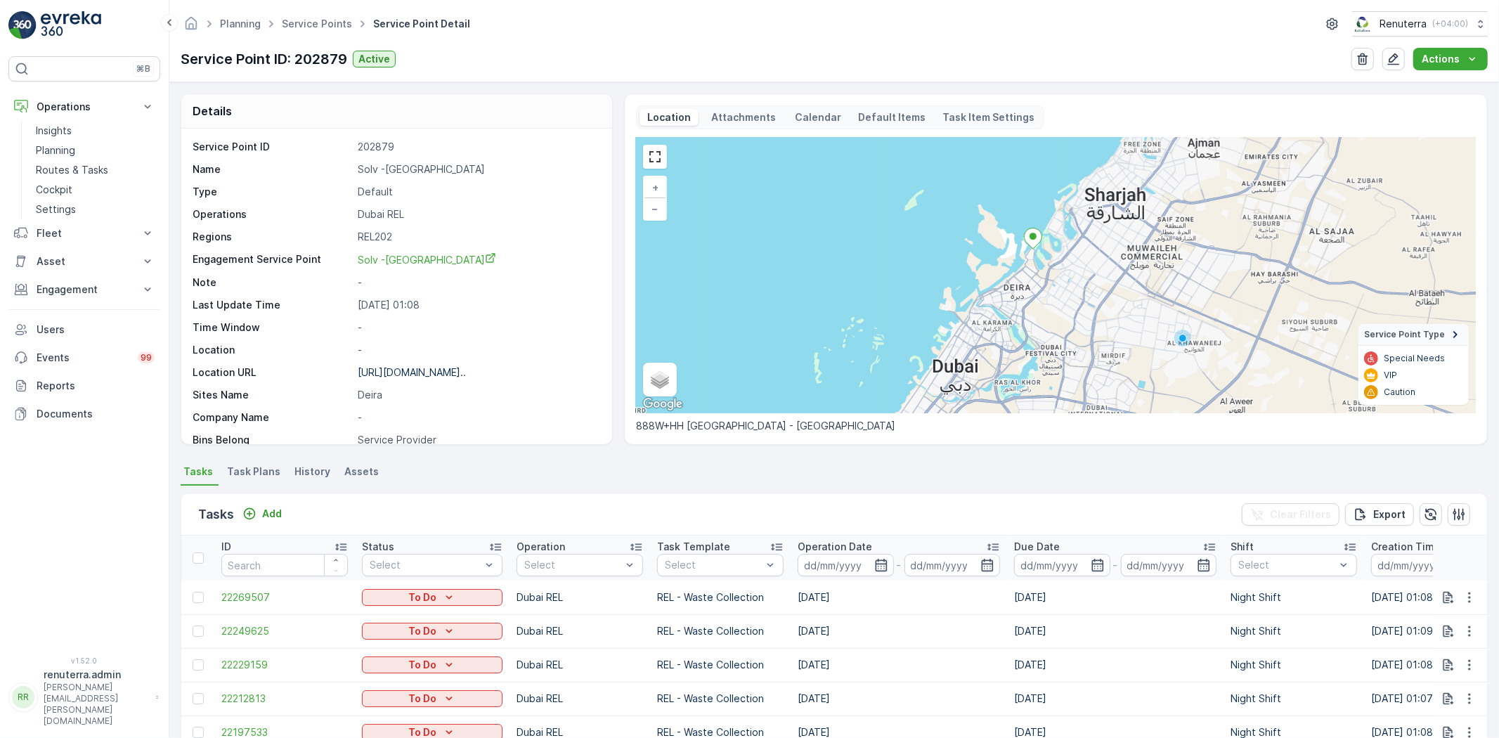
click at [1015, 294] on div "+ − Satellite Roadmap Terrain Hybrid Leaflet Keyboard shortcuts Map Data Map da…" at bounding box center [1056, 275] width 840 height 275
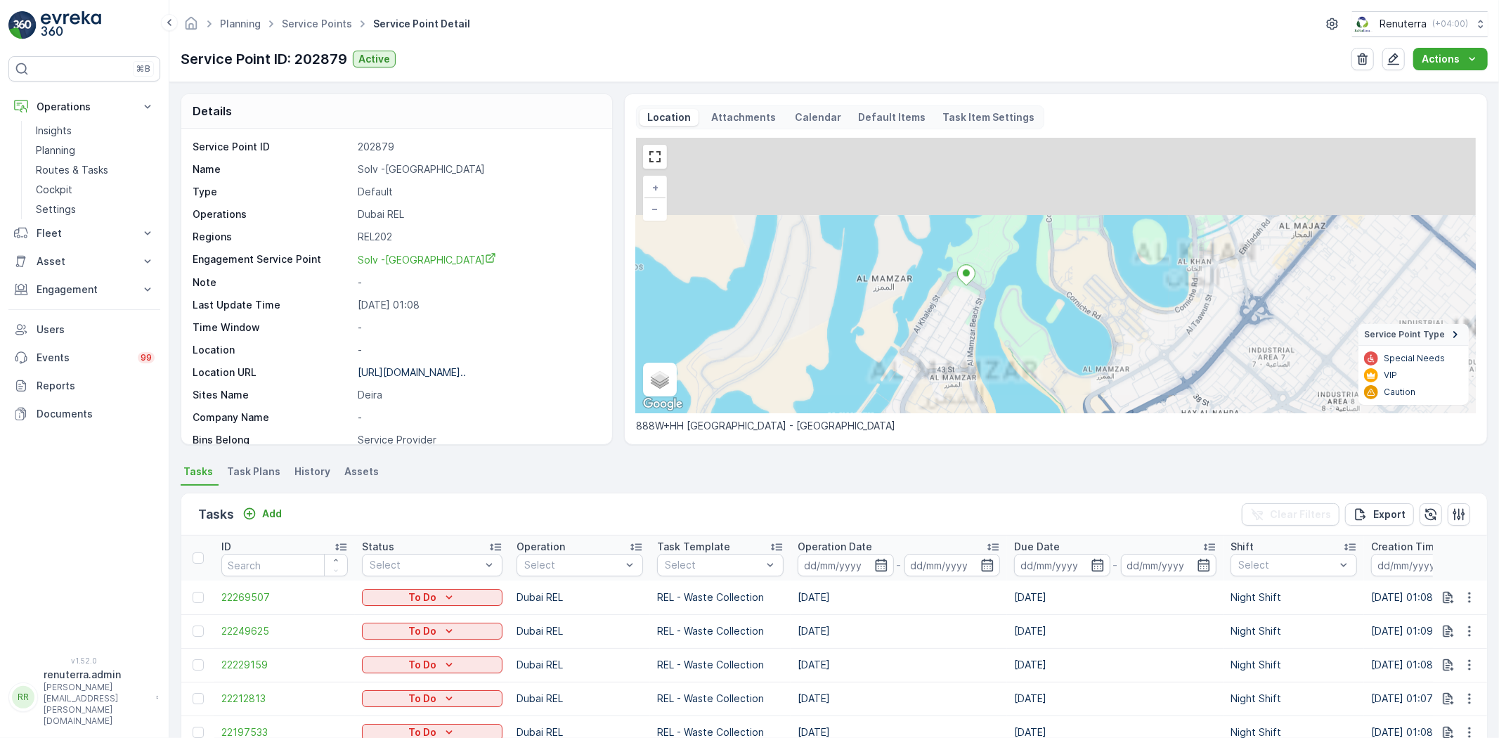
drag, startPoint x: 1012, startPoint y: 274, endPoint x: 968, endPoint y: 382, distance: 116.3
click at [968, 391] on div "+ − Satellite Roadmap Terrain Hybrid Leaflet Keyboard shortcuts Map Data Map da…" at bounding box center [1056, 275] width 840 height 275
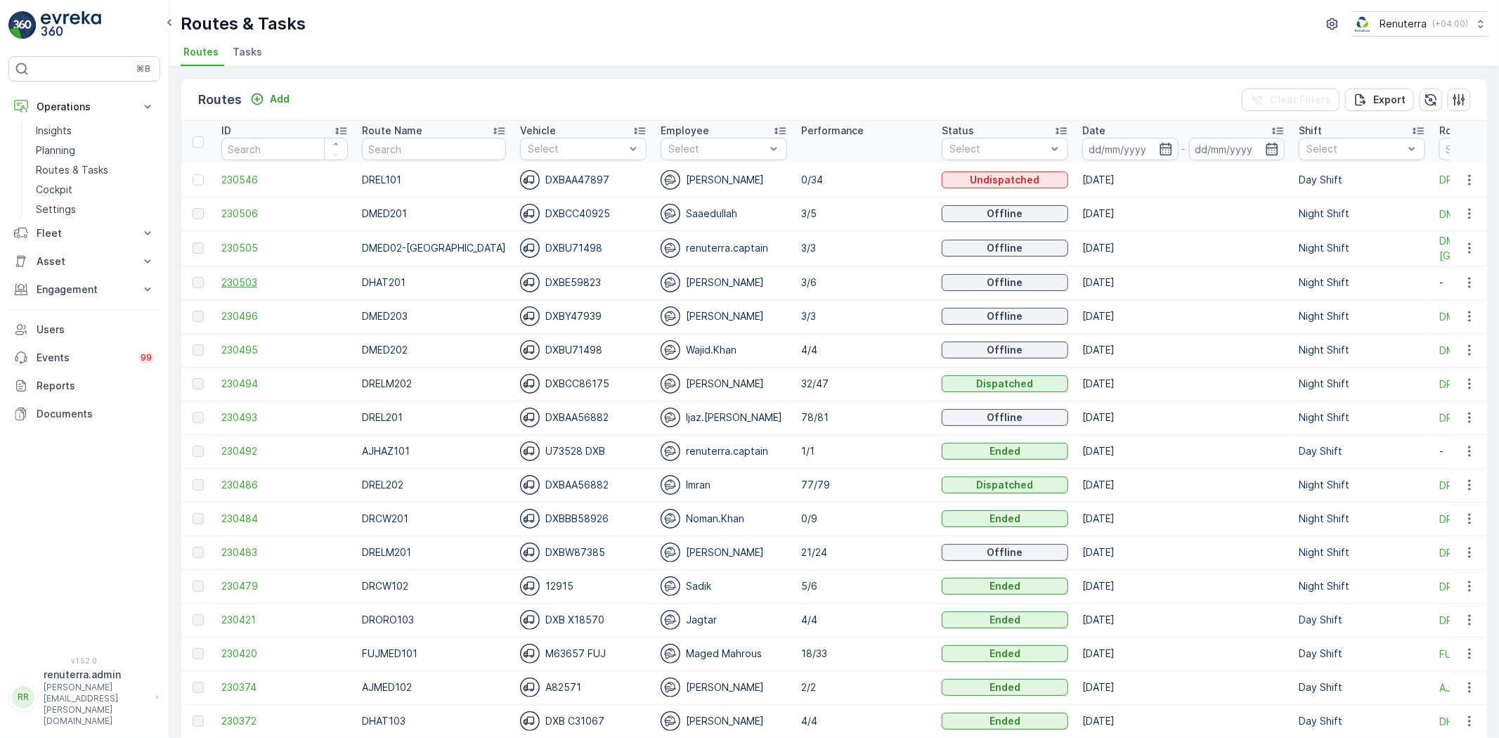
click at [234, 280] on span "230503" at bounding box center [284, 282] width 127 height 14
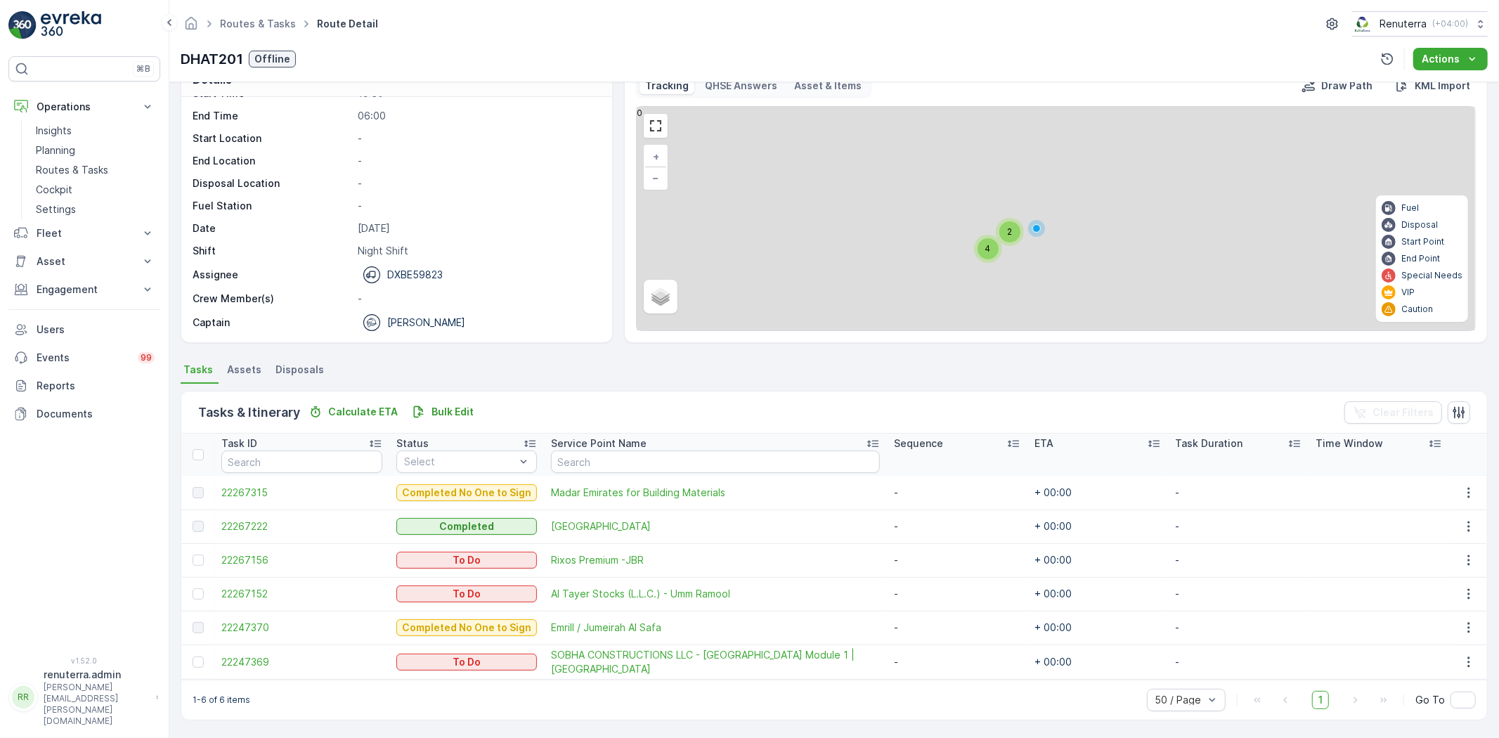
scroll to position [32, 0]
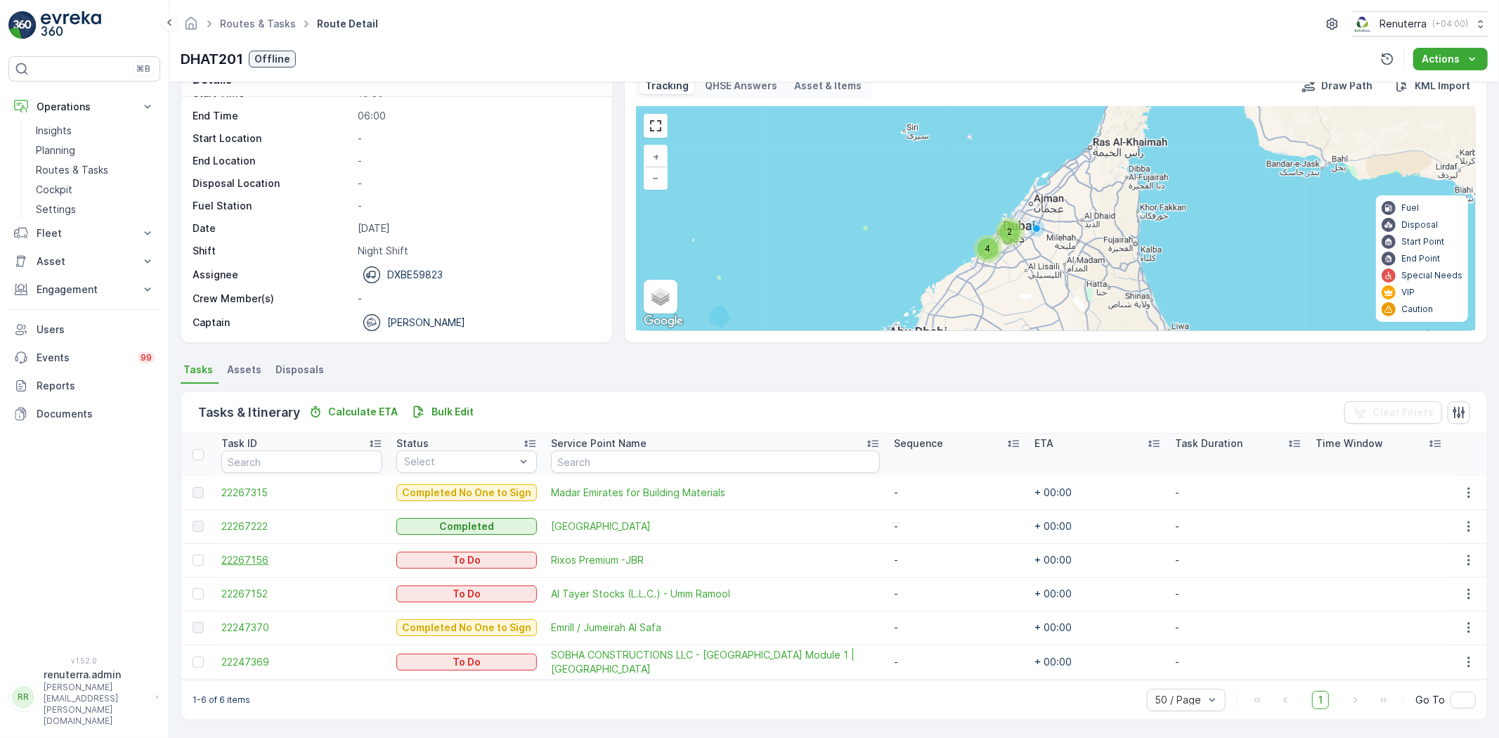
click at [235, 557] on span "22267156" at bounding box center [301, 560] width 161 height 14
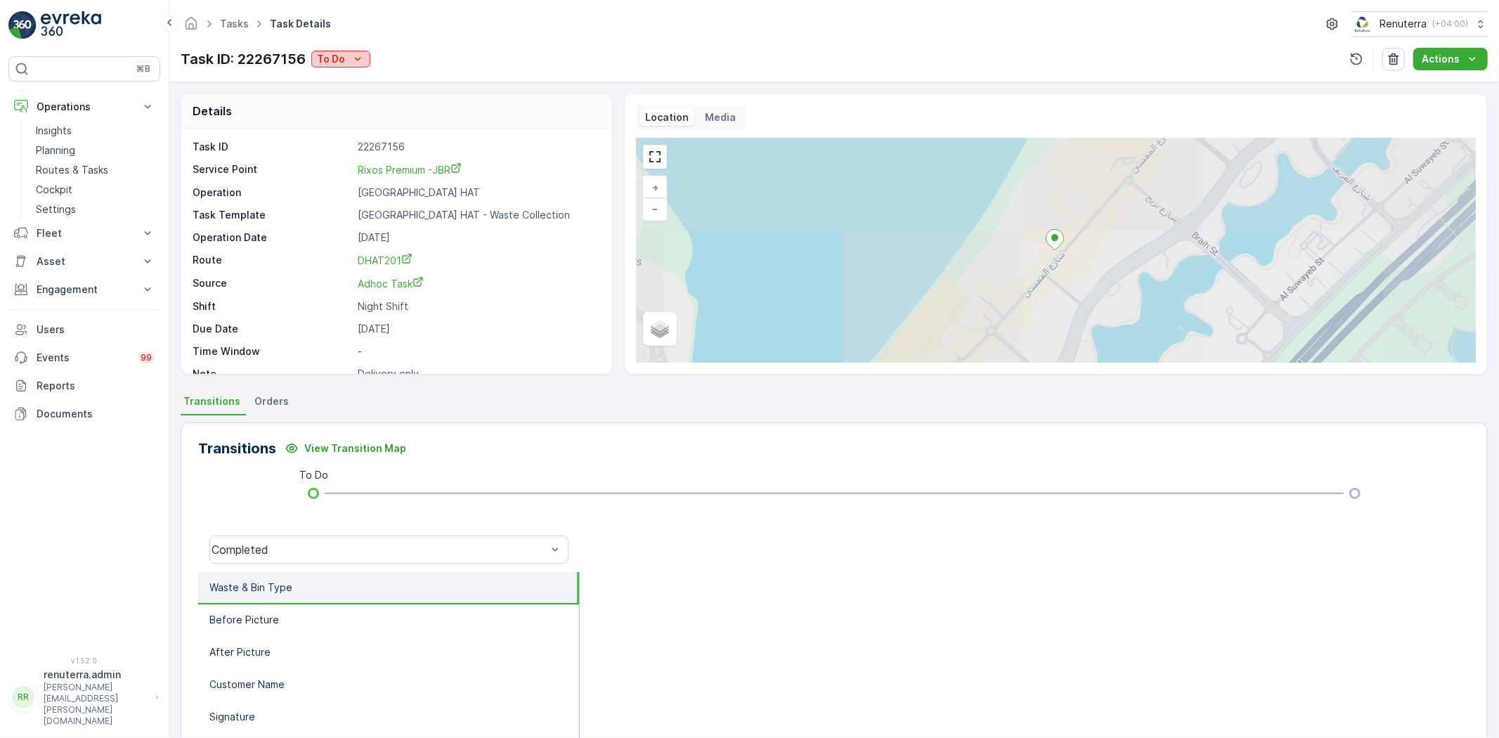
click at [337, 65] on p "To Do" at bounding box center [331, 59] width 28 height 14
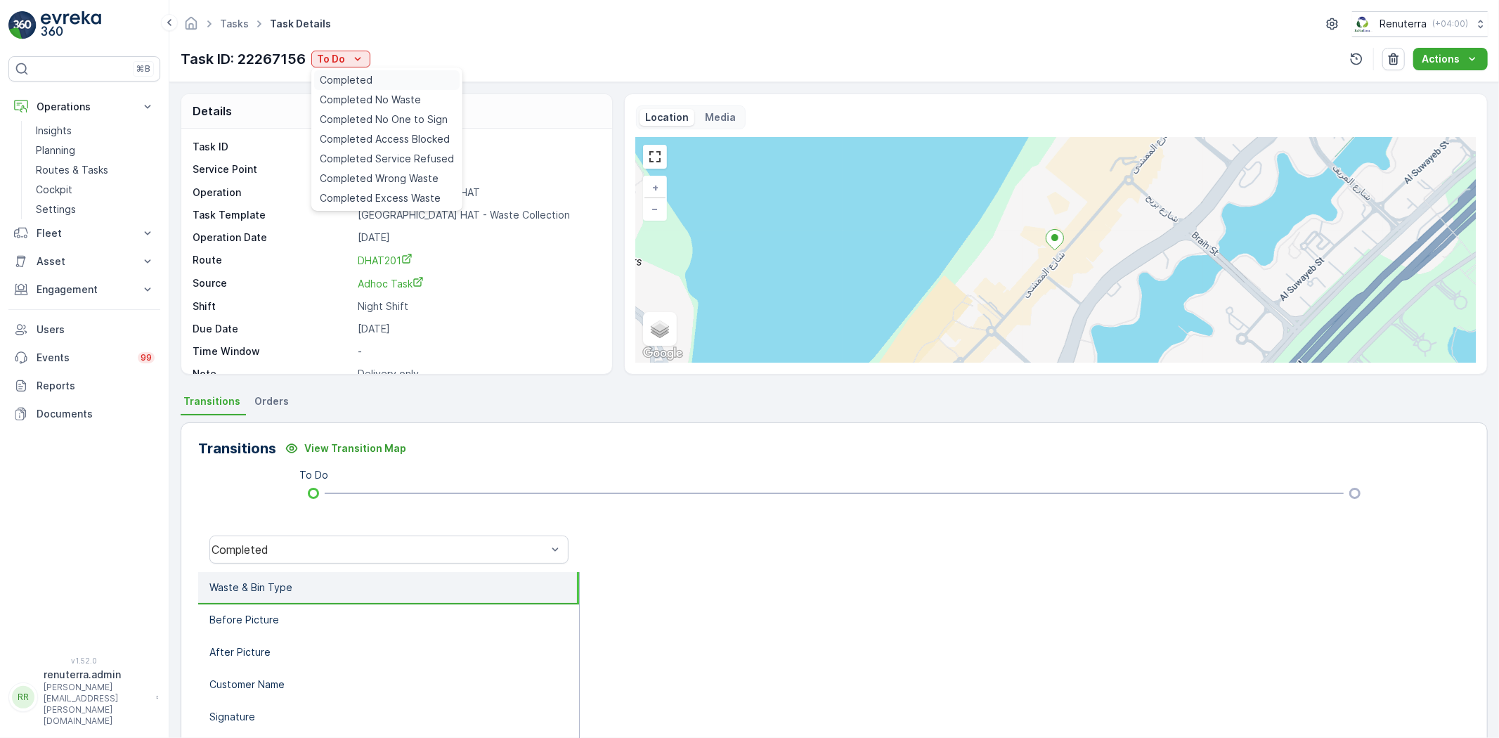
click at [399, 77] on div "Completed" at bounding box center [386, 80] width 145 height 20
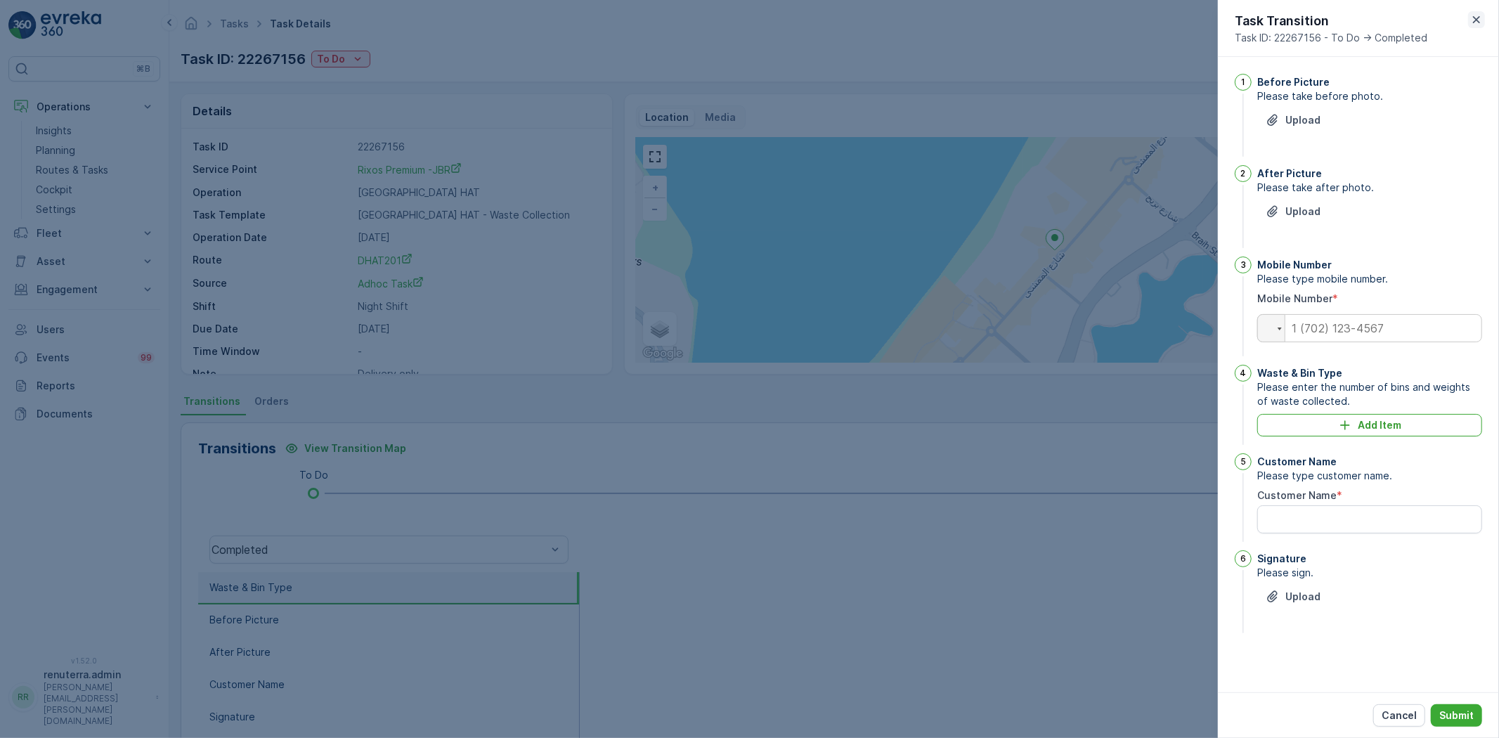
click at [1483, 18] on icon "button" at bounding box center [1477, 20] width 14 height 14
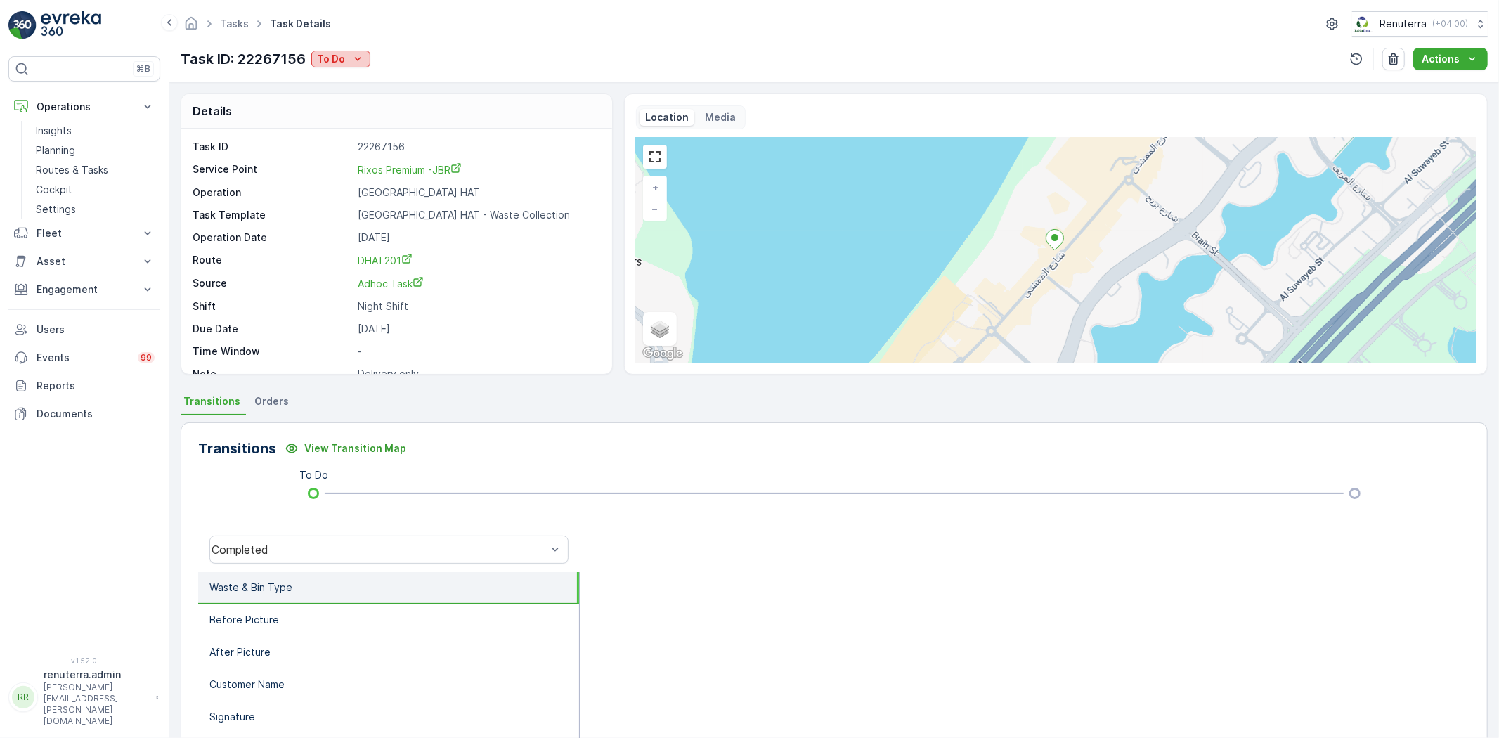
click at [348, 58] on div "To Do" at bounding box center [341, 59] width 48 height 14
click at [501, 10] on div "Tasks Task Details Renuterra ( +04:00 ) Task ID: 22267156 To Do Actions" at bounding box center [834, 41] width 1330 height 82
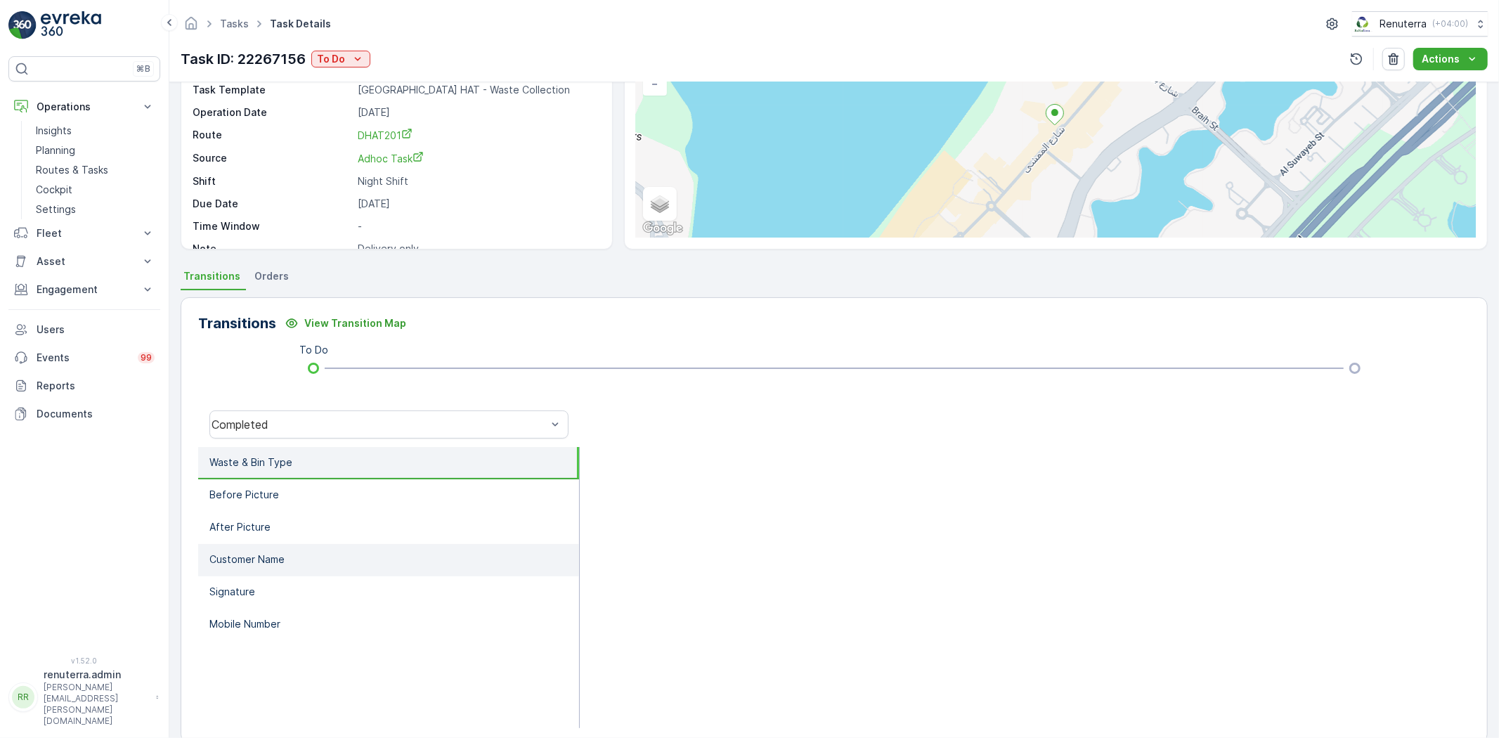
scroll to position [148, 0]
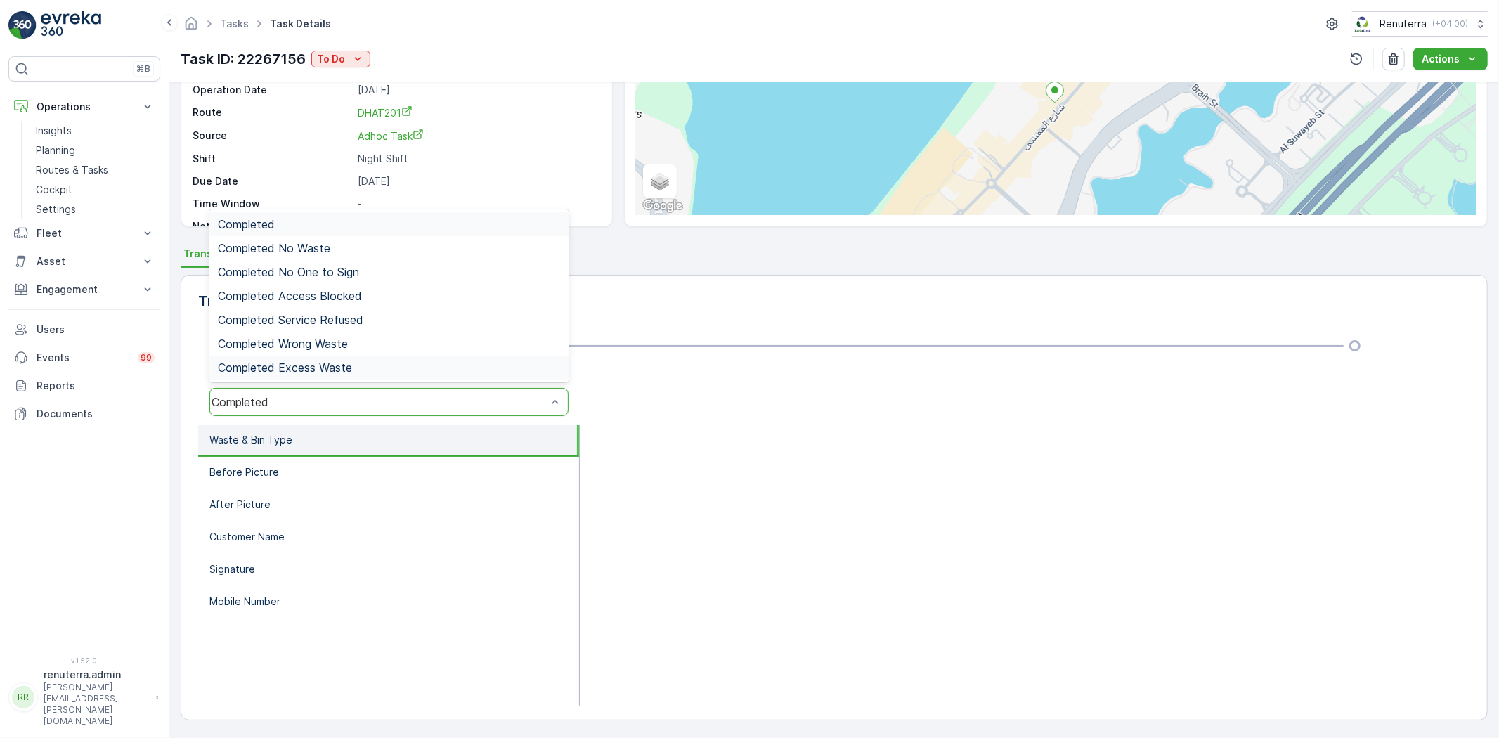
click at [576, 403] on div "7 results available. Use Up and Down to choose options, press Enter to select t…" at bounding box center [389, 402] width 382 height 45
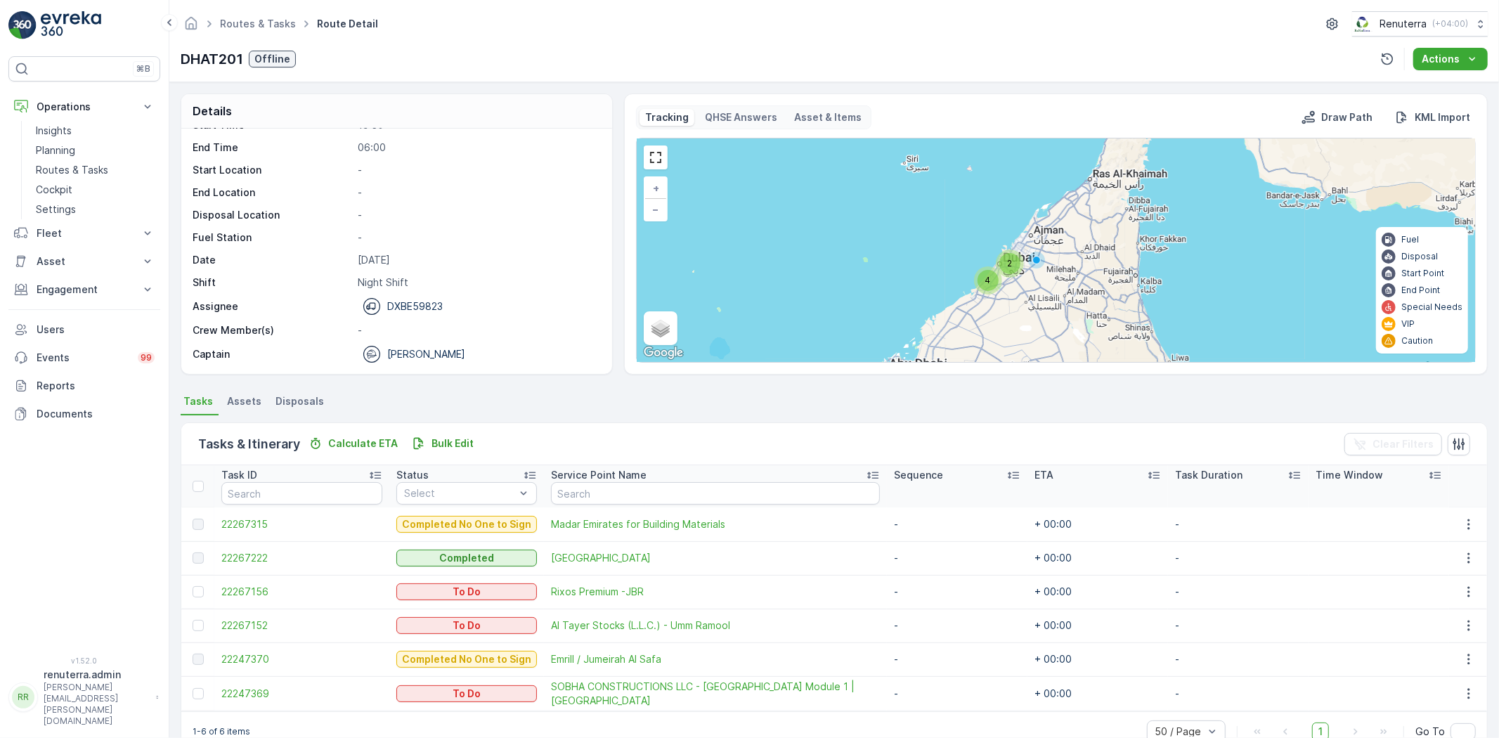
scroll to position [32, 0]
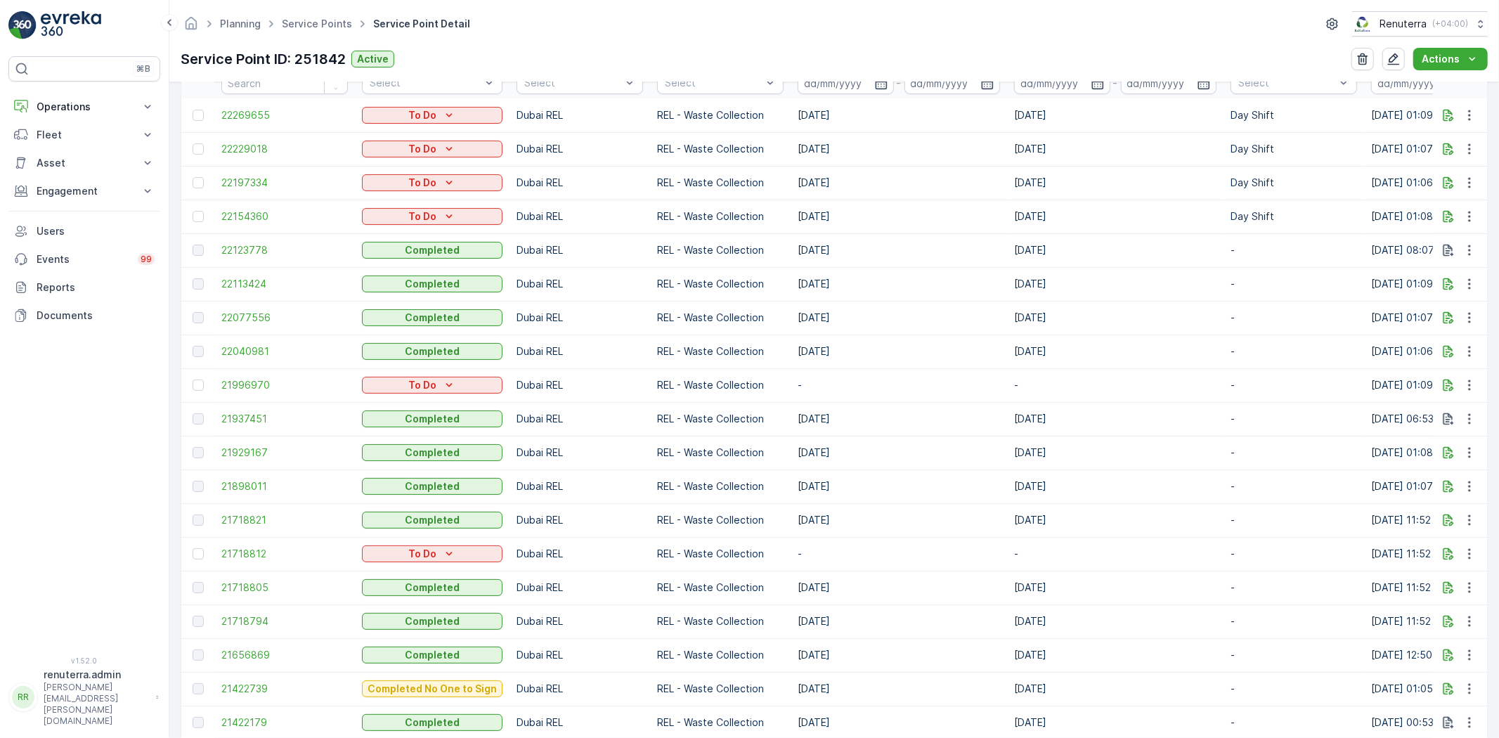
scroll to position [390, 0]
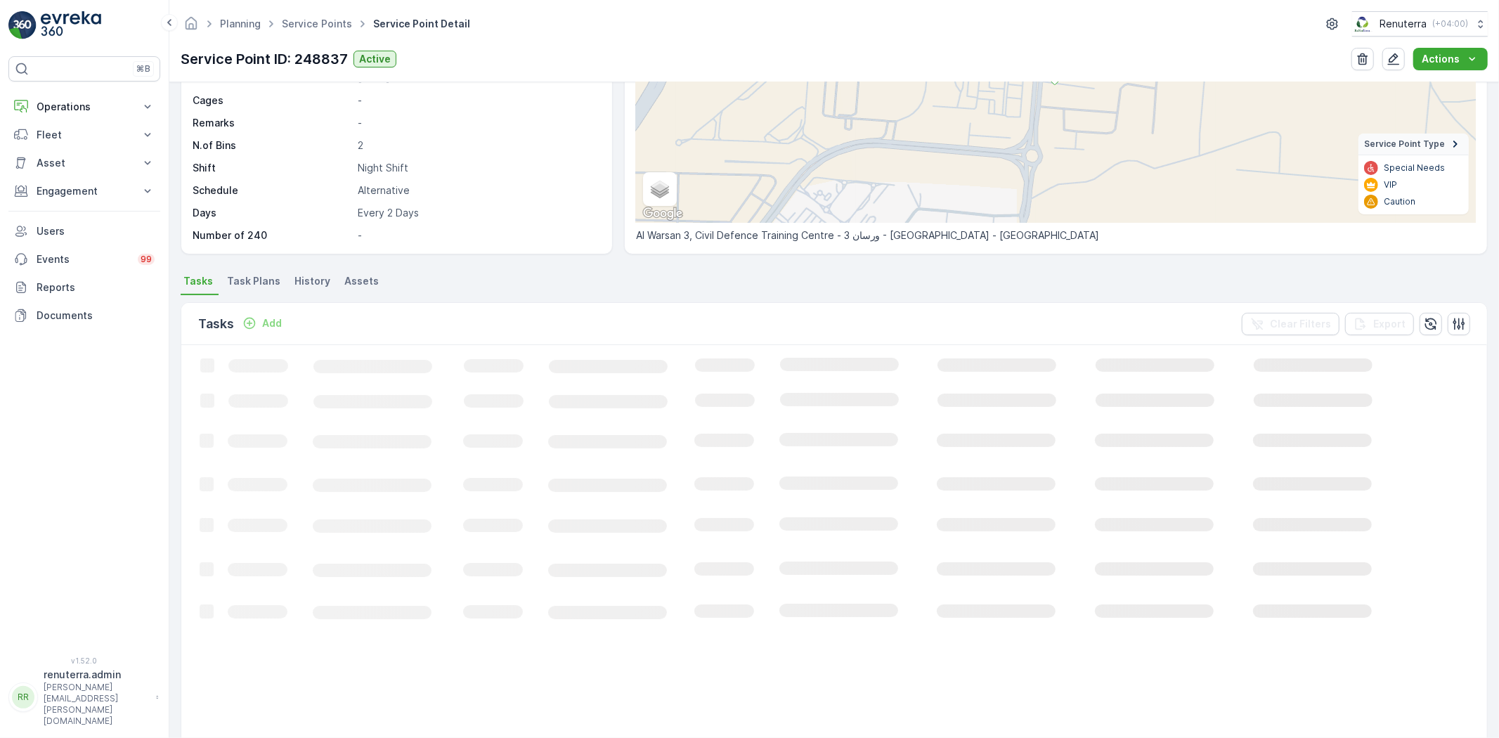
scroll to position [213, 0]
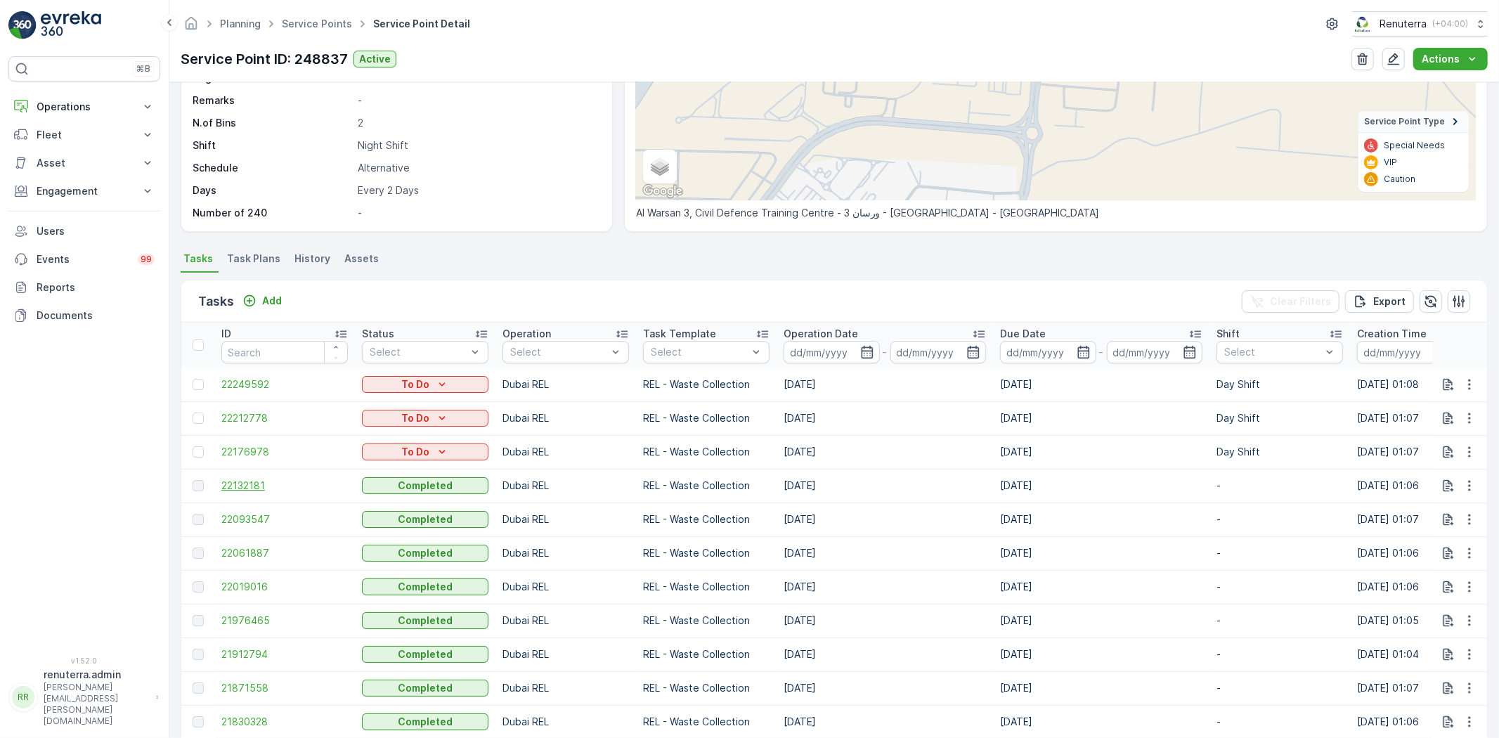
click at [249, 484] on span "22132181" at bounding box center [284, 486] width 127 height 14
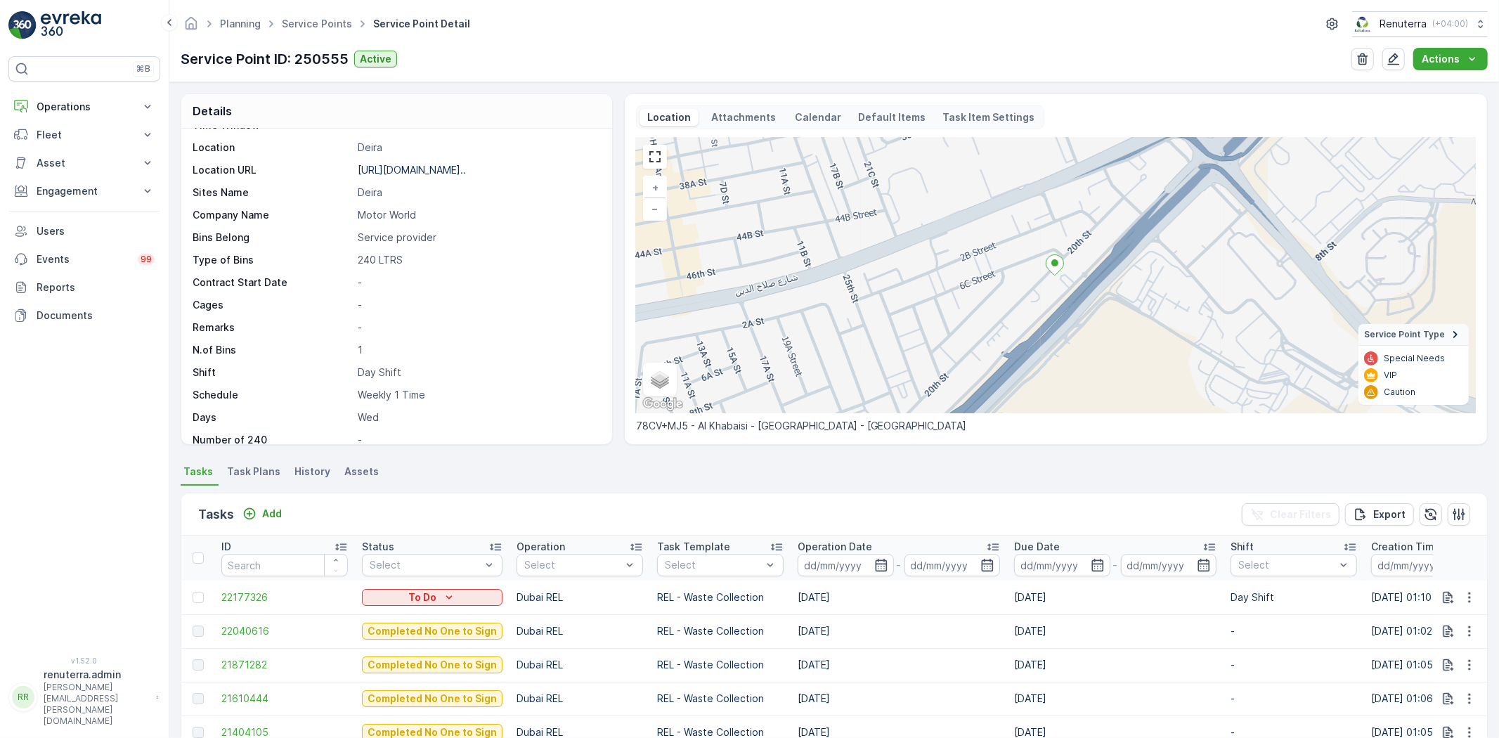
scroll to position [156, 0]
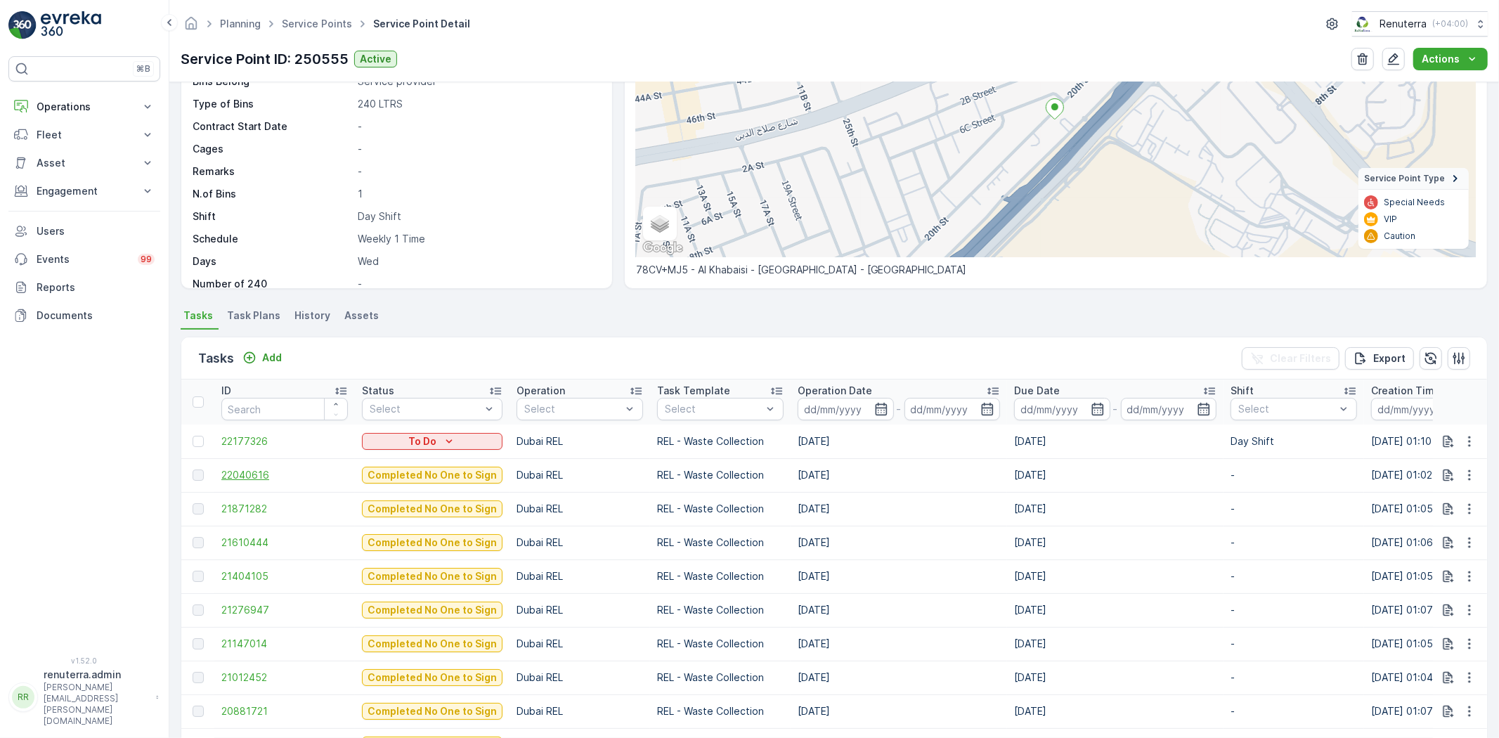
click at [257, 476] on span "22040616" at bounding box center [284, 475] width 127 height 14
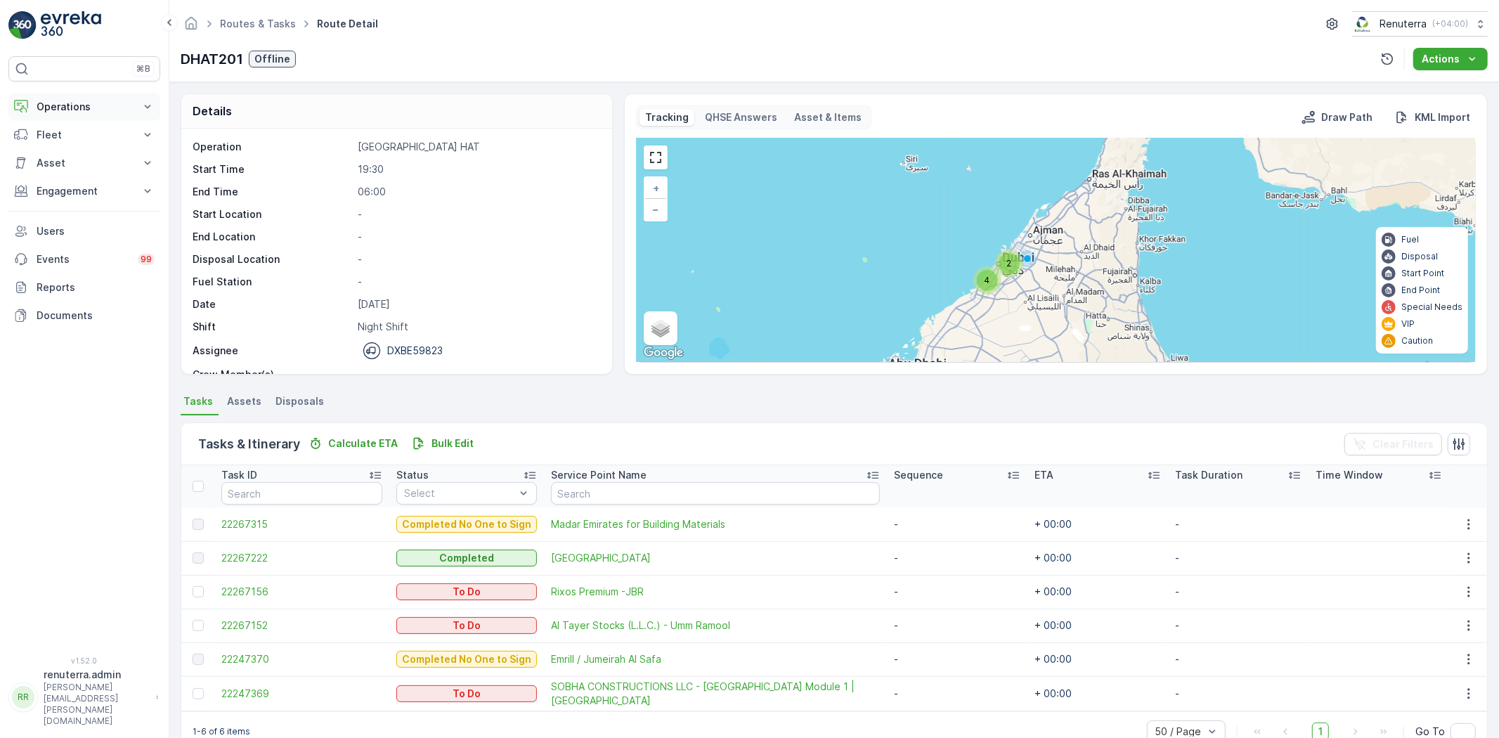
drag, startPoint x: 72, startPoint y: 112, endPoint x: 69, endPoint y: 119, distance: 7.6
click at [72, 112] on p "Operations" at bounding box center [85, 107] width 96 height 14
click at [73, 178] on link "Routes & Tasks" at bounding box center [95, 170] width 130 height 20
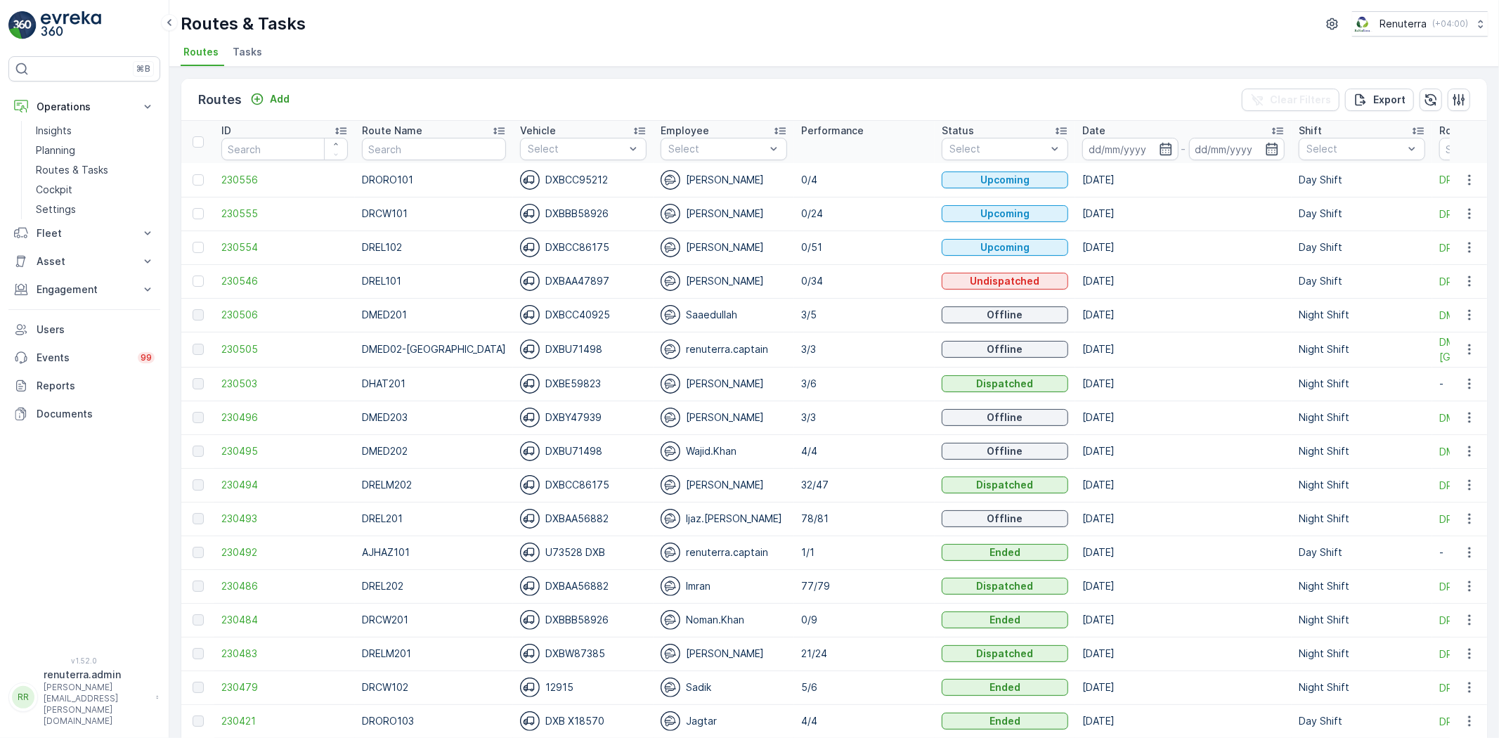
scroll to position [78, 0]
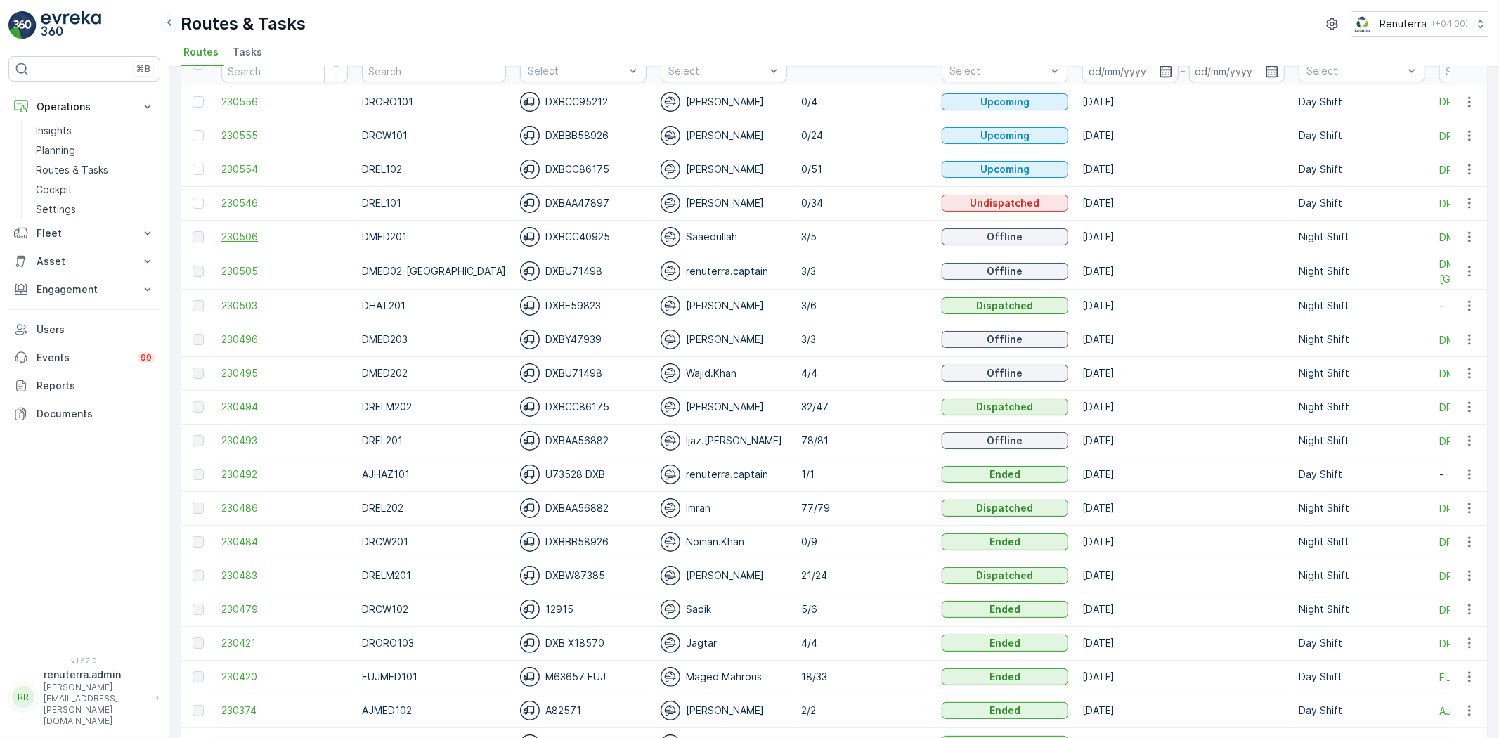
click at [240, 235] on span "230506" at bounding box center [284, 237] width 127 height 14
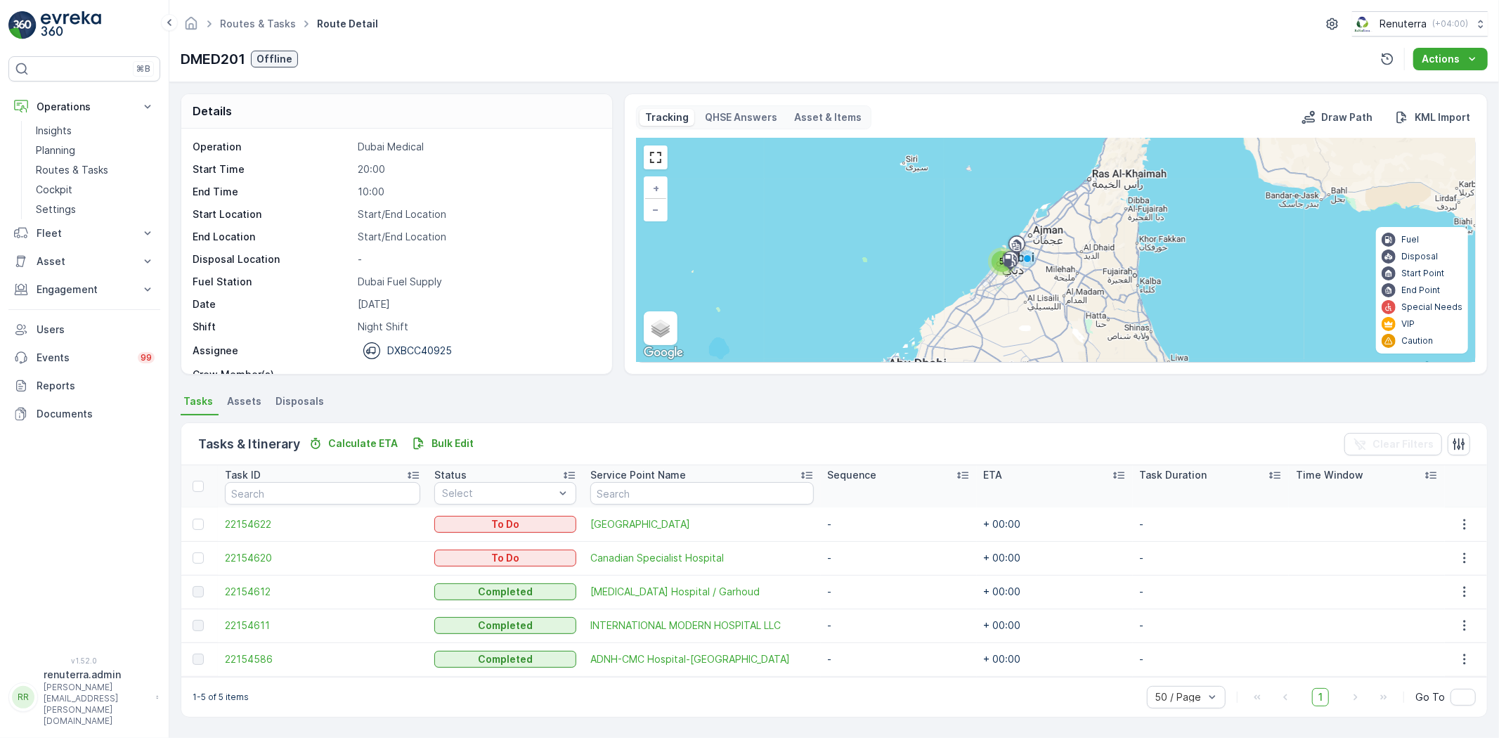
click at [277, 635] on td "22154611" at bounding box center [322, 626] width 209 height 34
click at [271, 631] on td "22154611" at bounding box center [322, 626] width 209 height 34
click at [258, 628] on span "22154611" at bounding box center [322, 625] width 195 height 14
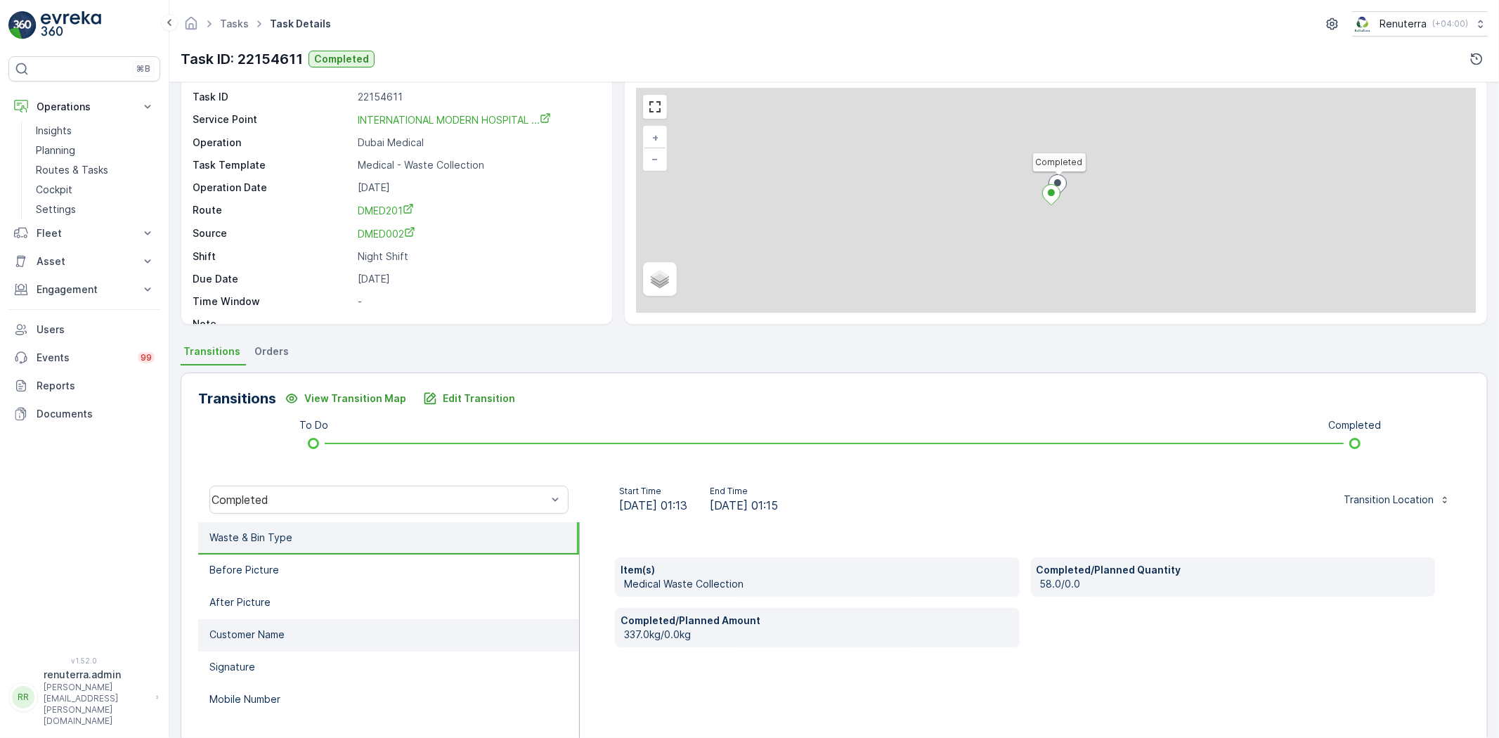
scroll to position [78, 0]
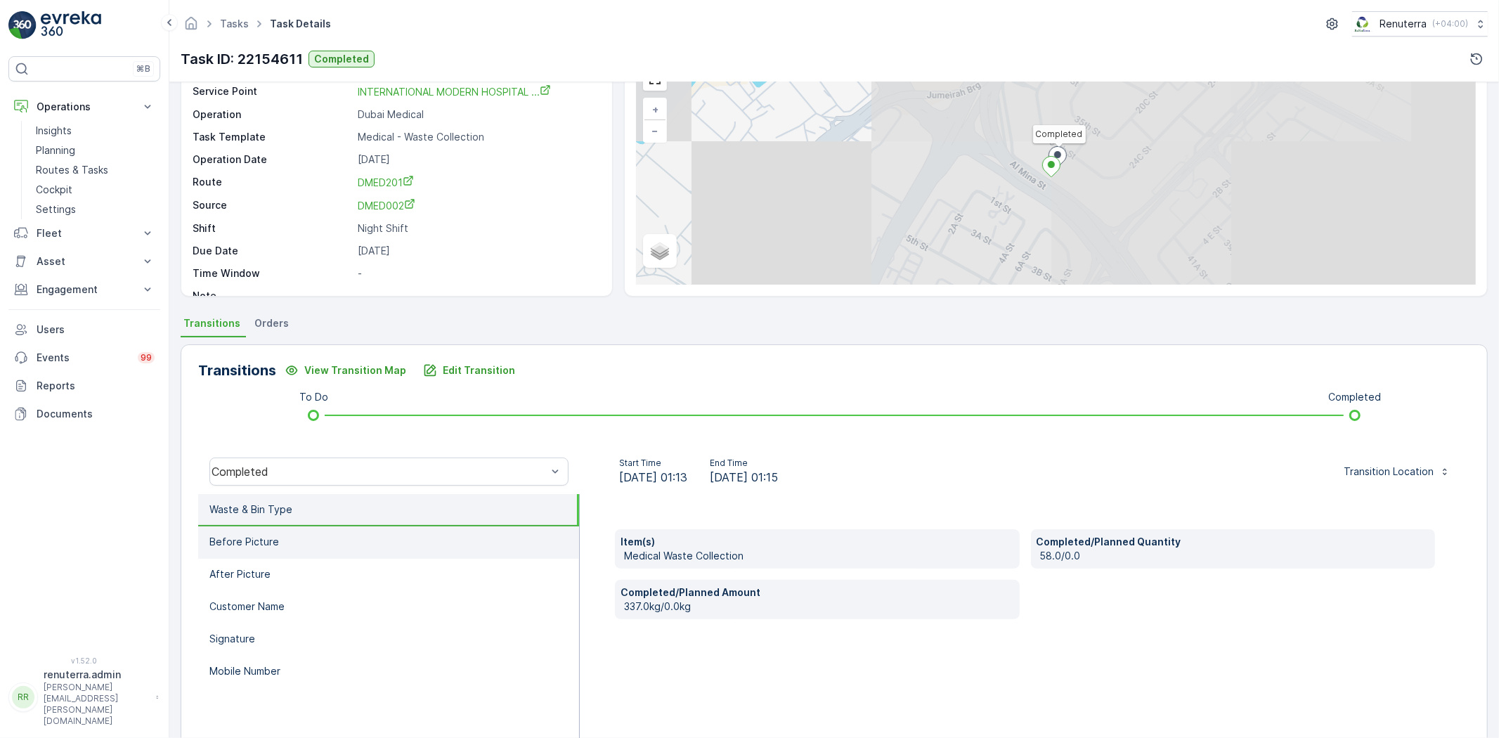
click at [324, 548] on li "Before Picture" at bounding box center [388, 542] width 381 height 32
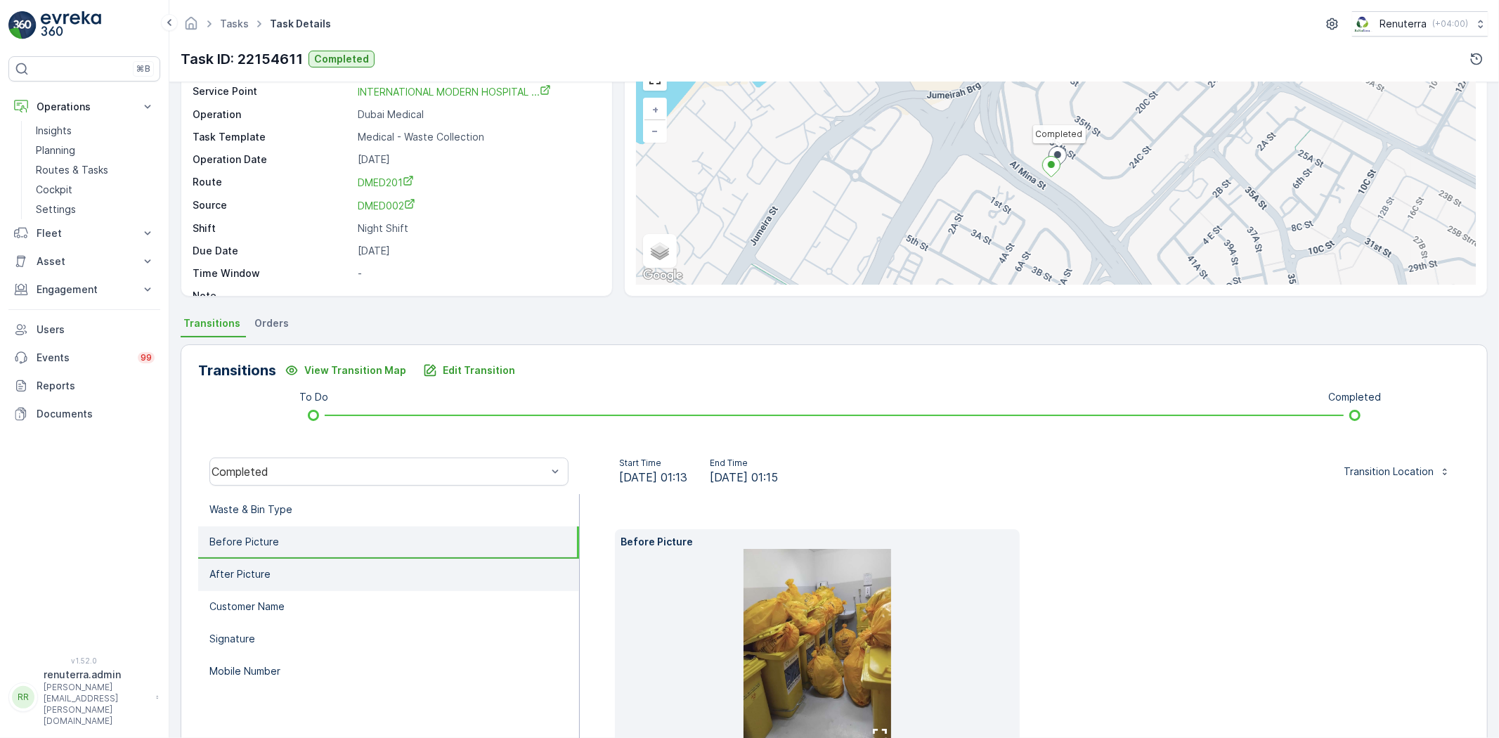
click at [315, 586] on li "After Picture" at bounding box center [388, 575] width 381 height 32
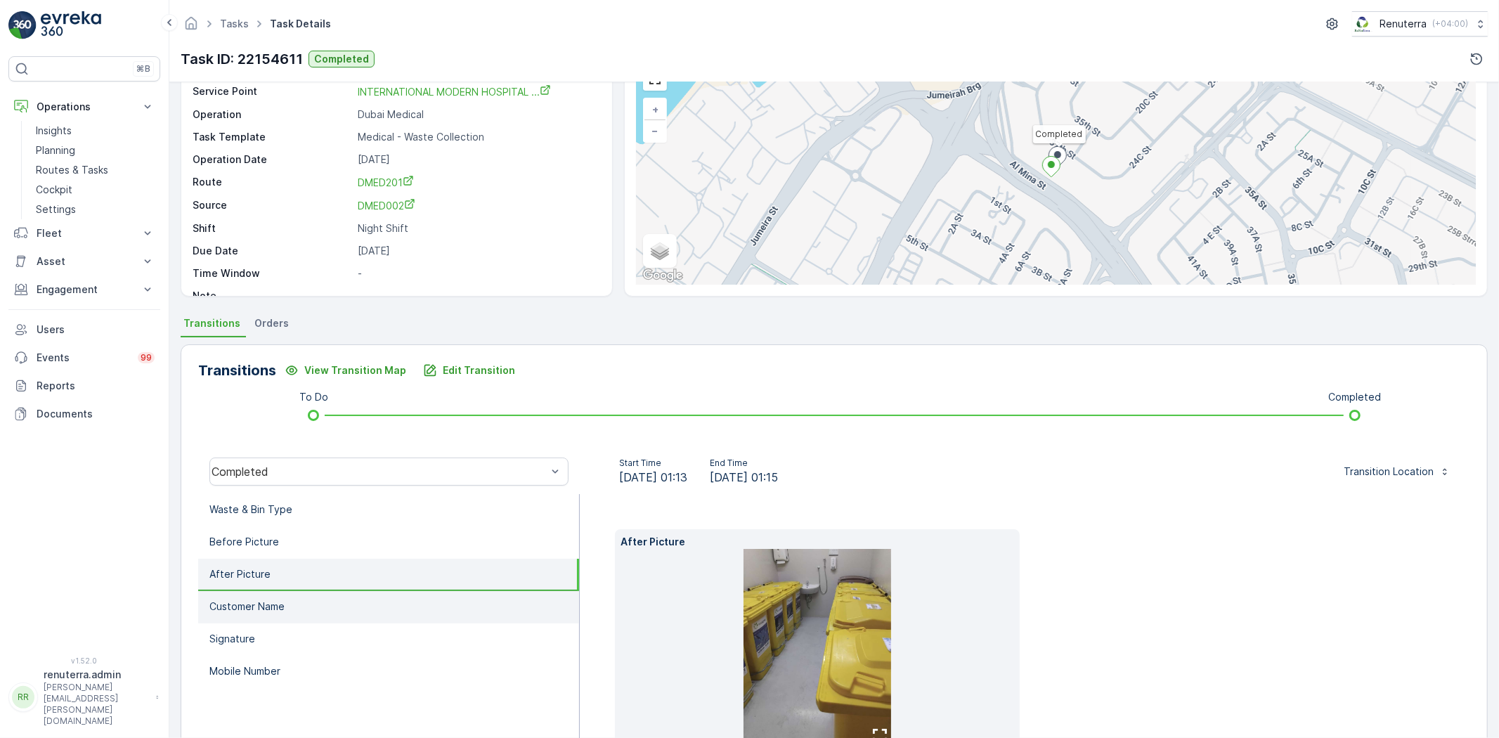
click at [314, 606] on li "Customer Name" at bounding box center [388, 607] width 381 height 32
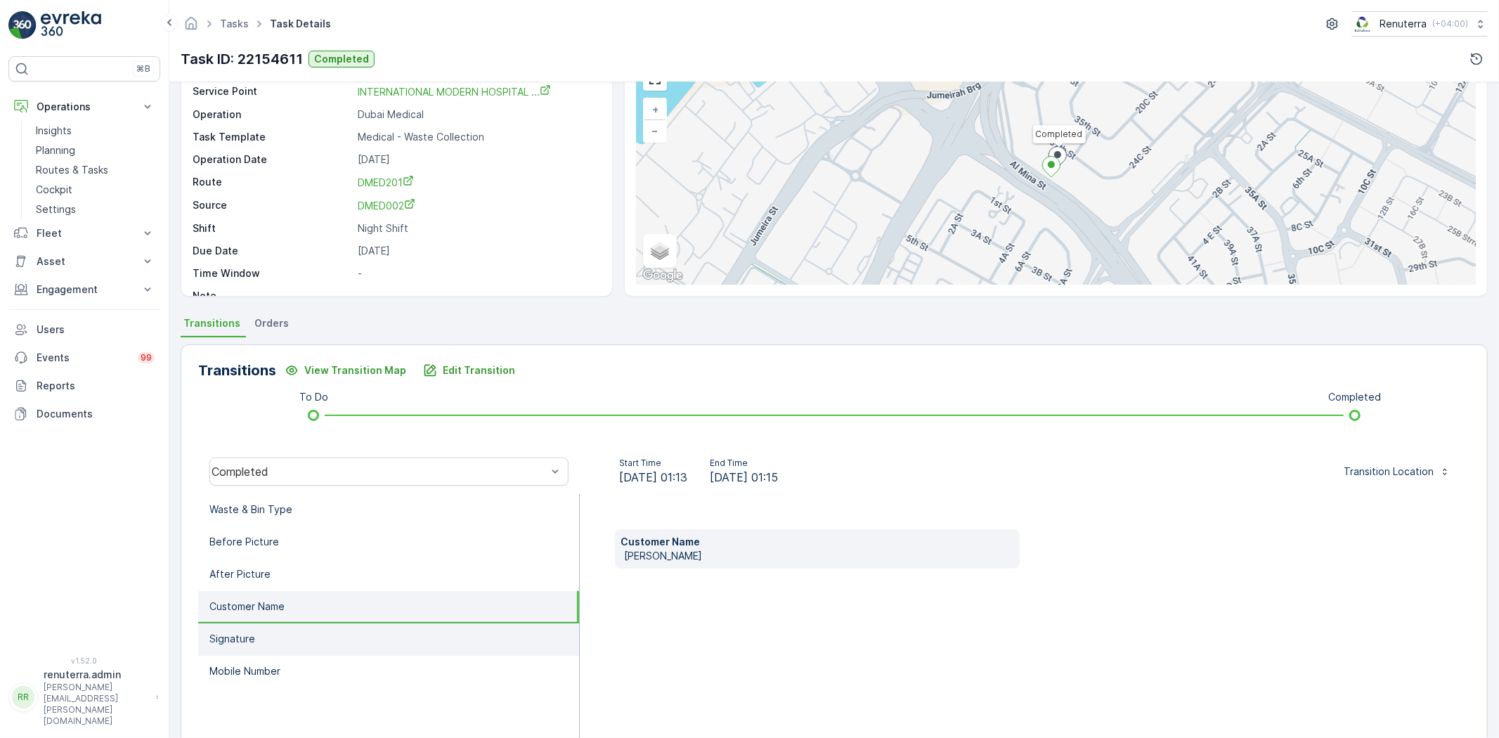
click at [317, 637] on li "Signature" at bounding box center [388, 639] width 381 height 32
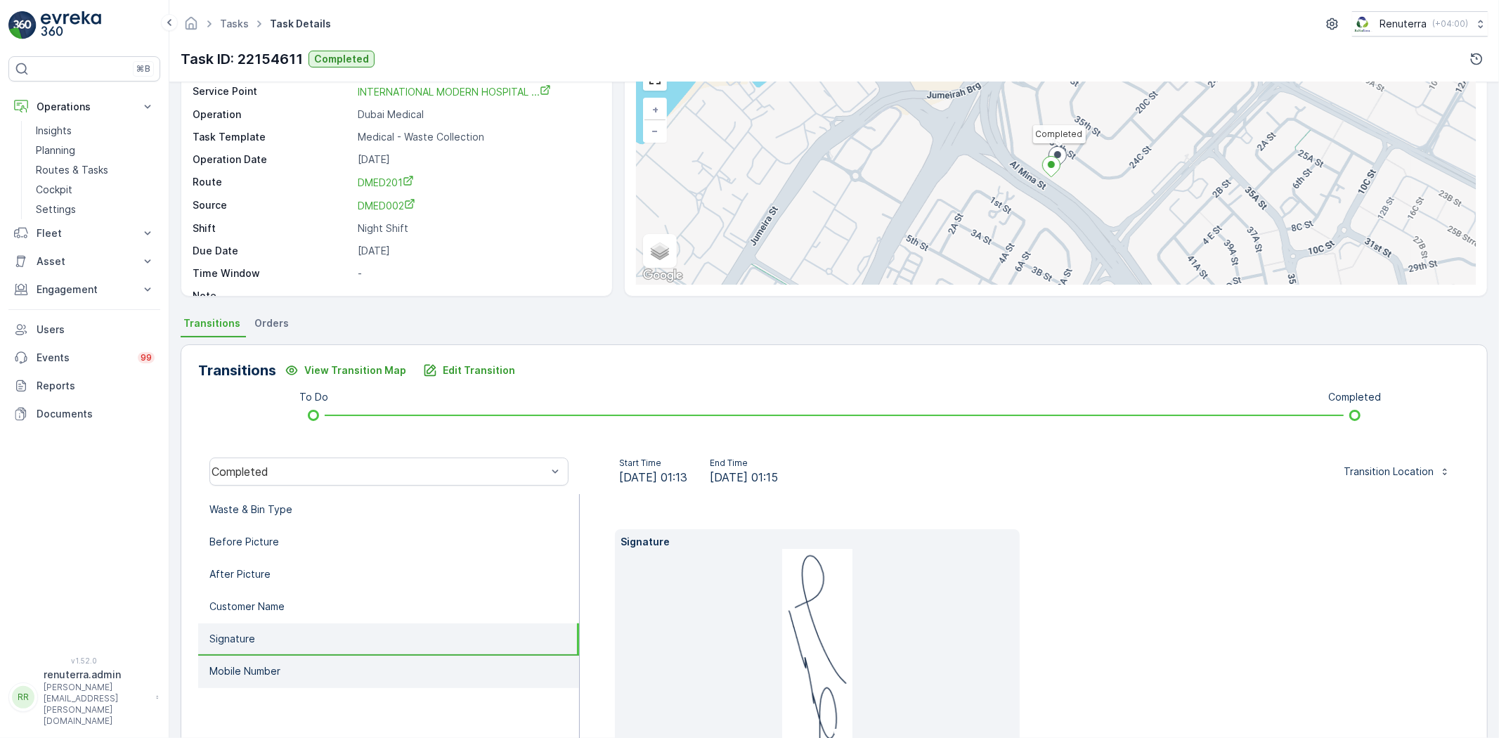
click at [318, 659] on li "Mobile Number" at bounding box center [388, 672] width 381 height 32
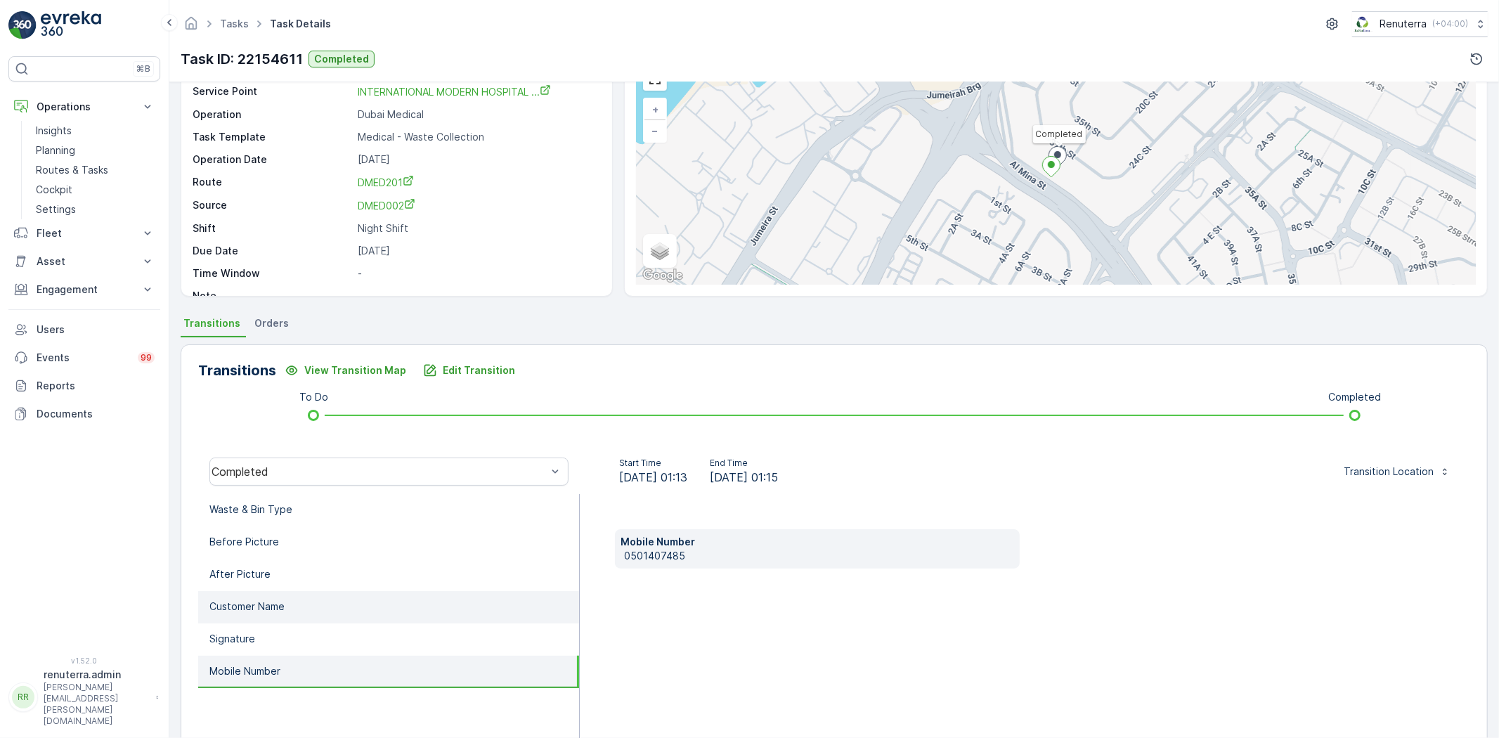
click at [309, 609] on li "Customer Name" at bounding box center [388, 607] width 381 height 32
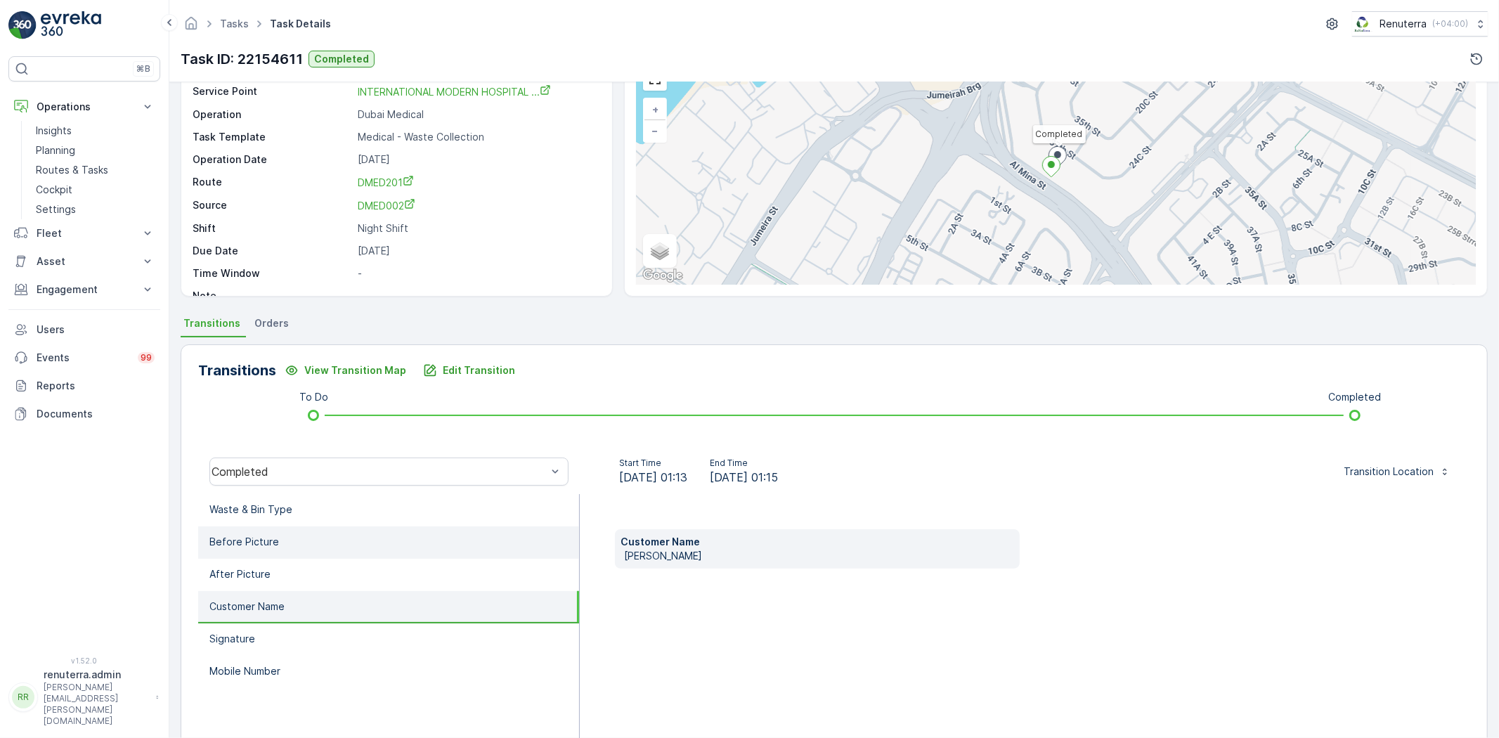
click at [308, 528] on li "Before Picture" at bounding box center [388, 542] width 381 height 32
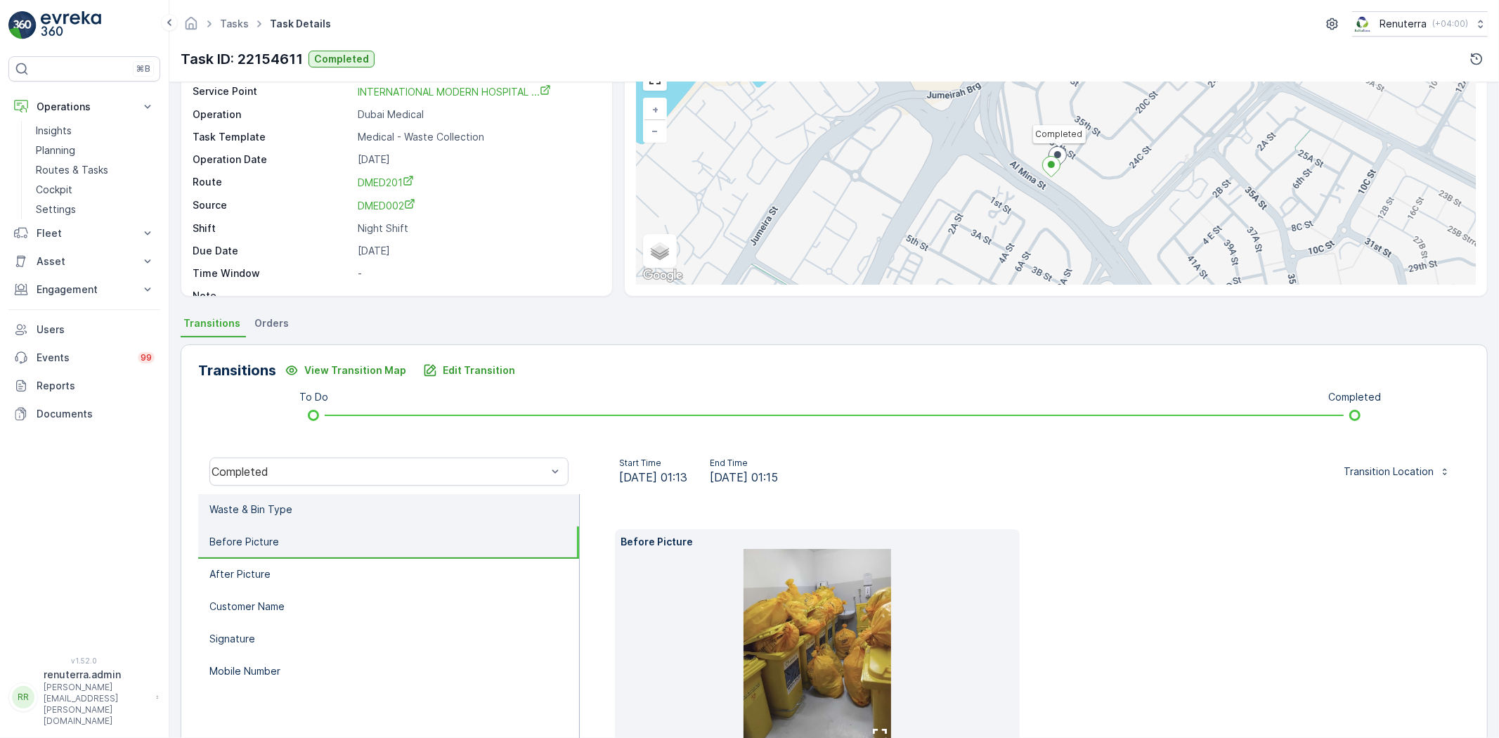
click at [306, 513] on li "Waste & Bin Type" at bounding box center [388, 510] width 381 height 32
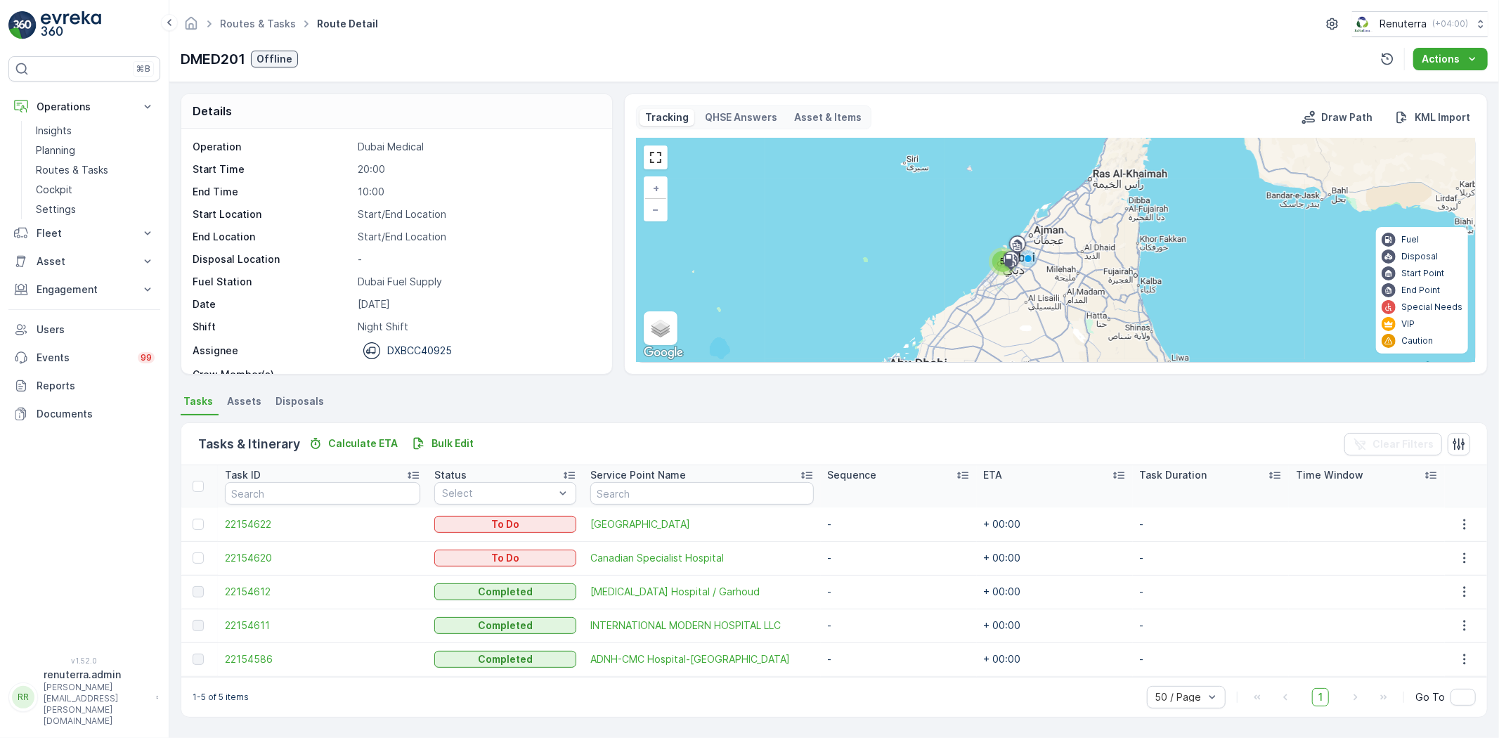
click at [249, 583] on td "22154612" at bounding box center [322, 592] width 209 height 34
click at [249, 591] on span "22154612" at bounding box center [322, 592] width 195 height 14
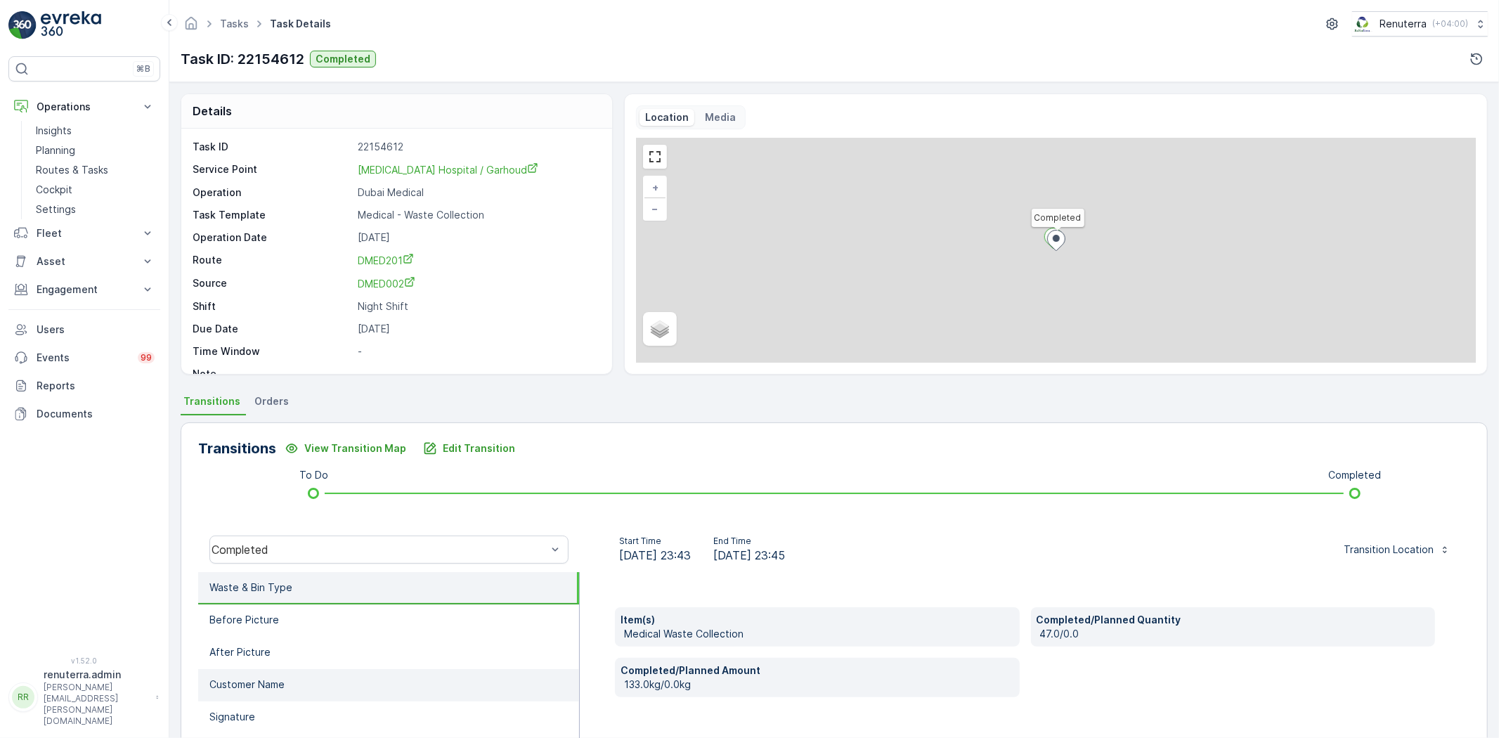
scroll to position [148, 0]
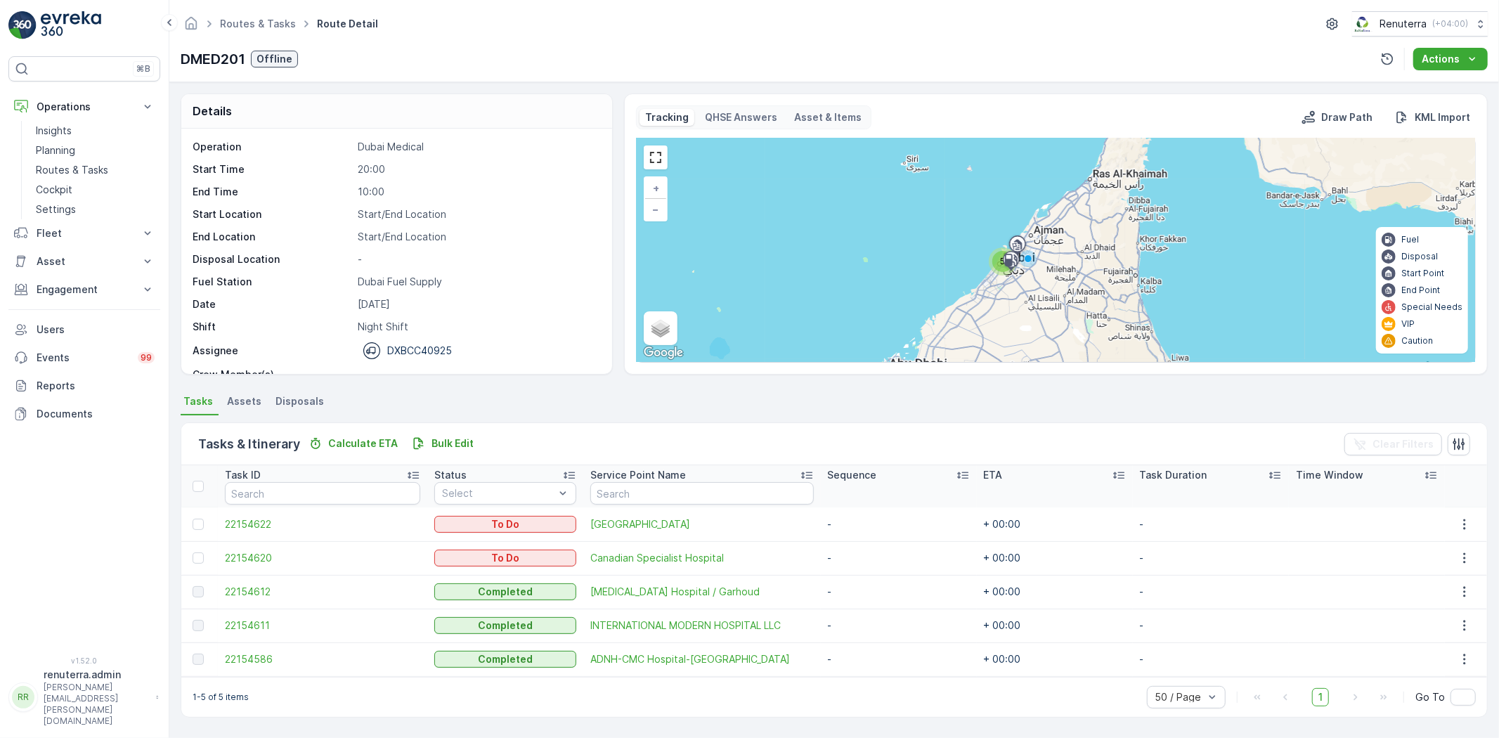
click at [223, 662] on td "22154586" at bounding box center [322, 659] width 209 height 34
click at [226, 658] on span "22154586" at bounding box center [322, 659] width 195 height 14
